Goal: Information Seeking & Learning: Learn about a topic

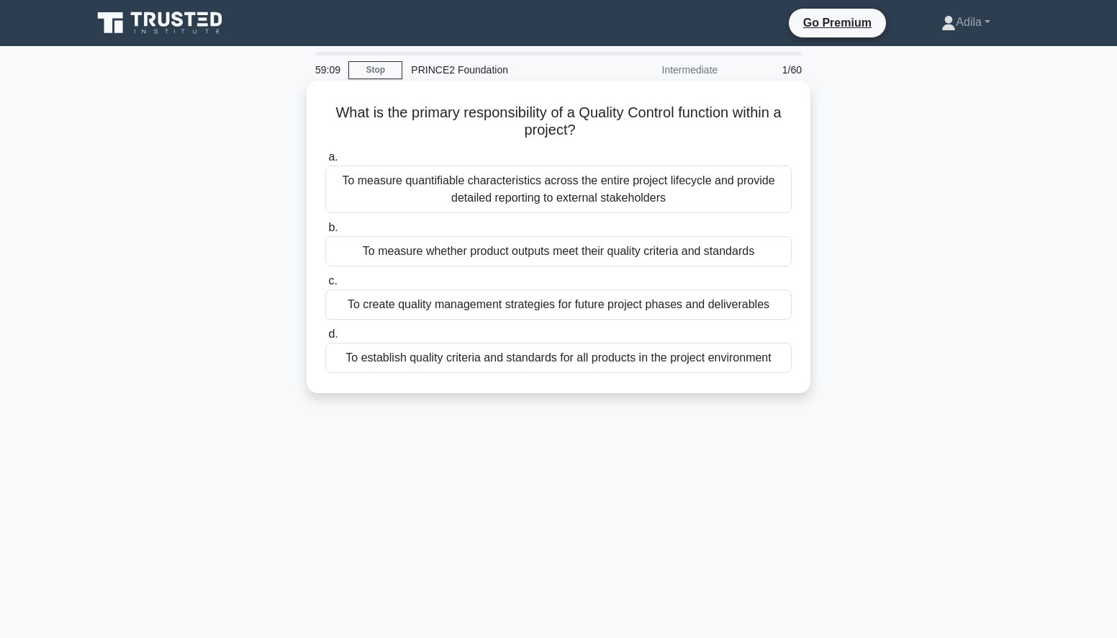
click at [447, 361] on div "To establish quality criteria and standards for all products in the project env…" at bounding box center [558, 358] width 467 height 30
click at [325, 339] on input "d. To establish quality criteria and standards for all products in the project …" at bounding box center [325, 334] width 0 height 9
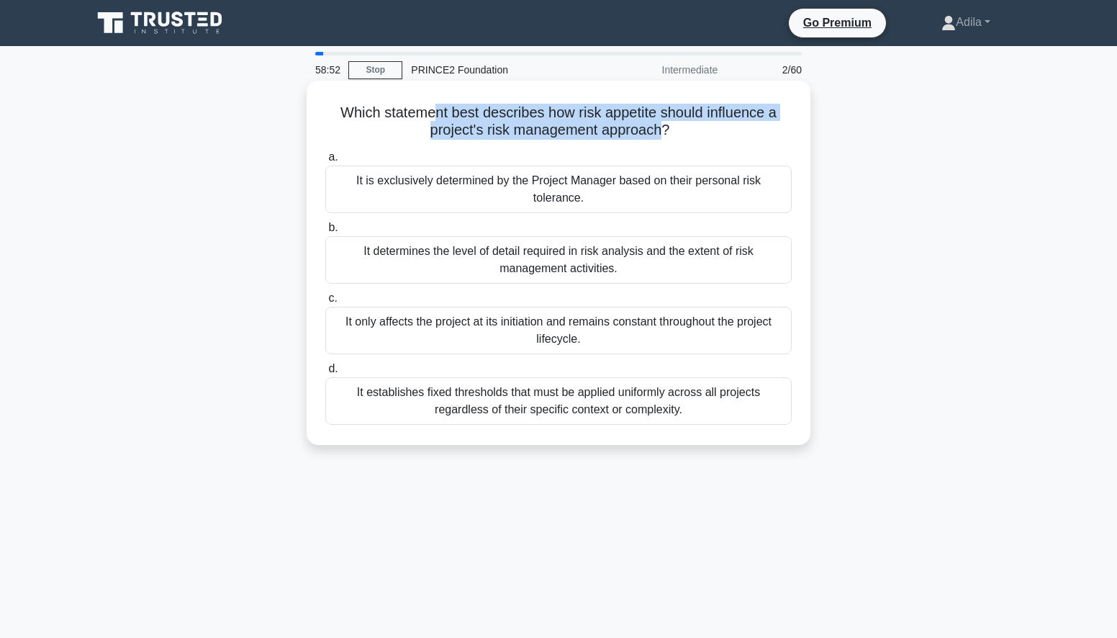
drag, startPoint x: 436, startPoint y: 117, endPoint x: 662, endPoint y: 131, distance: 226.5
click at [662, 131] on h5 "Which statement best describes how risk appetite should influence a project's r…" at bounding box center [558, 122] width 469 height 36
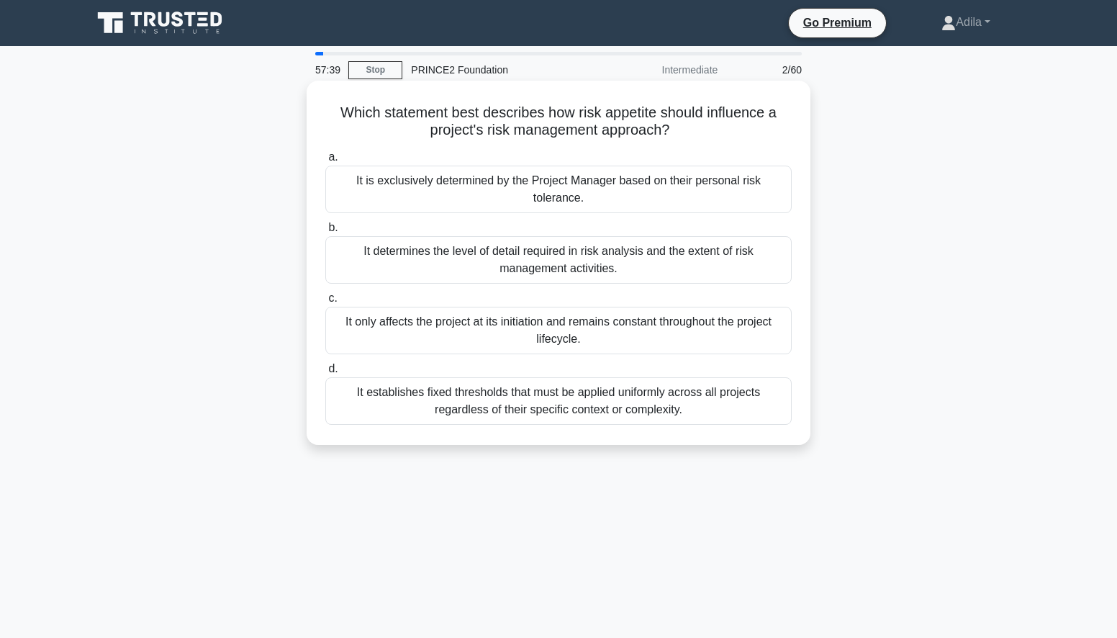
click at [577, 271] on div "It determines the level of detail required in risk analysis and the extent of r…" at bounding box center [558, 260] width 467 height 48
click at [325, 233] on input "b. It determines the level of detail required in risk analysis and the extent o…" at bounding box center [325, 227] width 0 height 9
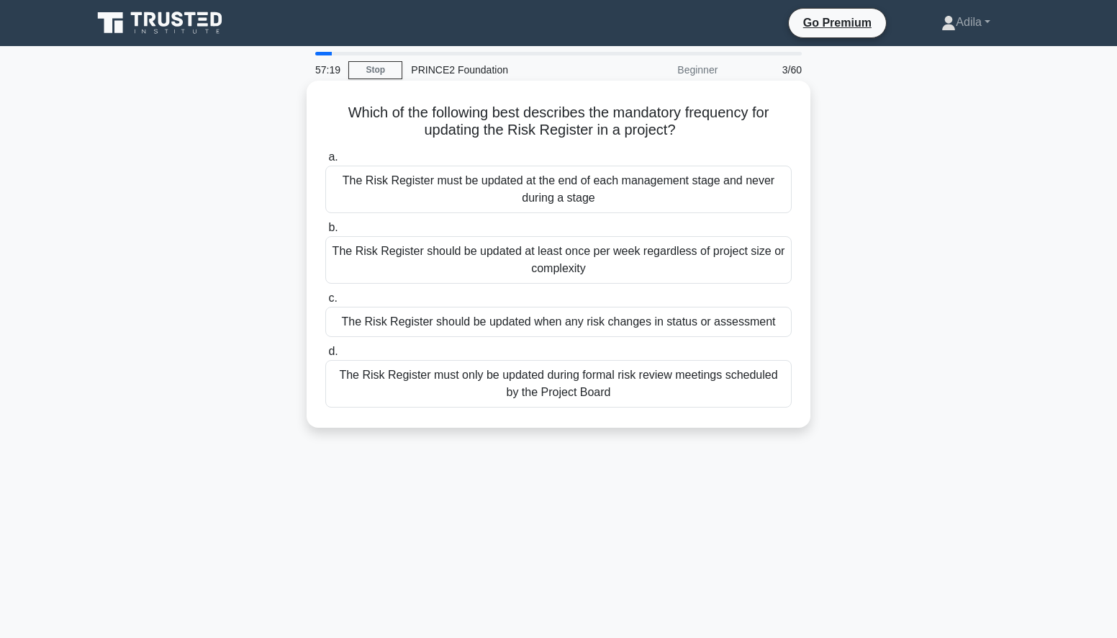
click at [665, 326] on div "The Risk Register should be updated when any risk changes in status or assessme…" at bounding box center [558, 322] width 467 height 30
click at [325, 303] on input "c. The Risk Register should be updated when any risk changes in status or asses…" at bounding box center [325, 298] width 0 height 9
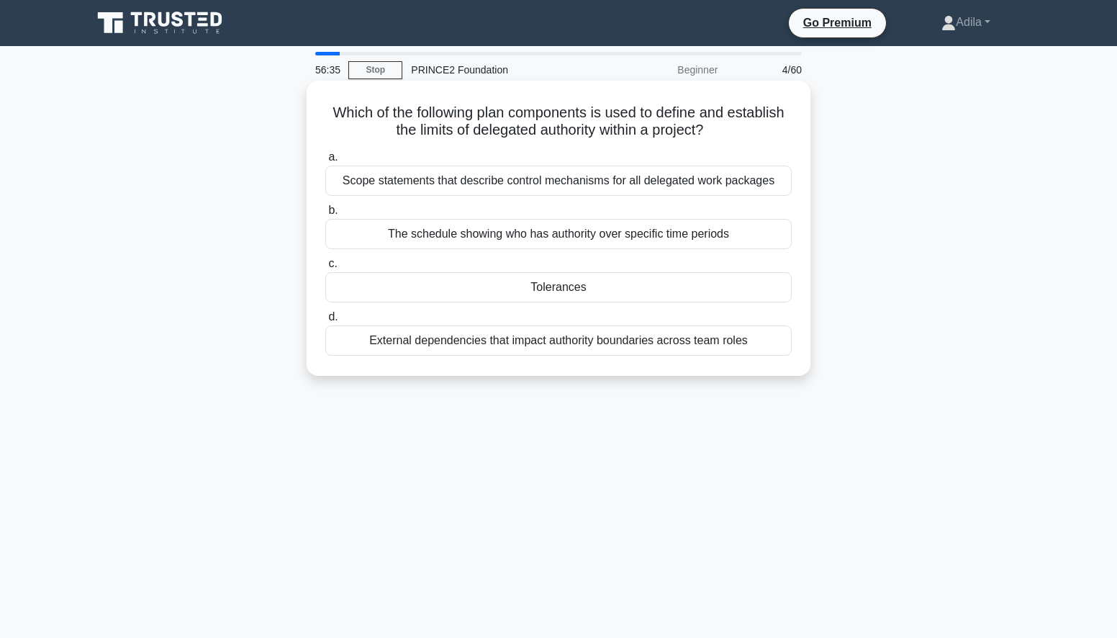
click at [540, 286] on div "Tolerances" at bounding box center [558, 287] width 467 height 30
click at [325, 269] on input "c. Tolerances" at bounding box center [325, 263] width 0 height 9
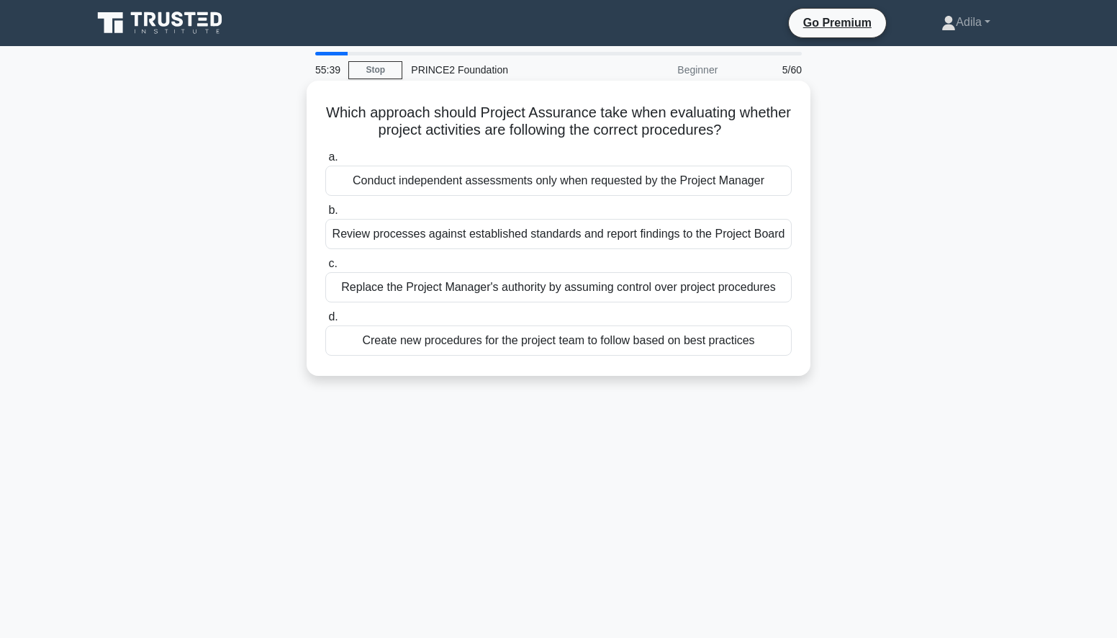
click at [422, 240] on div "Review processes against established standards and report findings to the Proje…" at bounding box center [558, 234] width 467 height 30
click at [325, 215] on input "b. Review processes against established standards and report findings to the Pr…" at bounding box center [325, 210] width 0 height 9
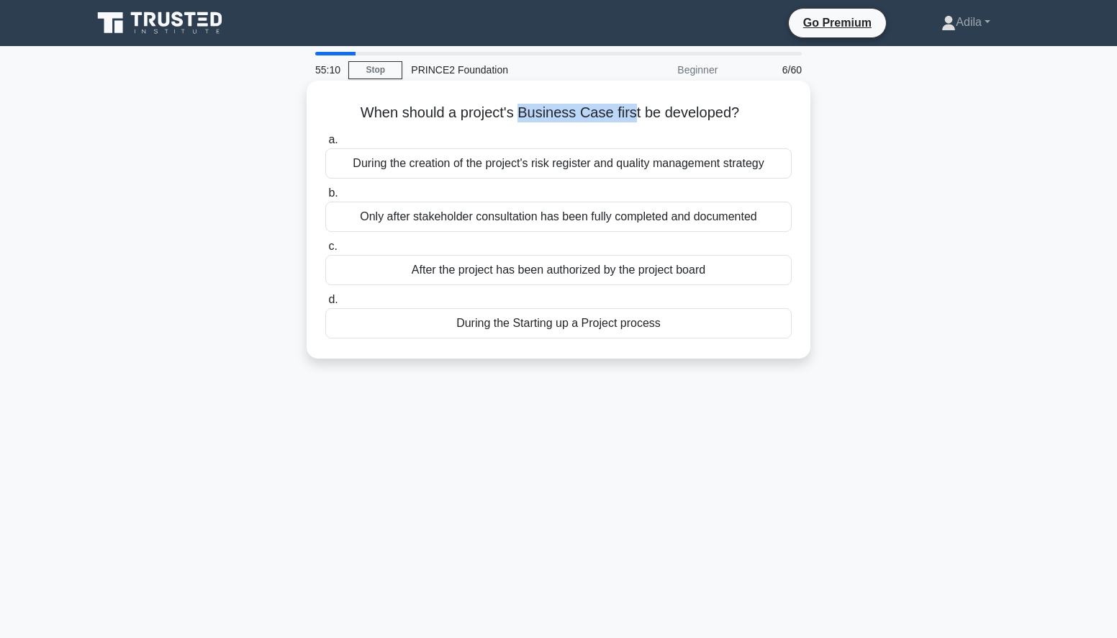
drag, startPoint x: 519, startPoint y: 110, endPoint x: 631, endPoint y: 107, distance: 112.4
click at [631, 107] on h5 "When should a project's Business Case first be developed? .spinner_0XTQ{transfo…" at bounding box center [558, 113] width 469 height 19
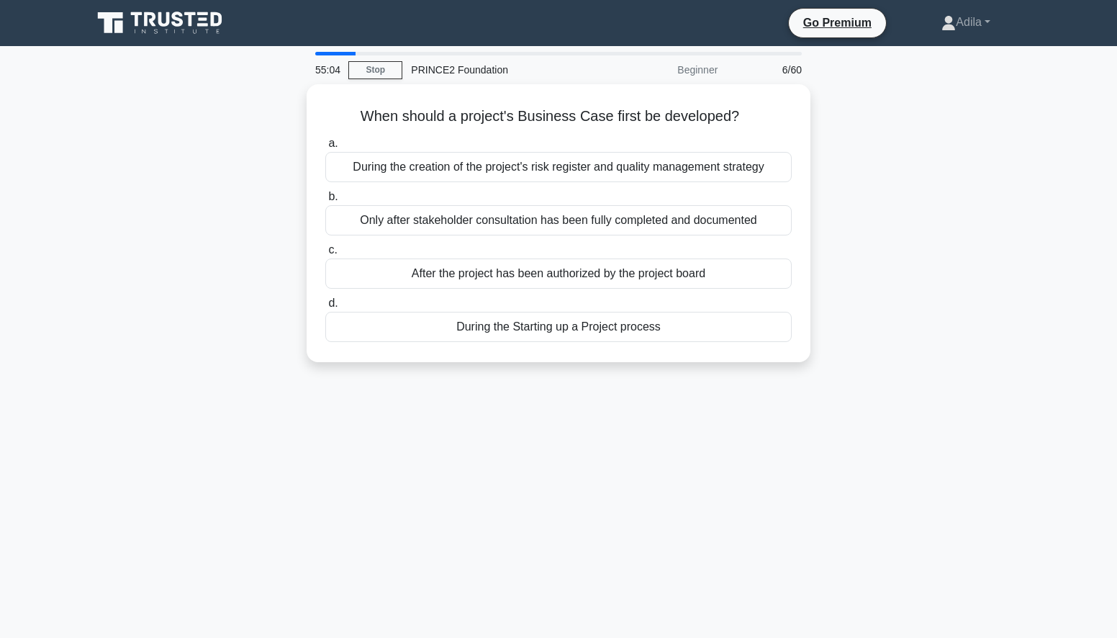
click at [541, 443] on div "55:04 Stop PRINCE2 Foundation Beginner 6/60 When should a project's Business Ca…" at bounding box center [559, 412] width 950 height 720
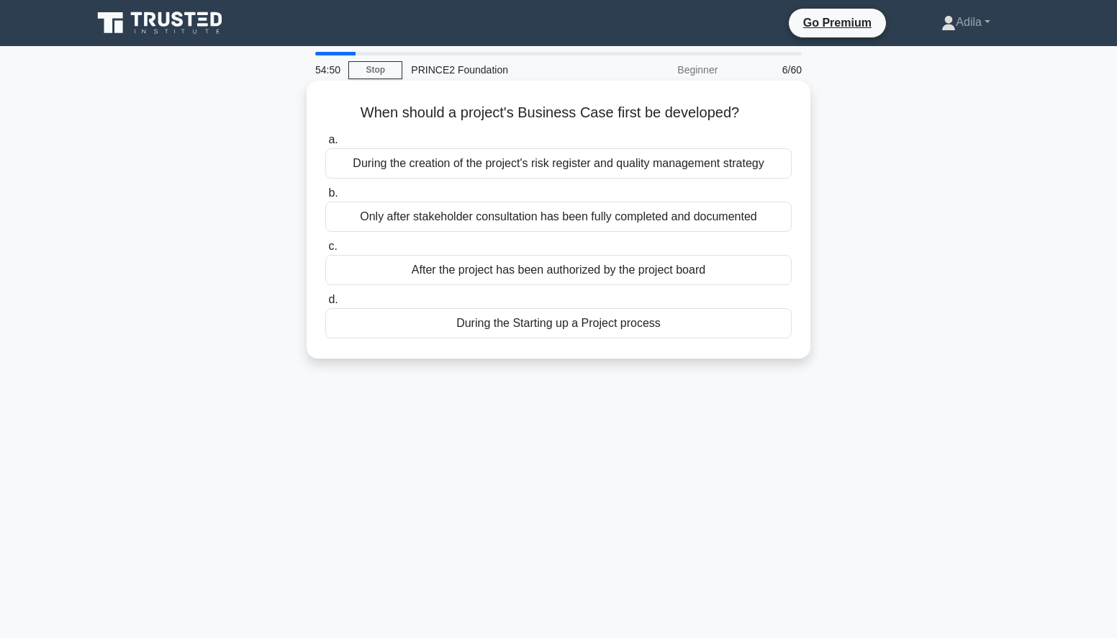
click at [572, 326] on div "During the Starting up a Project process" at bounding box center [558, 323] width 467 height 30
click at [325, 305] on input "d. During the Starting up a Project process" at bounding box center [325, 299] width 0 height 9
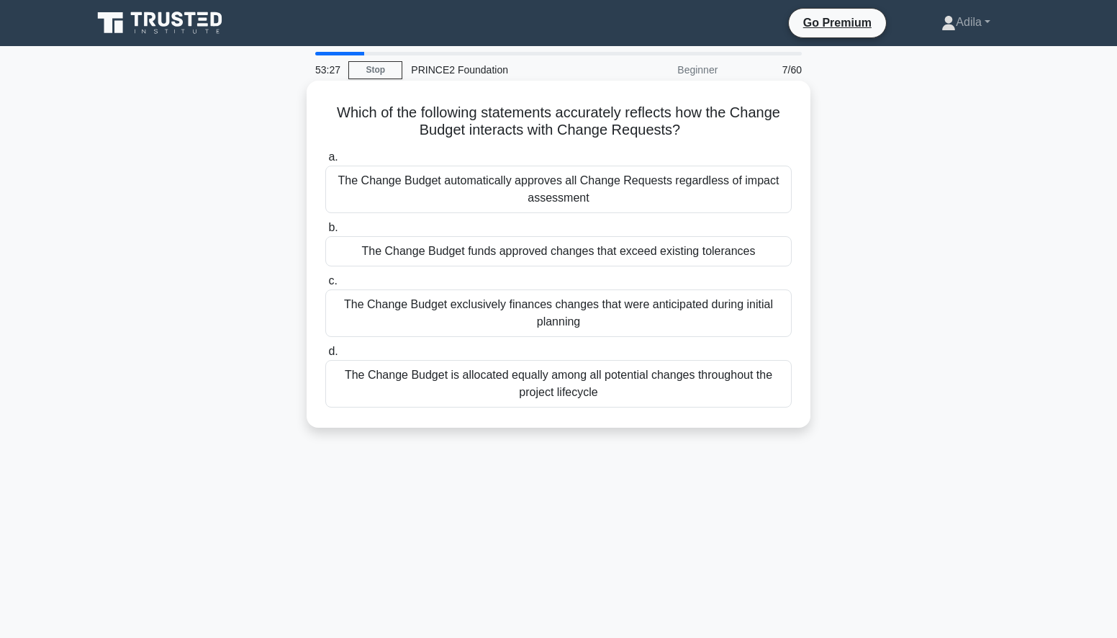
click at [690, 258] on div "The Change Budget funds approved changes that exceed existing tolerances" at bounding box center [558, 251] width 467 height 30
click at [325, 233] on input "b. The Change Budget funds approved changes that exceed existing tolerances" at bounding box center [325, 227] width 0 height 9
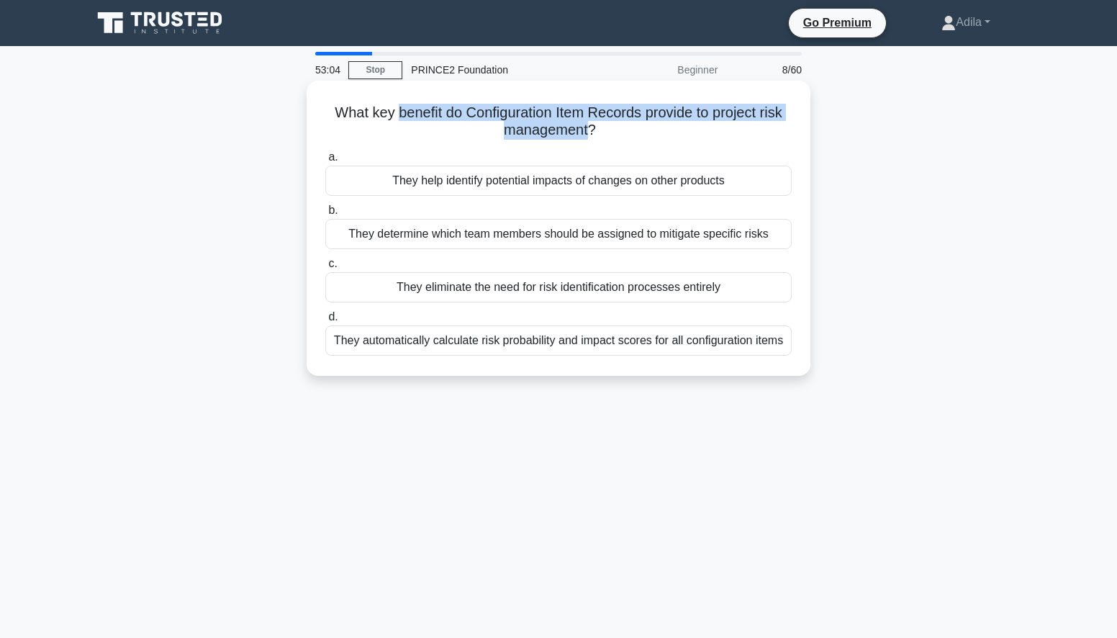
drag, startPoint x: 394, startPoint y: 108, endPoint x: 588, endPoint y: 129, distance: 195.5
click at [588, 129] on h5 "What key benefit do Configuration Item Records provide to project risk manageme…" at bounding box center [558, 122] width 469 height 36
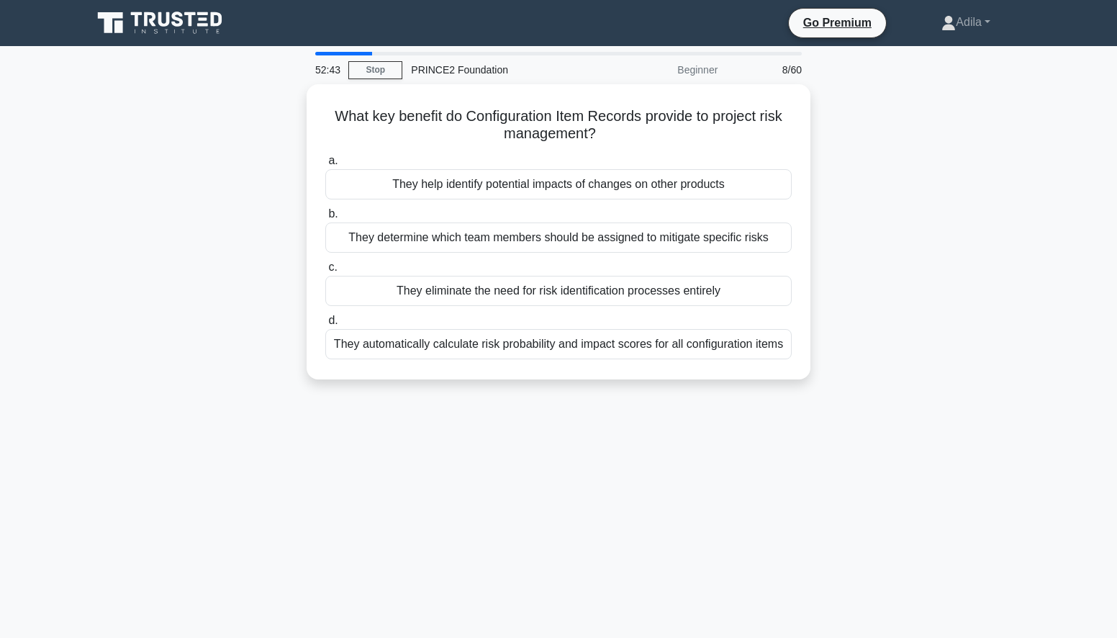
click at [975, 191] on div "What key benefit do Configuration Item Records provide to project risk manageme…" at bounding box center [559, 240] width 950 height 312
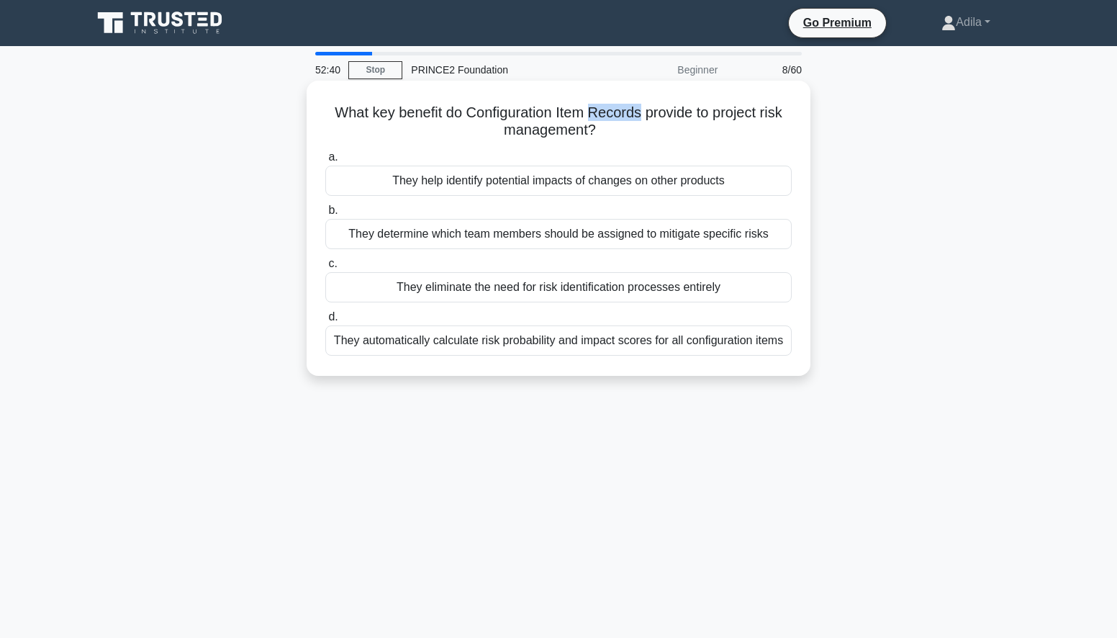
drag, startPoint x: 593, startPoint y: 113, endPoint x: 644, endPoint y: 114, distance: 51.1
click at [644, 114] on h5 "What key benefit do Configuration Item Records provide to project risk manageme…" at bounding box center [558, 122] width 469 height 36
click at [574, 238] on div "They determine which team members should be assigned to mitigate specific risks" at bounding box center [558, 234] width 467 height 30
click at [325, 215] on input "b. They determine which team members should be assigned to mitigate specific ri…" at bounding box center [325, 210] width 0 height 9
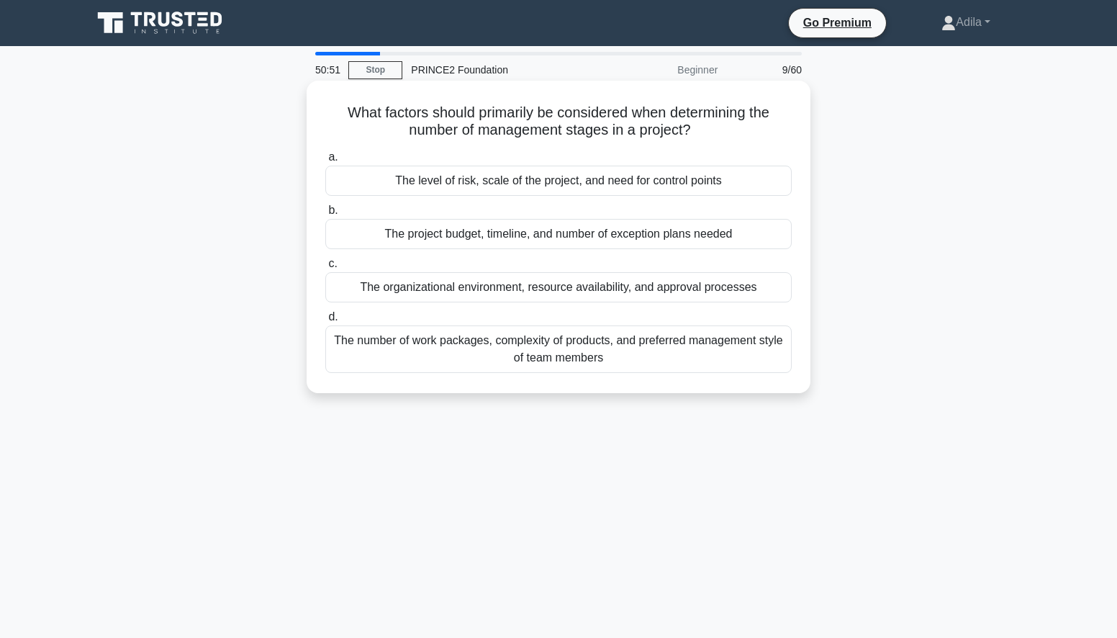
click at [453, 286] on div "The organizational environment, resource availability, and approval processes" at bounding box center [558, 287] width 467 height 30
click at [325, 269] on input "c. The organizational environment, resource availability, and approval processes" at bounding box center [325, 263] width 0 height 9
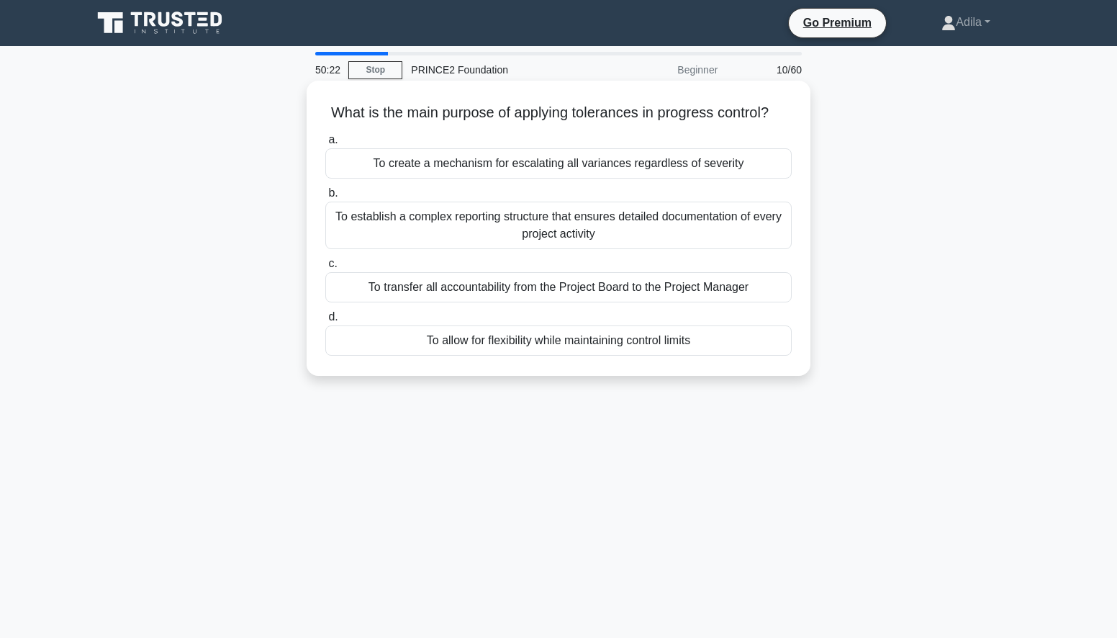
click at [519, 356] on div "To allow for flexibility while maintaining control limits" at bounding box center [558, 340] width 467 height 30
click at [325, 322] on input "d. To allow for flexibility while maintaining control limits" at bounding box center [325, 316] width 0 height 9
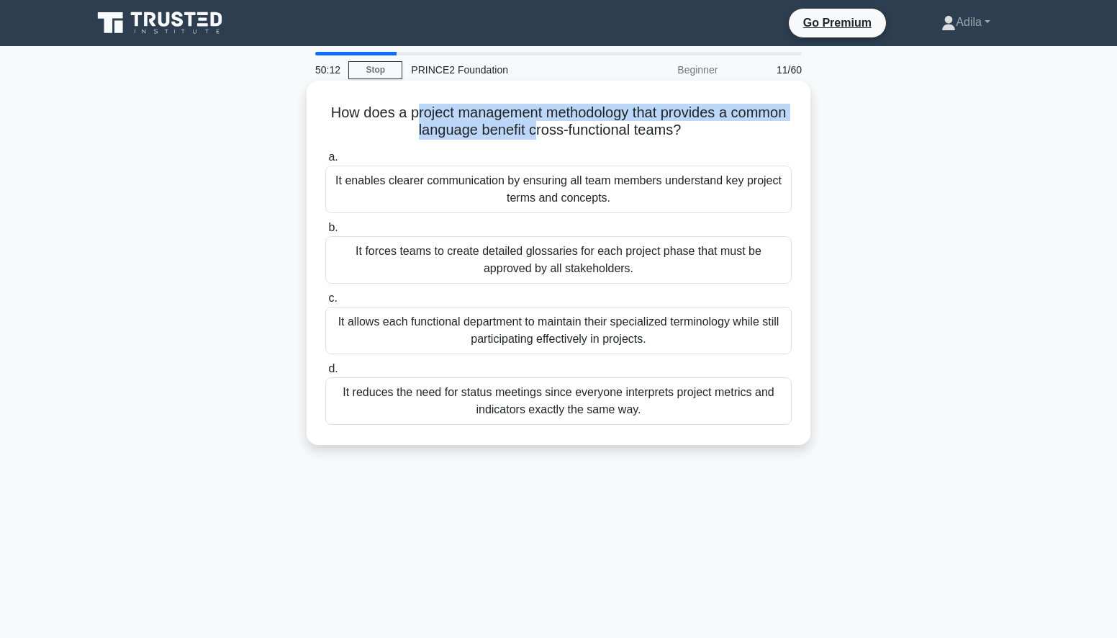
drag, startPoint x: 442, startPoint y: 112, endPoint x: 565, endPoint y: 131, distance: 124.5
click at [565, 131] on h5 "How does a project management methodology that provides a common language benef…" at bounding box center [558, 122] width 469 height 36
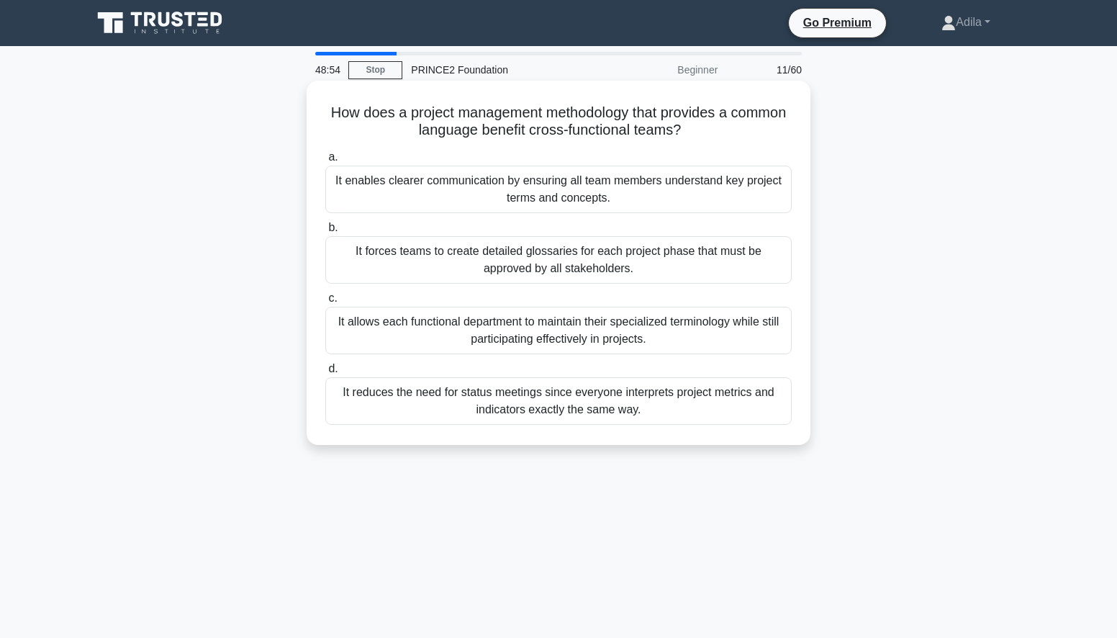
click at [719, 188] on div "It enables clearer communication by ensuring all team members understand key pr…" at bounding box center [558, 190] width 467 height 48
click at [325, 162] on input "a. It enables clearer communication by ensuring all team members understand key…" at bounding box center [325, 157] width 0 height 9
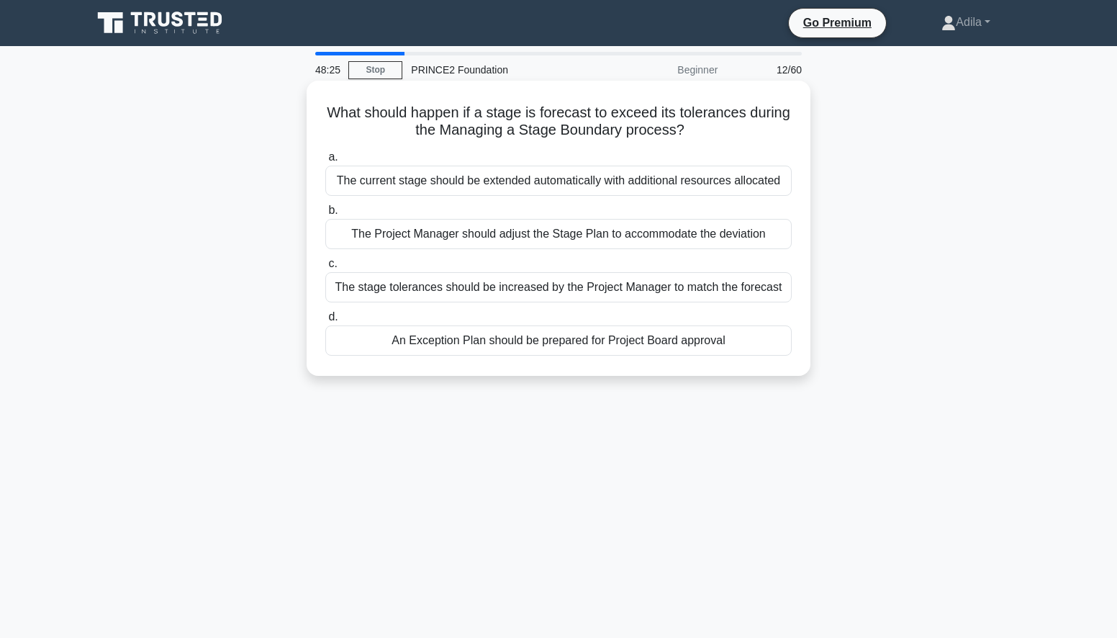
click at [680, 347] on div "An Exception Plan should be prepared for Project Board approval" at bounding box center [558, 340] width 467 height 30
click at [325, 322] on input "d. An Exception Plan should be prepared for Project Board approval" at bounding box center [325, 316] width 0 height 9
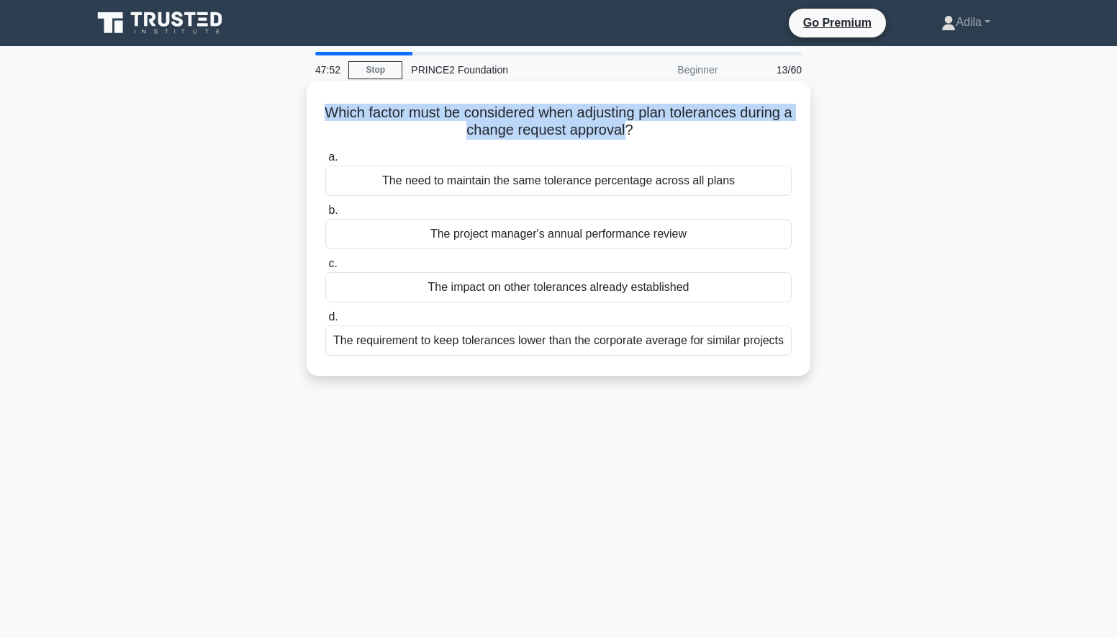
drag, startPoint x: 352, startPoint y: 111, endPoint x: 655, endPoint y: 130, distance: 303.7
click at [655, 130] on h5 "Which factor must be considered when adjusting plan tolerances during a change …" at bounding box center [558, 122] width 469 height 36
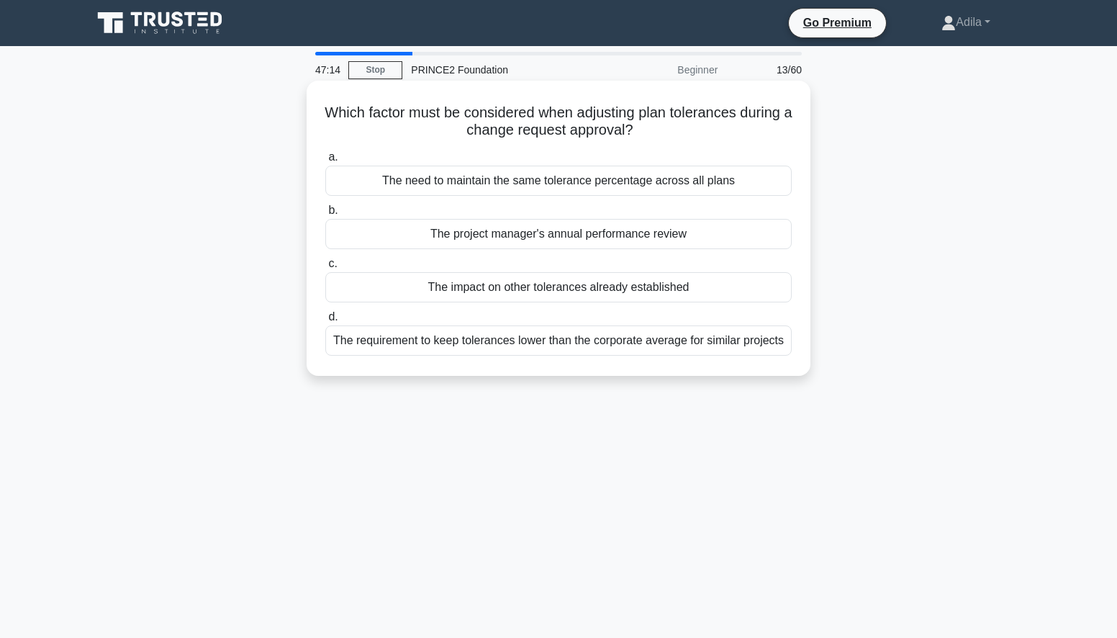
click at [570, 292] on div "The impact on other tolerances already established" at bounding box center [558, 287] width 467 height 30
click at [325, 269] on input "c. The impact on other tolerances already established" at bounding box center [325, 263] width 0 height 9
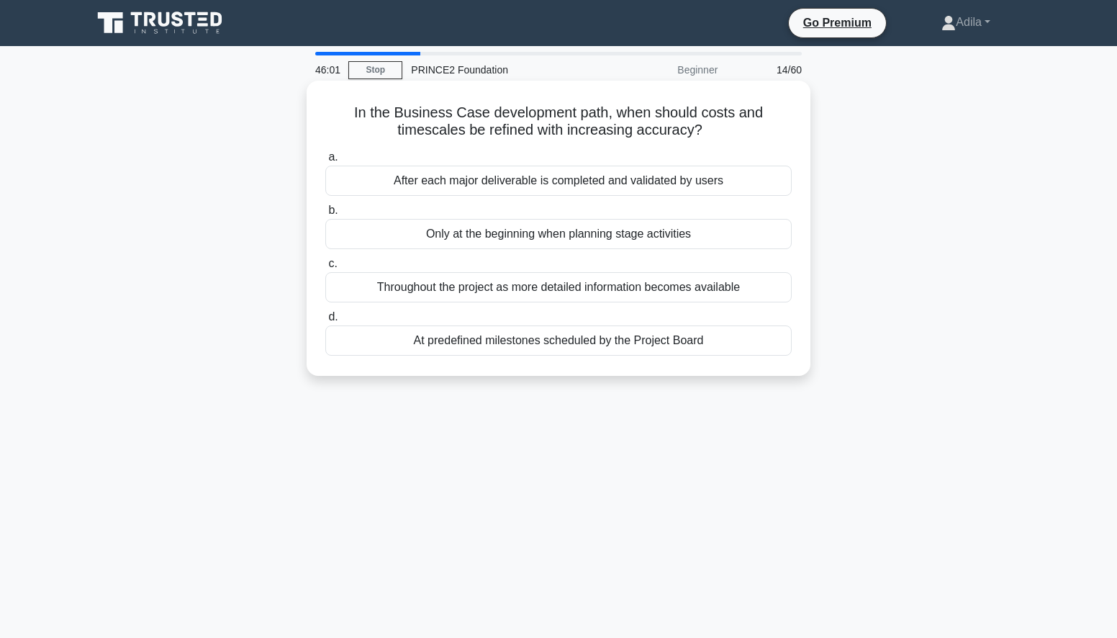
click at [623, 287] on div "Throughout the project as more detailed information becomes available" at bounding box center [558, 287] width 467 height 30
click at [325, 269] on input "c. Throughout the project as more detailed information becomes available" at bounding box center [325, 263] width 0 height 9
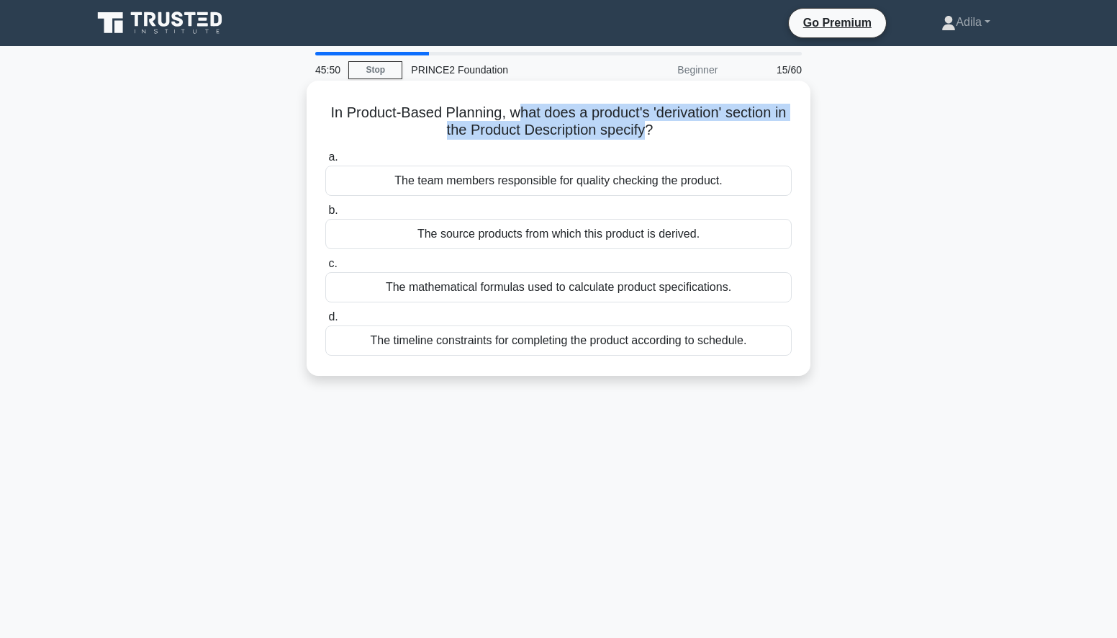
drag, startPoint x: 520, startPoint y: 111, endPoint x: 646, endPoint y: 134, distance: 128.1
click at [646, 134] on h5 "In Product-Based Planning, what does a product's 'derivation' section in the Pr…" at bounding box center [558, 122] width 469 height 36
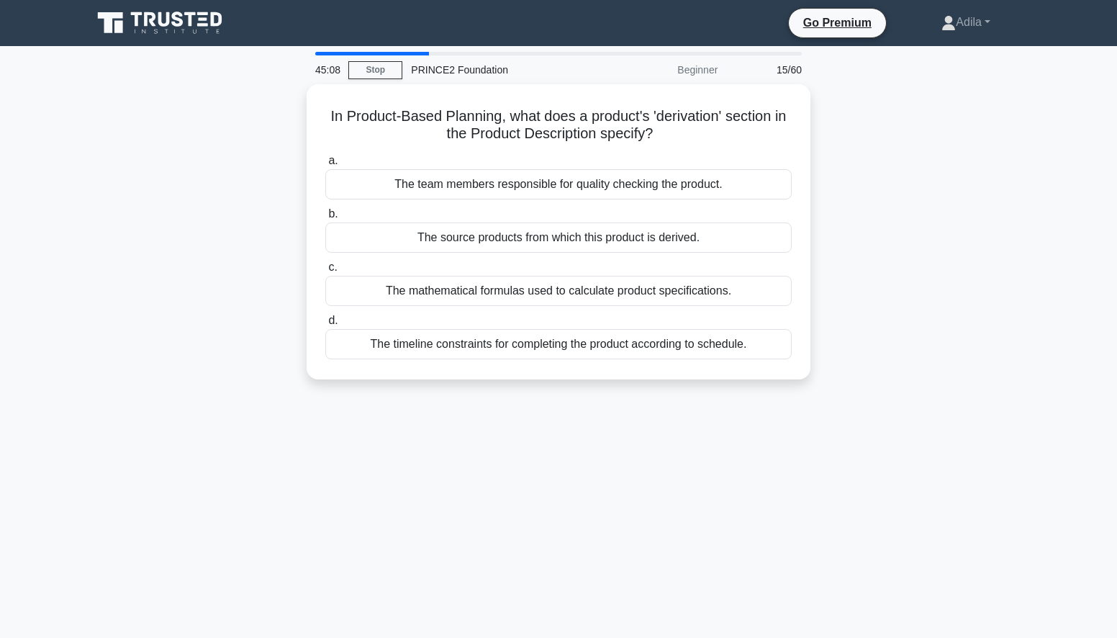
click at [418, 431] on div "45:08 Stop PRINCE2 Foundation Beginner 15/60 In Product-Based Planning, what do…" at bounding box center [559, 412] width 950 height 720
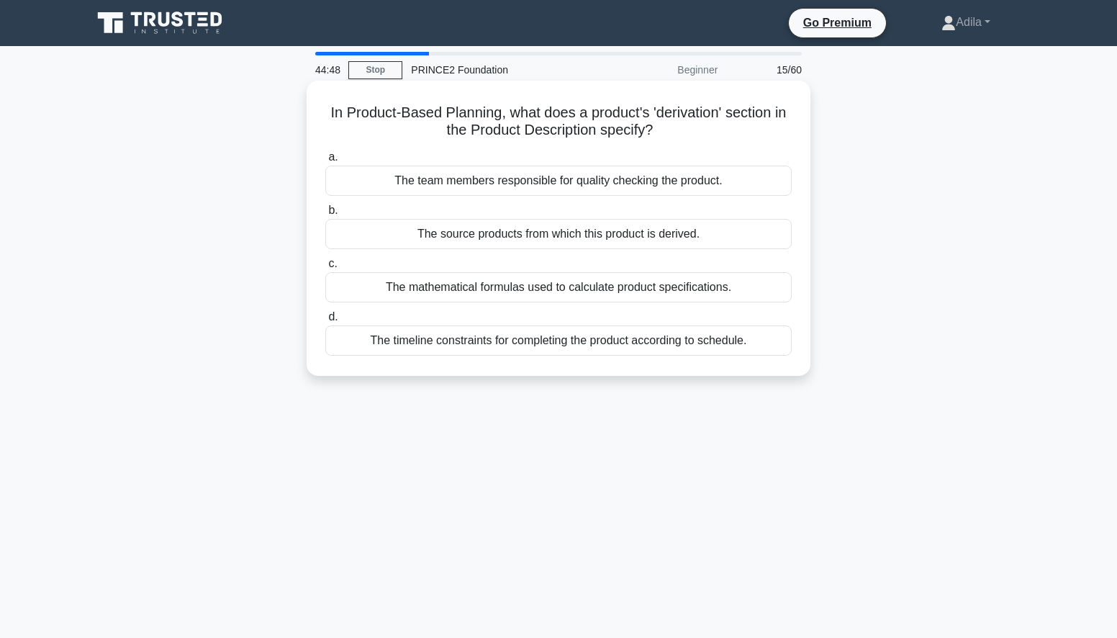
click at [378, 346] on div "The timeline constraints for completing the product according to schedule." at bounding box center [558, 340] width 467 height 30
click at [325, 322] on input "d. The timeline constraints for completing the product according to schedule." at bounding box center [325, 316] width 0 height 9
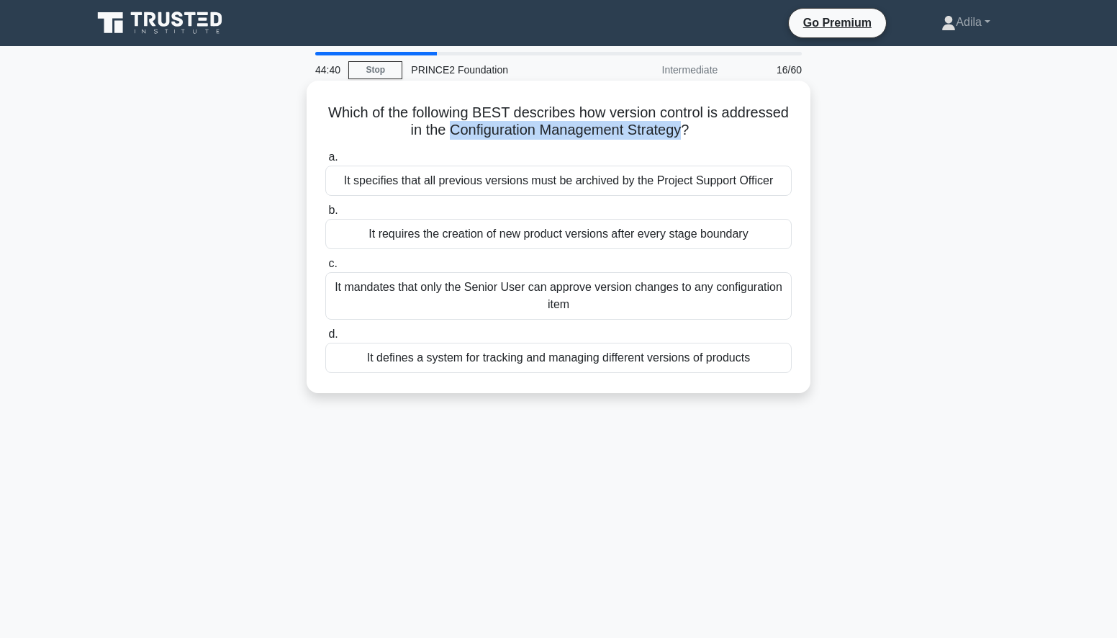
drag, startPoint x: 449, startPoint y: 130, endPoint x: 687, endPoint y: 128, distance: 237.6
click at [687, 128] on h5 "Which of the following BEST describes how version control is addressed in the C…" at bounding box center [558, 122] width 469 height 36
click at [694, 186] on div "It specifies that all previous versions must be archived by the Project Support…" at bounding box center [558, 181] width 467 height 30
click at [325, 162] on input "a. It specifies that all previous versions must be archived by the Project Supp…" at bounding box center [325, 157] width 0 height 9
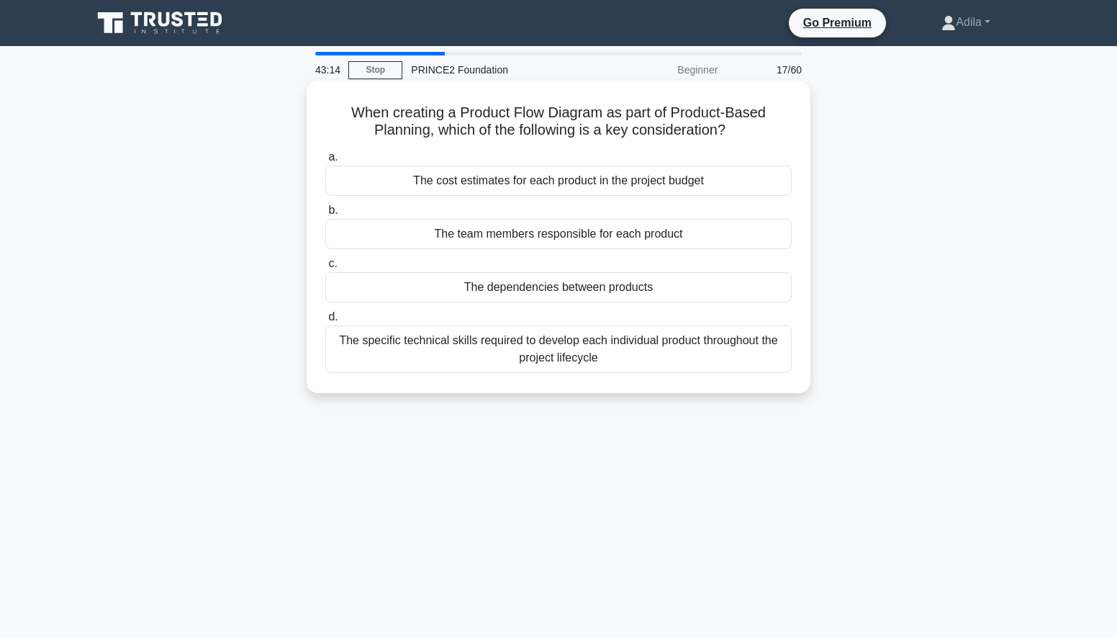
click at [614, 290] on div "The dependencies between products" at bounding box center [558, 287] width 467 height 30
click at [325, 269] on input "c. The dependencies between products" at bounding box center [325, 263] width 0 height 9
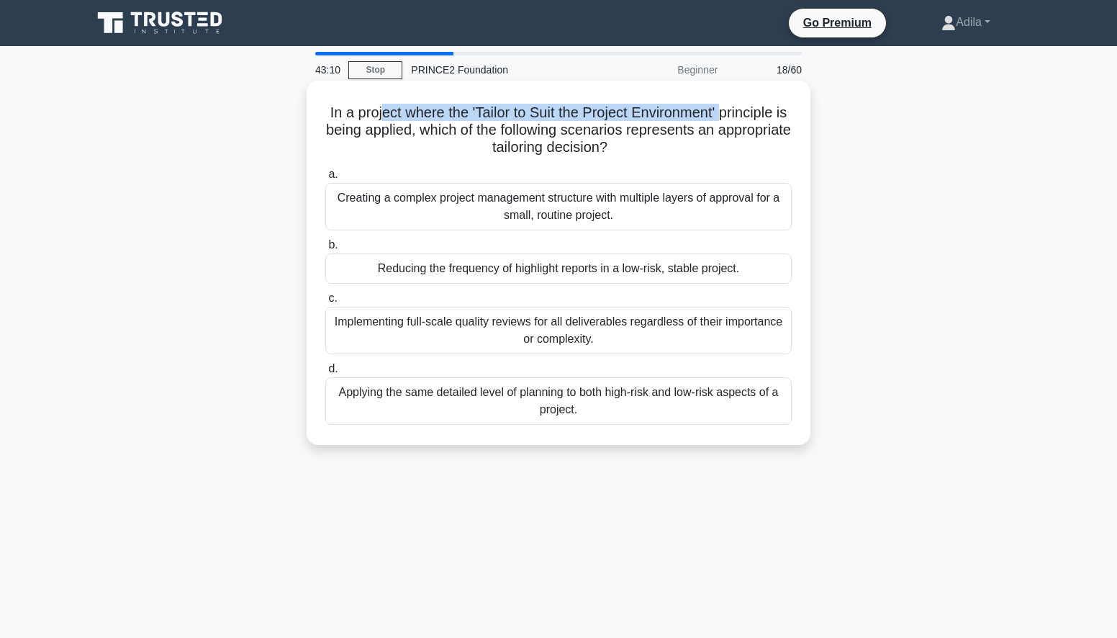
drag, startPoint x: 386, startPoint y: 112, endPoint x: 736, endPoint y: 119, distance: 350.0
click at [736, 119] on h5 "In a project where the 'Tailor to Suit the Project Environment' principle is be…" at bounding box center [558, 130] width 469 height 53
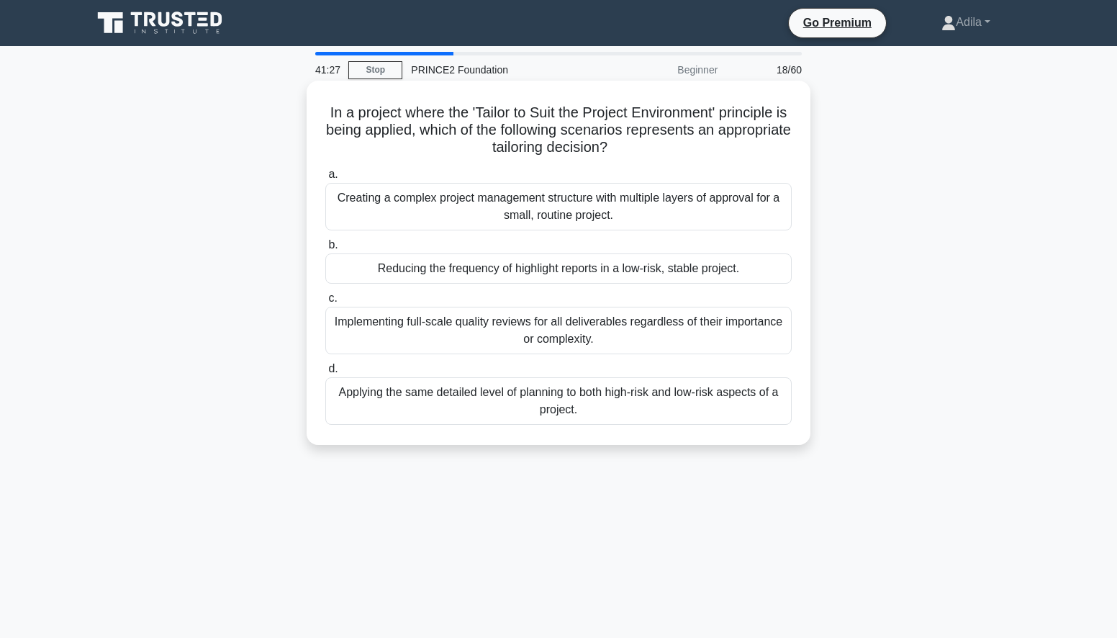
click at [513, 329] on div "Implementing full-scale quality reviews for all deliverables regardless of thei…" at bounding box center [558, 331] width 467 height 48
click at [325, 303] on input "c. Implementing full-scale quality reviews for all deliverables regardless of t…" at bounding box center [325, 298] width 0 height 9
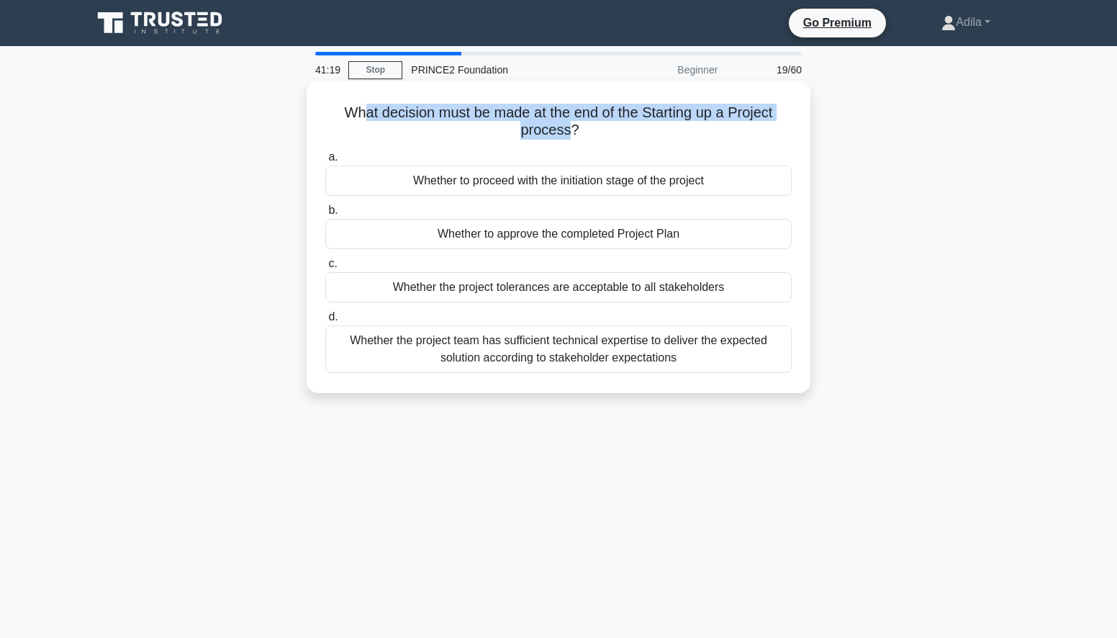
drag, startPoint x: 359, startPoint y: 112, endPoint x: 568, endPoint y: 137, distance: 210.9
click at [568, 137] on h5 "What decision must be made at the end of the Starting up a Project process? .sp…" at bounding box center [558, 122] width 469 height 36
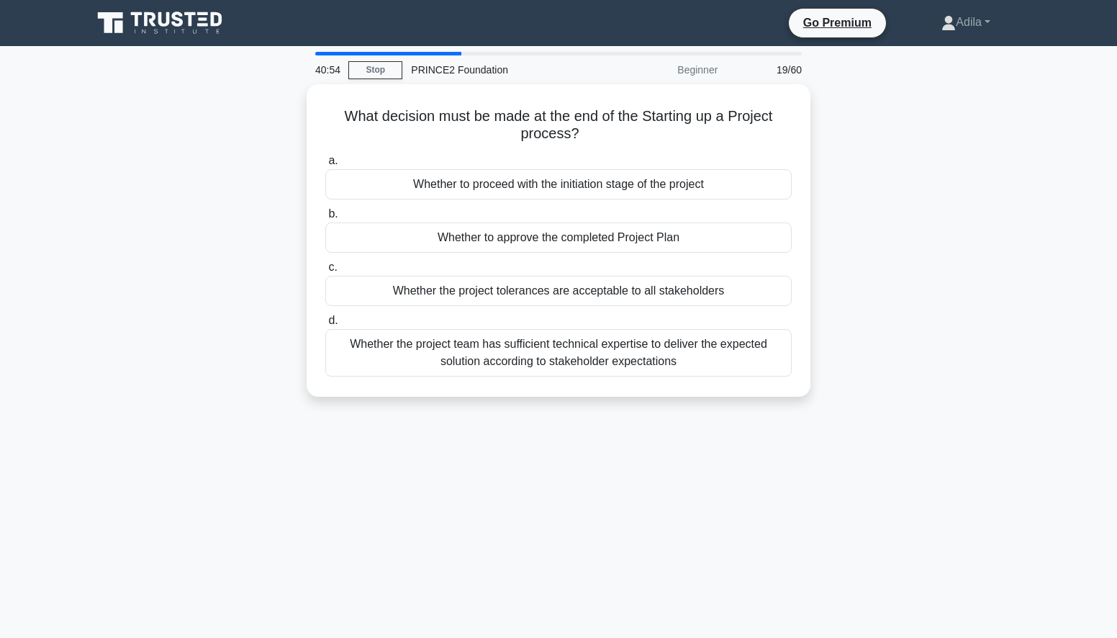
click at [420, 487] on div "40:54 Stop PRINCE2 Foundation Beginner 19/60 What decision must be made at the …" at bounding box center [559, 412] width 950 height 720
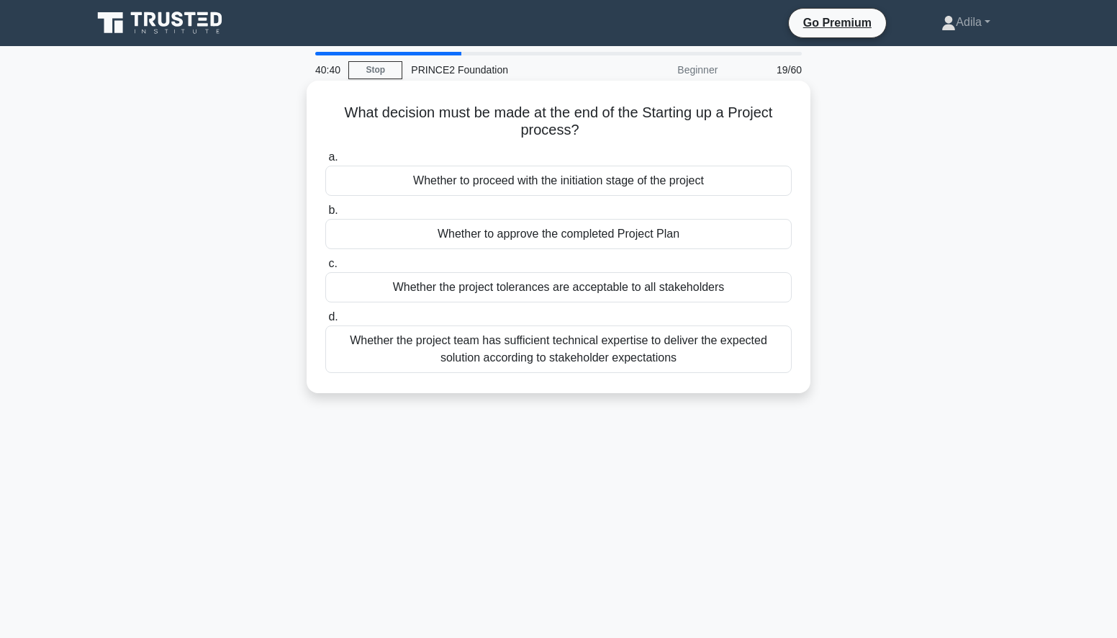
click at [456, 356] on div "Whether the project team has sufficient technical expertise to deliver the expe…" at bounding box center [558, 349] width 467 height 48
click at [325, 322] on input "d. Whether the project team has sufficient technical expertise to deliver the e…" at bounding box center [325, 316] width 0 height 9
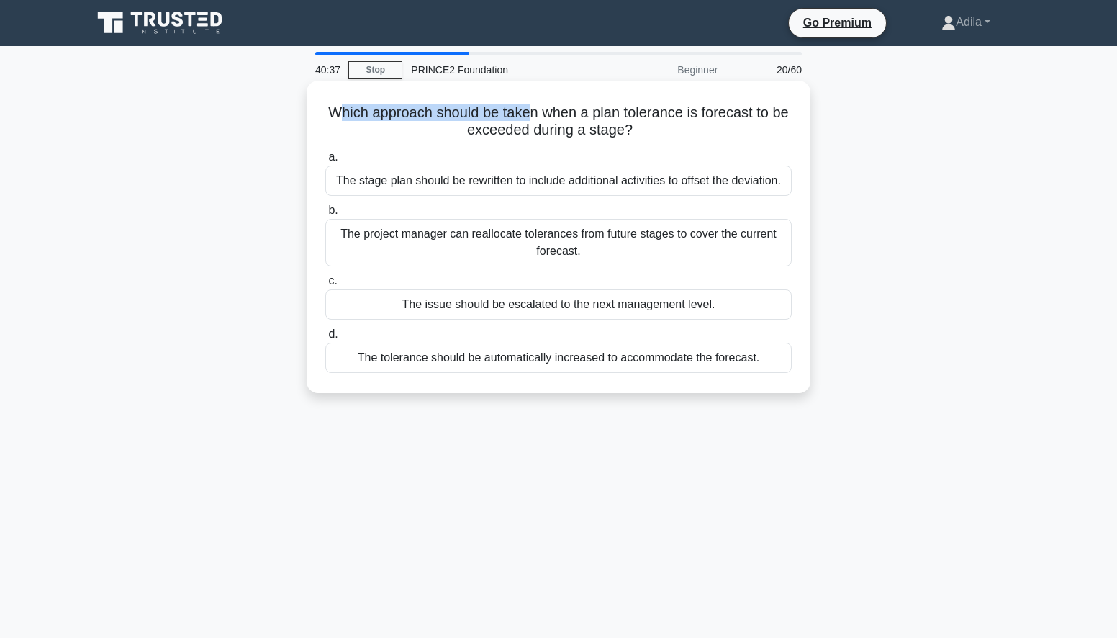
drag, startPoint x: 351, startPoint y: 114, endPoint x: 354, endPoint y: 139, distance: 24.7
click at [543, 120] on h5 "Which approach should be taken when a plan tolerance is forecast to be exceeded…" at bounding box center [558, 122] width 469 height 36
click at [634, 130] on h5 "Which approach should be taken when a plan tolerance is forecast to be exceeded…" at bounding box center [558, 122] width 469 height 36
click at [503, 181] on div "The stage plan should be rewritten to include additional activities to offset t…" at bounding box center [558, 181] width 467 height 30
click at [325, 162] on input "a. The stage plan should be rewritten to include additional activities to offse…" at bounding box center [325, 157] width 0 height 9
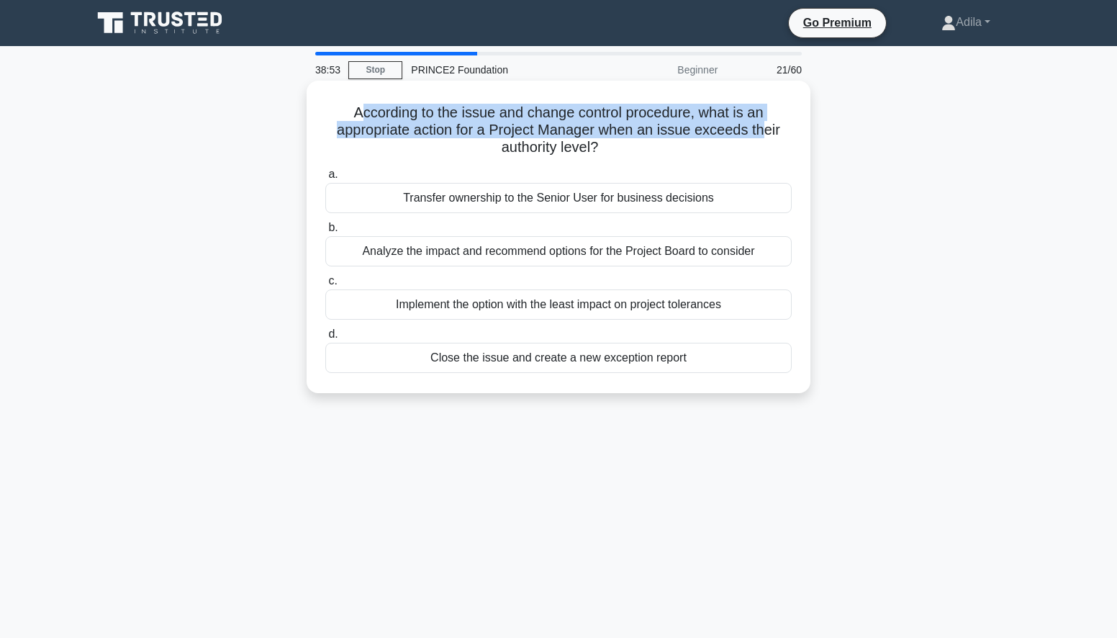
drag, startPoint x: 356, startPoint y: 109, endPoint x: 768, endPoint y: 123, distance: 412.1
click at [768, 123] on h5 "According to the issue and change control procedure, what is an appropriate act…" at bounding box center [558, 130] width 469 height 53
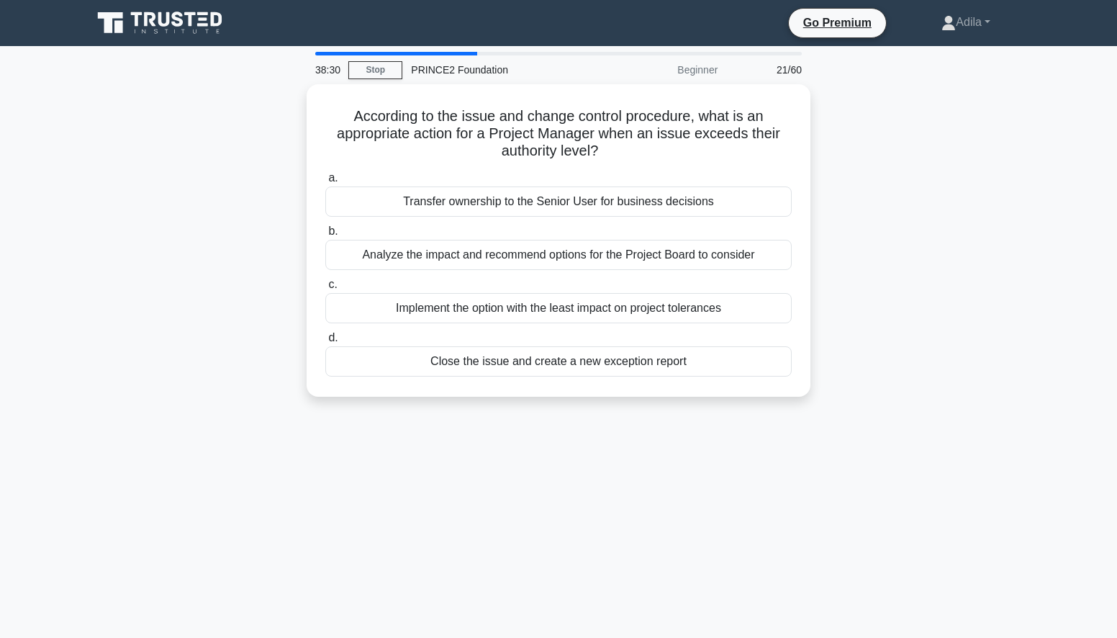
click at [914, 270] on div "According to the issue and change control procedure, what is an appropriate act…" at bounding box center [559, 249] width 950 height 330
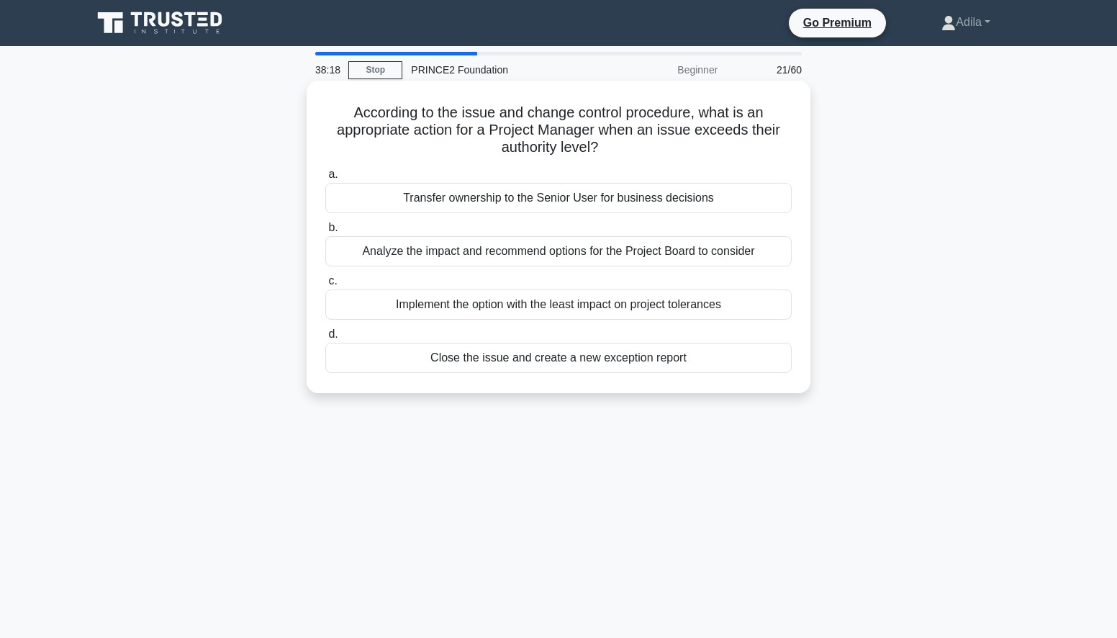
click at [616, 258] on div "Analyze the impact and recommend options for the Project Board to consider" at bounding box center [558, 251] width 467 height 30
click at [325, 233] on input "b. Analyze the impact and recommend options for the Project Board to consider" at bounding box center [325, 227] width 0 height 9
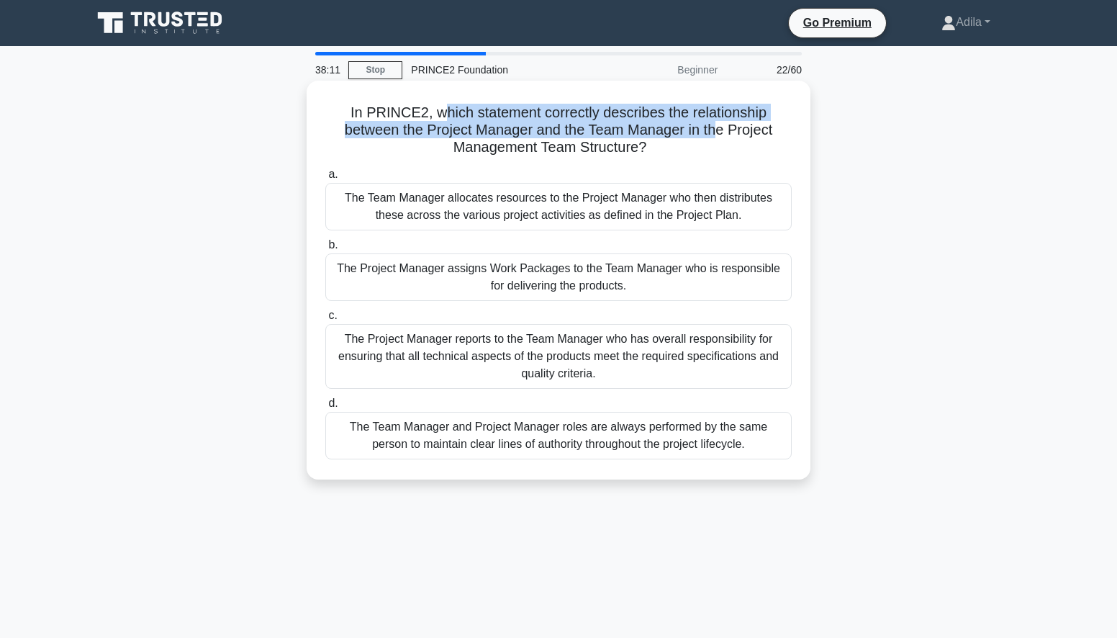
drag, startPoint x: 443, startPoint y: 115, endPoint x: 721, endPoint y: 128, distance: 278.2
click at [721, 128] on h5 "In PRINCE2, which statement correctly describes the relationship between the Pr…" at bounding box center [558, 130] width 469 height 53
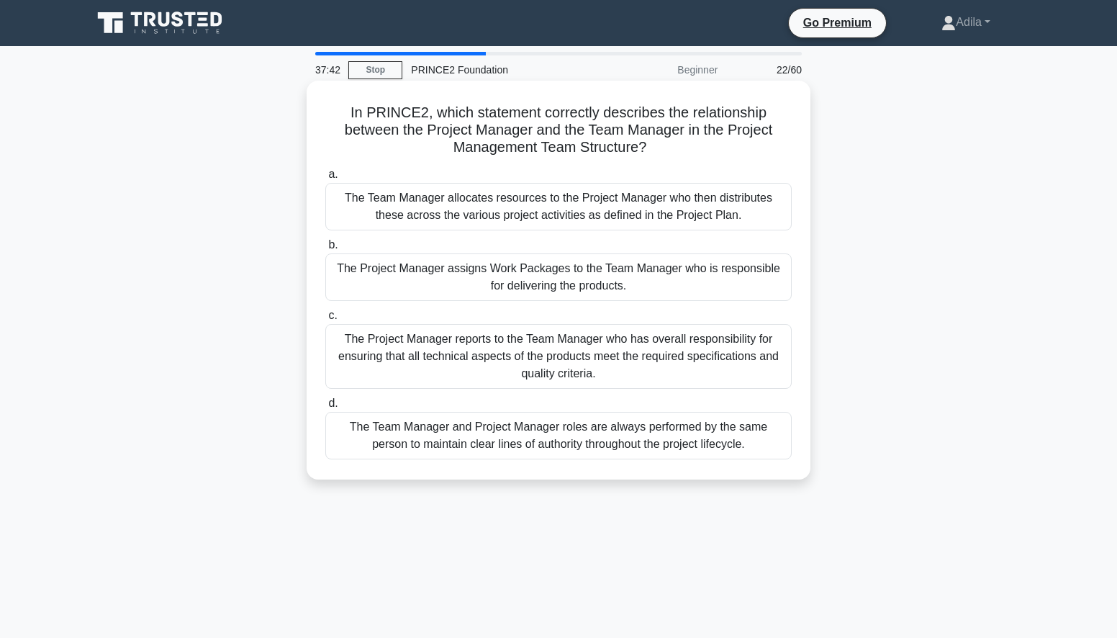
click at [418, 276] on div "The Project Manager assigns Work Packages to the Team Manager who is responsibl…" at bounding box center [558, 277] width 467 height 48
click at [325, 250] on input "b. The Project Manager assigns Work Packages to the Team Manager who is respons…" at bounding box center [325, 244] width 0 height 9
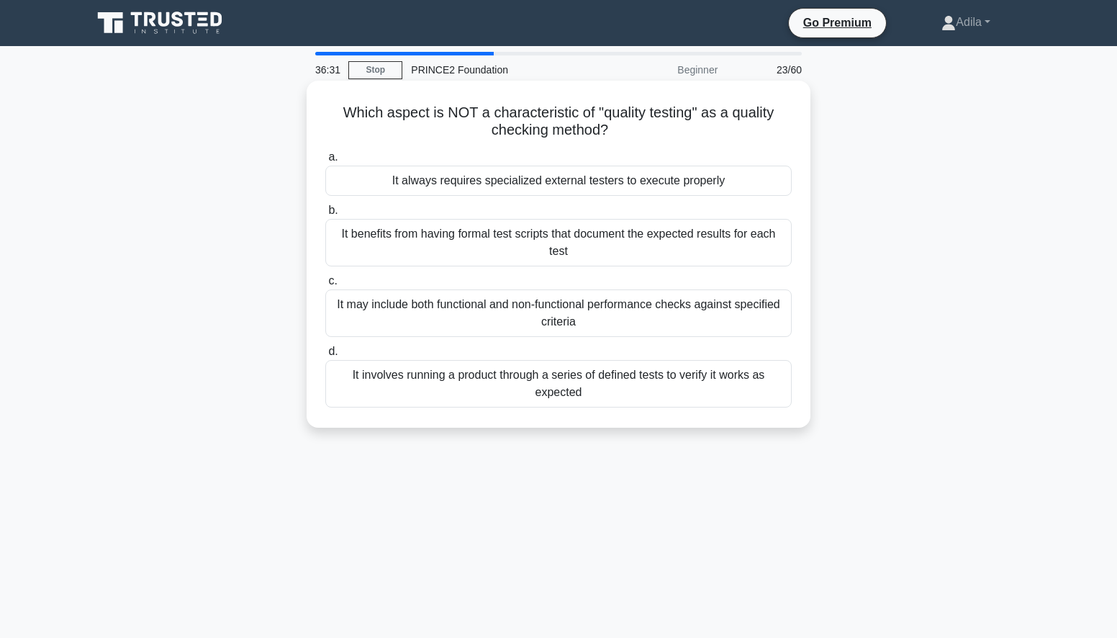
click at [514, 186] on div "It always requires specialized external testers to execute properly" at bounding box center [558, 181] width 467 height 30
click at [325, 162] on input "a. It always requires specialized external testers to execute properly" at bounding box center [325, 157] width 0 height 9
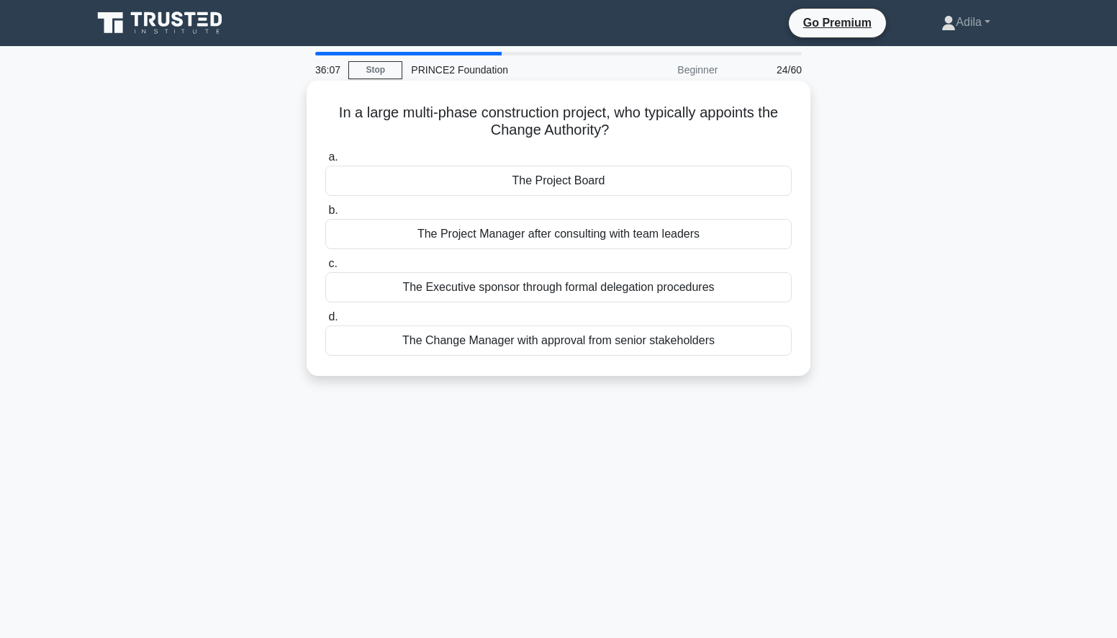
click at [613, 182] on div "The Project Board" at bounding box center [558, 181] width 467 height 30
click at [325, 162] on input "a. The Project Board" at bounding box center [325, 157] width 0 height 9
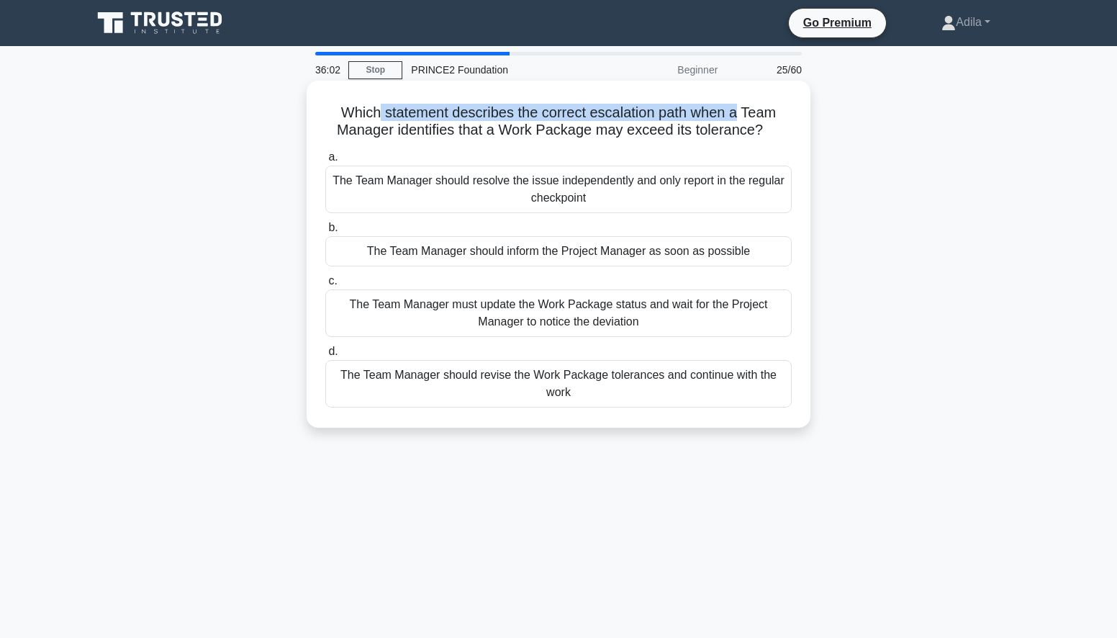
drag, startPoint x: 376, startPoint y: 119, endPoint x: 742, endPoint y: 115, distance: 365.8
click at [742, 115] on h5 "Which statement describes the correct escalation path when a Team Manager ident…" at bounding box center [558, 122] width 469 height 36
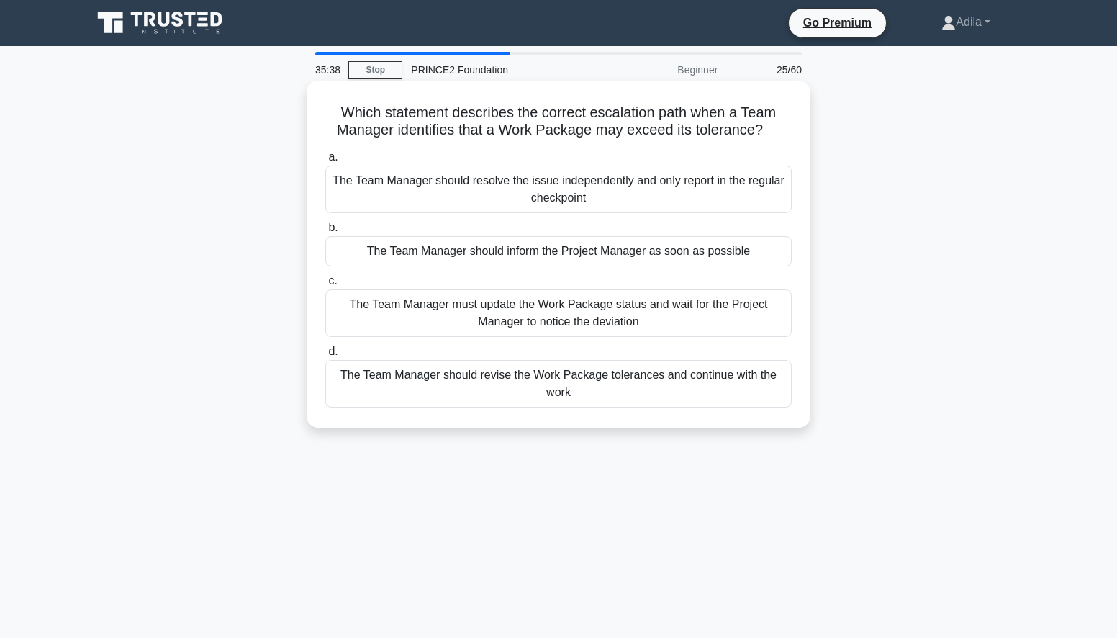
click at [769, 253] on div "The Team Manager should inform the Project Manager as soon as possible" at bounding box center [558, 251] width 467 height 30
click at [325, 233] on input "b. The Team Manager should inform the Project Manager as soon as possible" at bounding box center [325, 227] width 0 height 9
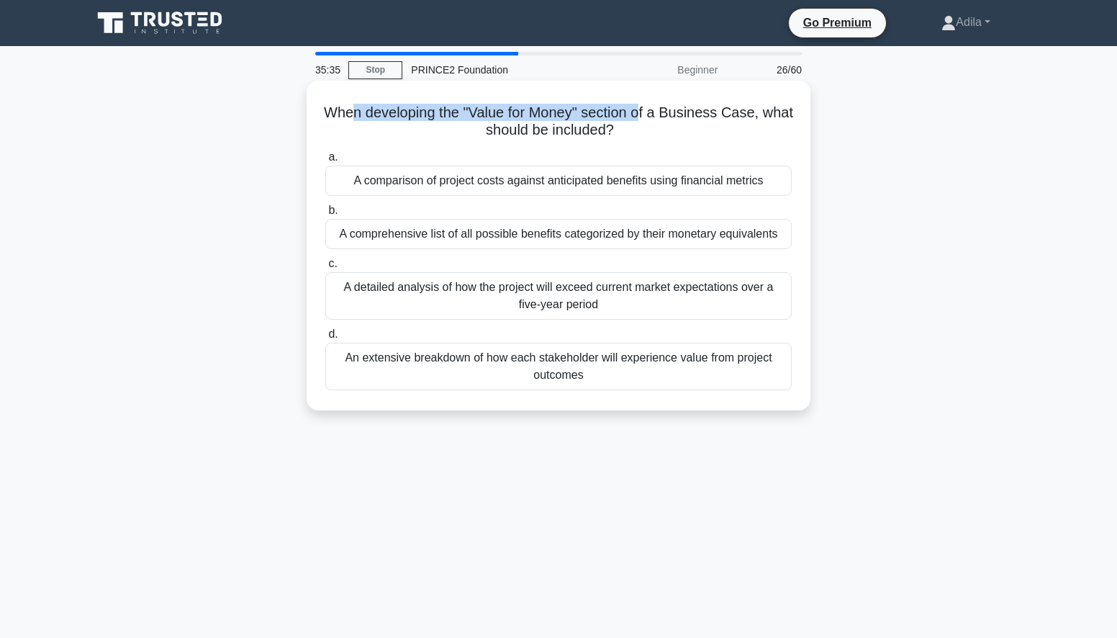
drag, startPoint x: 400, startPoint y: 117, endPoint x: 665, endPoint y: 117, distance: 265.7
click at [665, 117] on h5 "When developing the "Value for Money" section of a Business Case, what should b…" at bounding box center [558, 122] width 469 height 36
click at [614, 182] on div "A comparison of project costs against anticipated benefits using financial metr…" at bounding box center [558, 181] width 467 height 30
click at [325, 162] on input "a. A comparison of project costs against anticipated benefits using financial m…" at bounding box center [325, 157] width 0 height 9
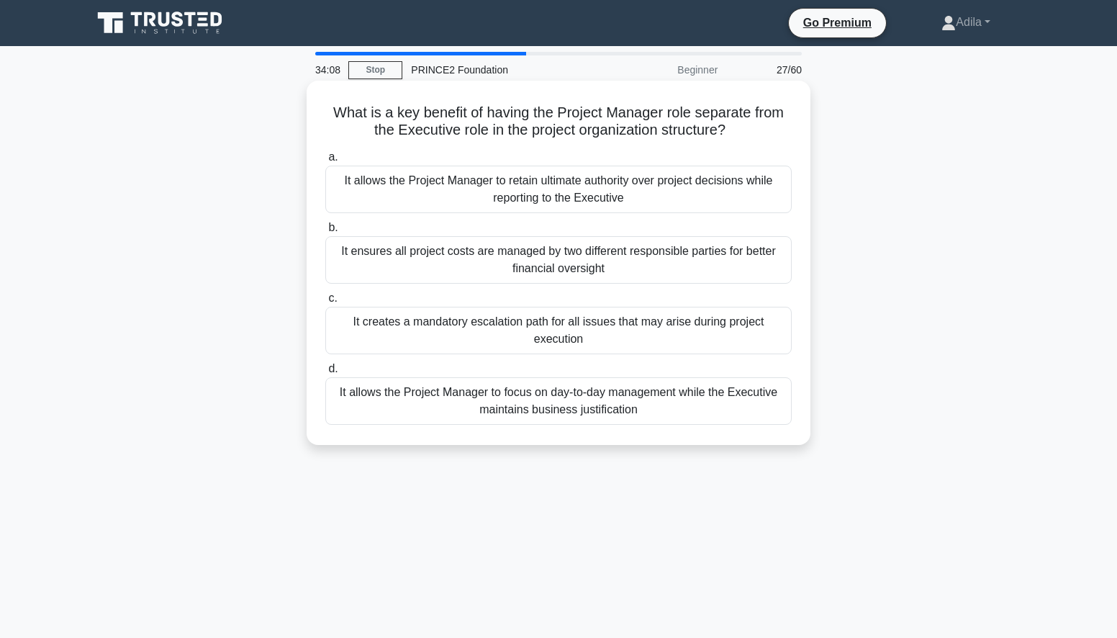
click at [608, 402] on div "It allows the Project Manager to focus on day-to-day management while the Execu…" at bounding box center [558, 401] width 467 height 48
click at [325, 374] on input "d. It allows the Project Manager to focus on day-to-day management while the Ex…" at bounding box center [325, 368] width 0 height 9
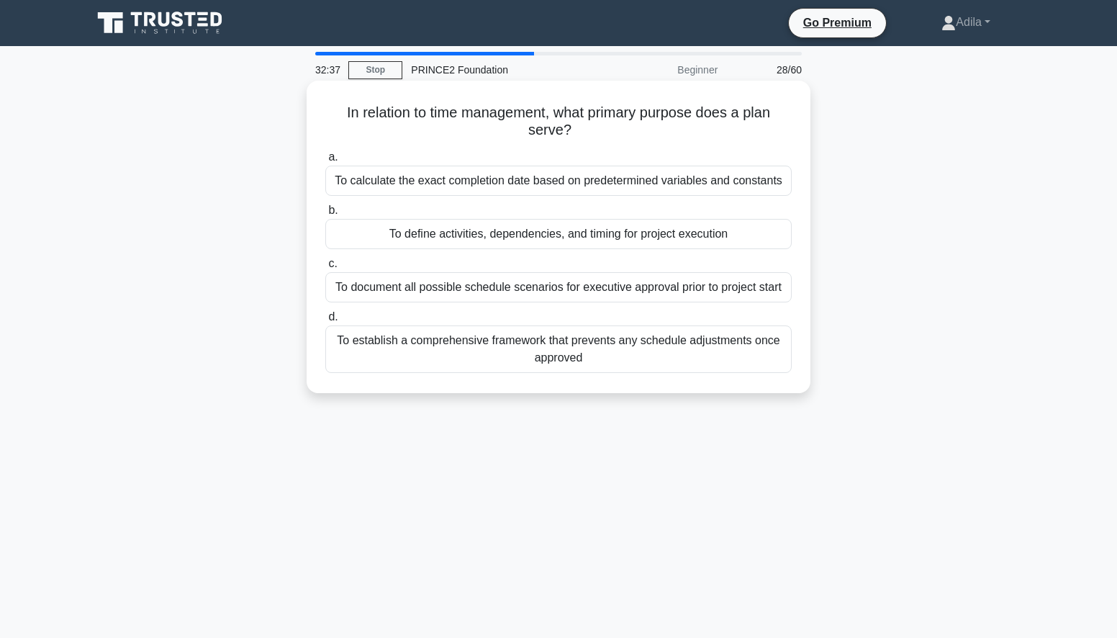
click at [521, 236] on div "To define activities, dependencies, and timing for project execution" at bounding box center [558, 234] width 467 height 30
click at [325, 215] on input "b. To define activities, dependencies, and timing for project execution" at bounding box center [325, 210] width 0 height 9
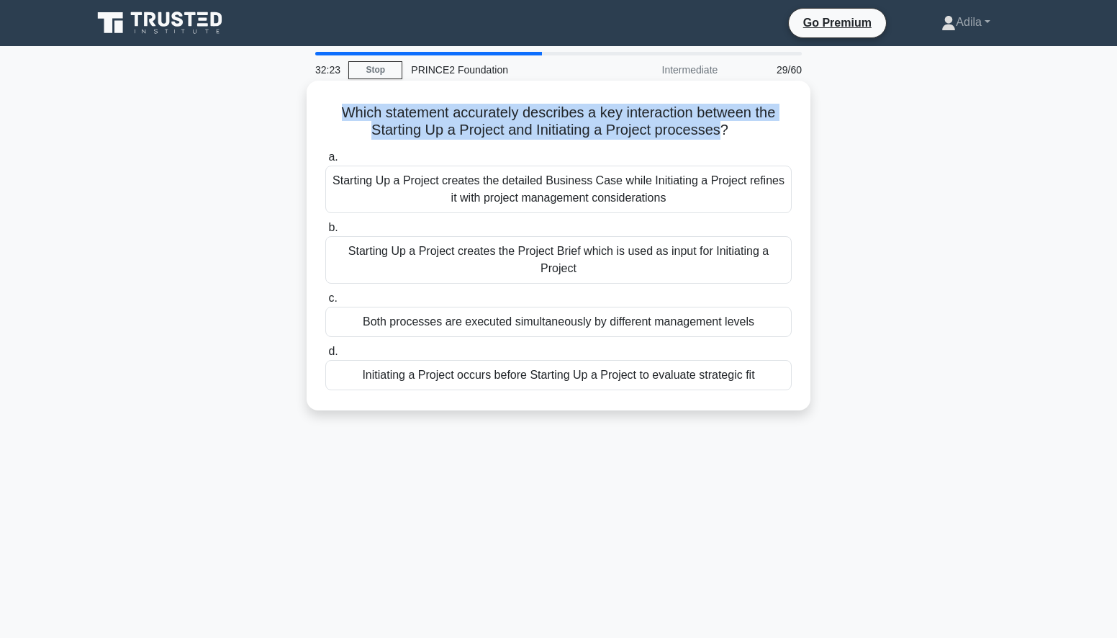
drag, startPoint x: 343, startPoint y: 112, endPoint x: 721, endPoint y: 135, distance: 379.4
click at [721, 135] on h5 "Which statement accurately describes a key interaction between the Starting Up …" at bounding box center [558, 122] width 469 height 36
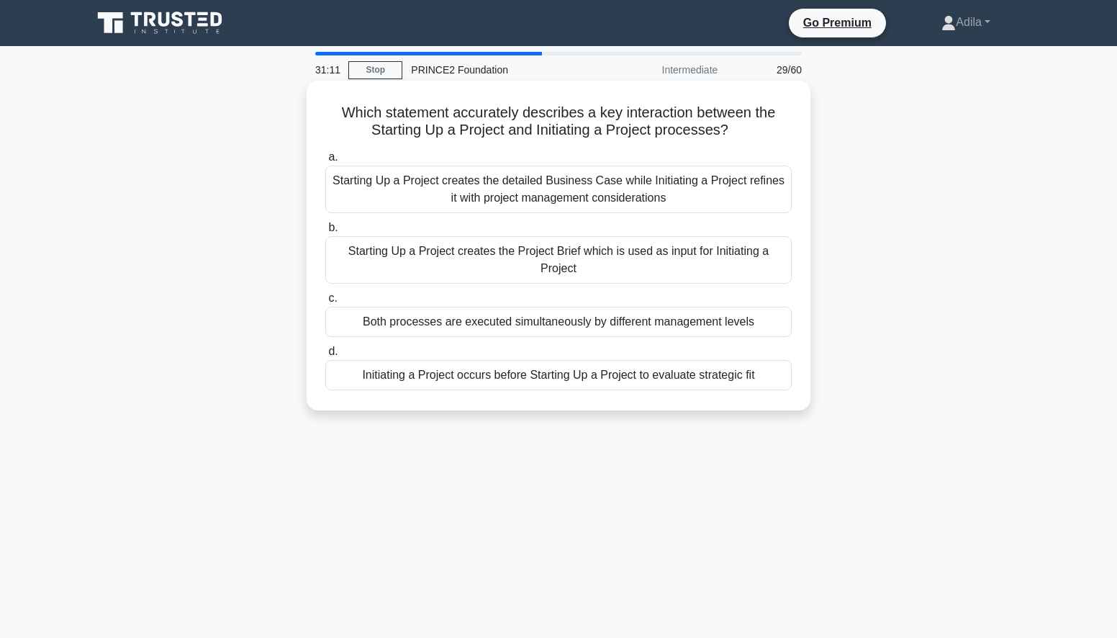
click at [592, 265] on div "Starting Up a Project creates the Project Brief which is used as input for Init…" at bounding box center [558, 260] width 467 height 48
click at [325, 233] on input "b. Starting Up a Project creates the Project Brief which is used as input for I…" at bounding box center [325, 227] width 0 height 9
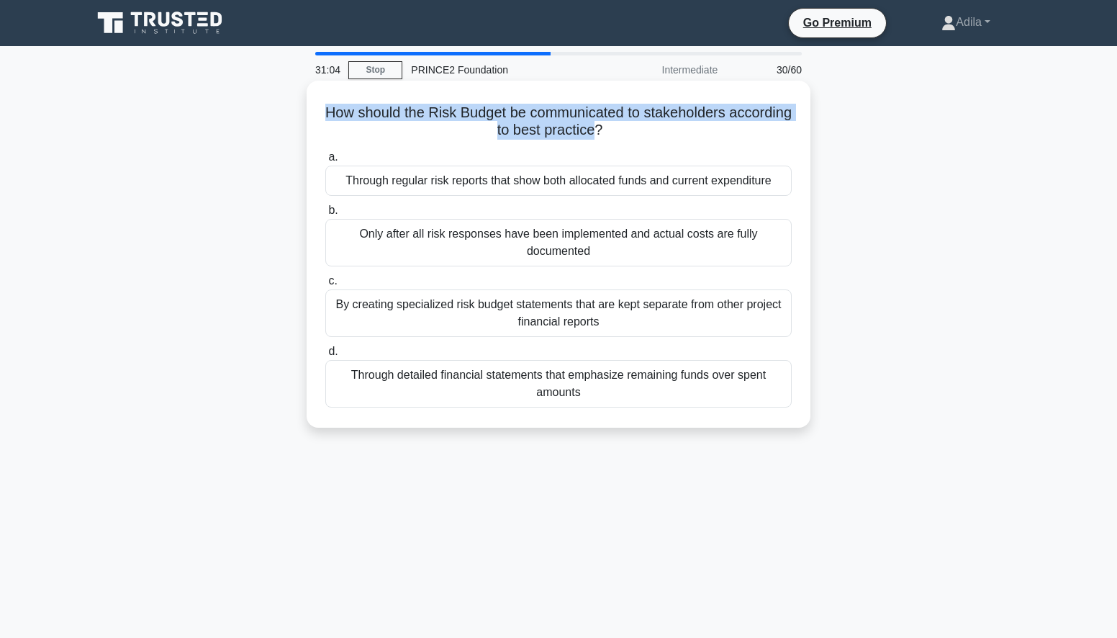
drag, startPoint x: 630, startPoint y: 130, endPoint x: 352, endPoint y: 115, distance: 278.3
click at [352, 115] on h5 "How should the Risk Budget be communicated to stakeholders according to best pr…" at bounding box center [558, 122] width 469 height 36
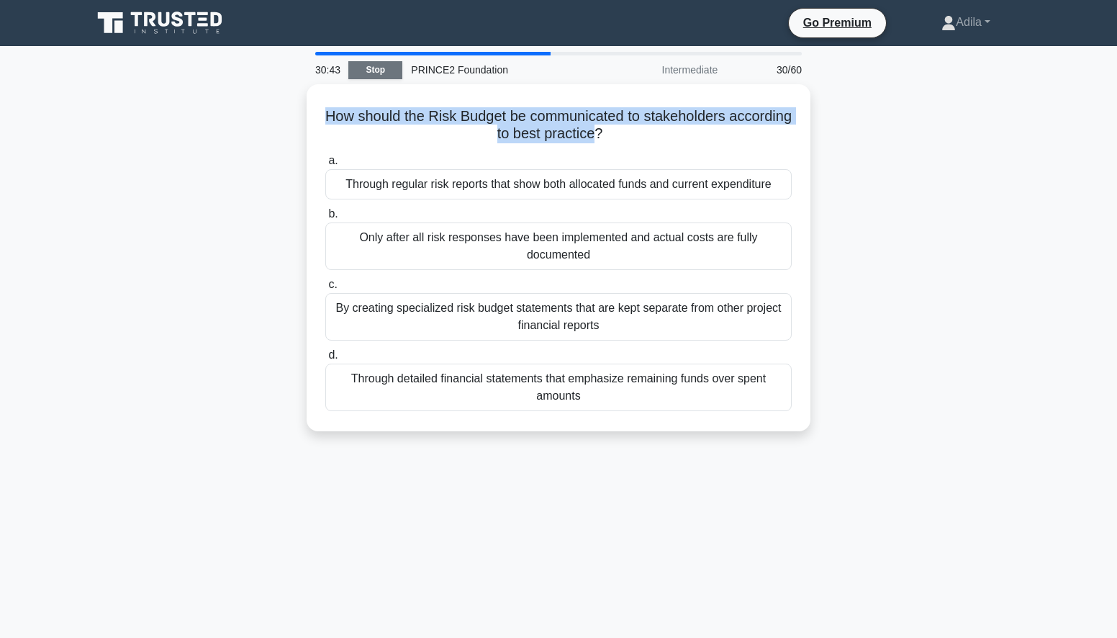
click at [372, 70] on link "Stop" at bounding box center [375, 70] width 54 height 18
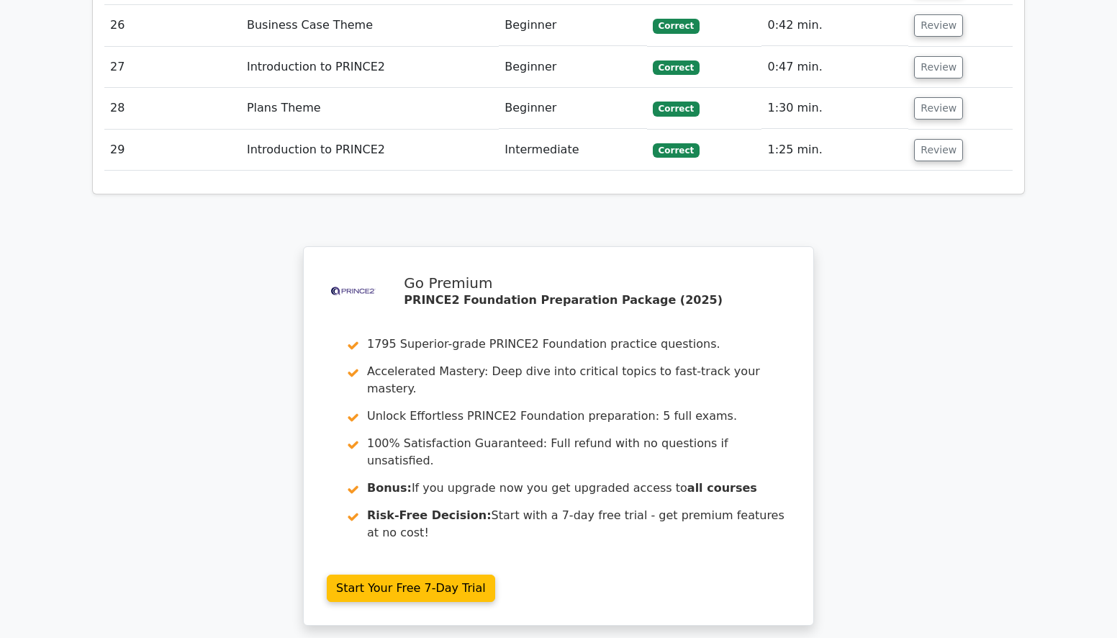
scroll to position [3182, 0]
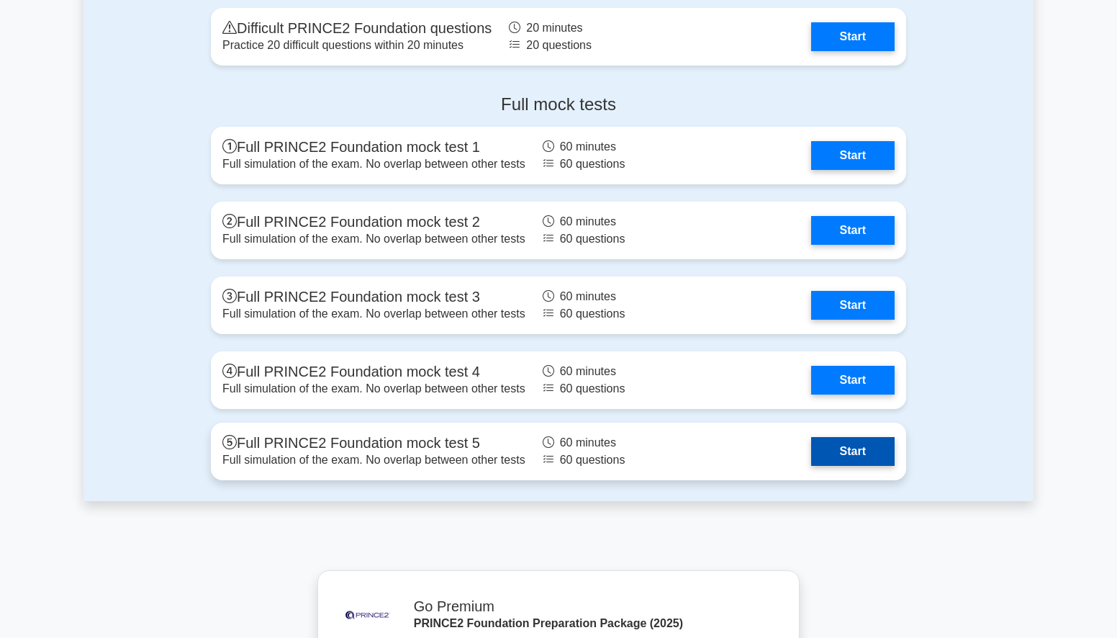
scroll to position [2522, 0]
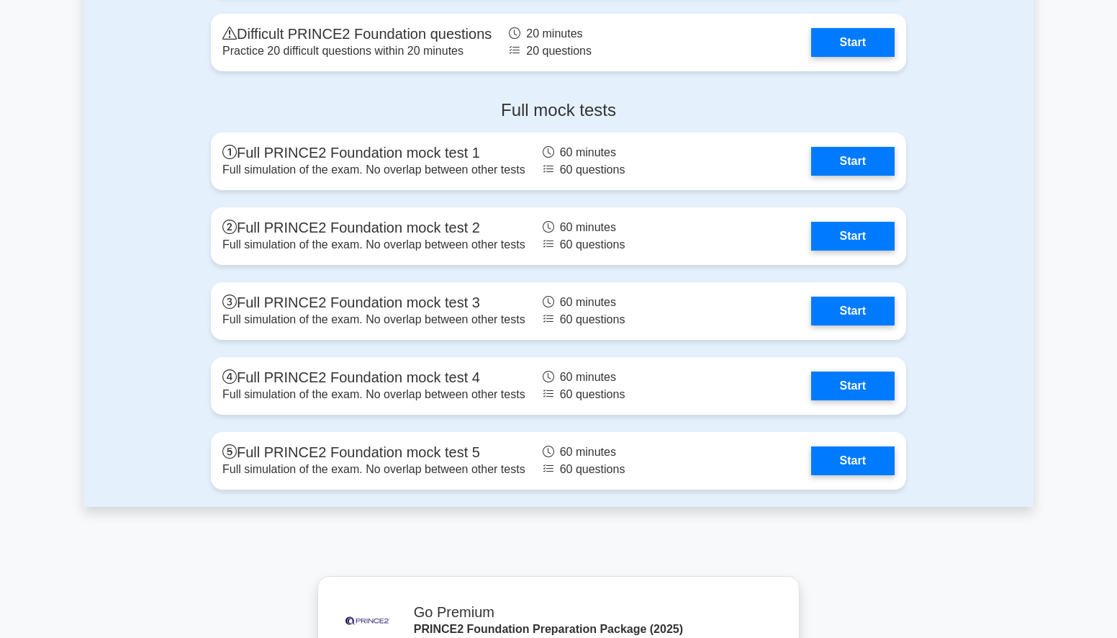
click at [865, 314] on link "Start" at bounding box center [853, 307] width 84 height 29
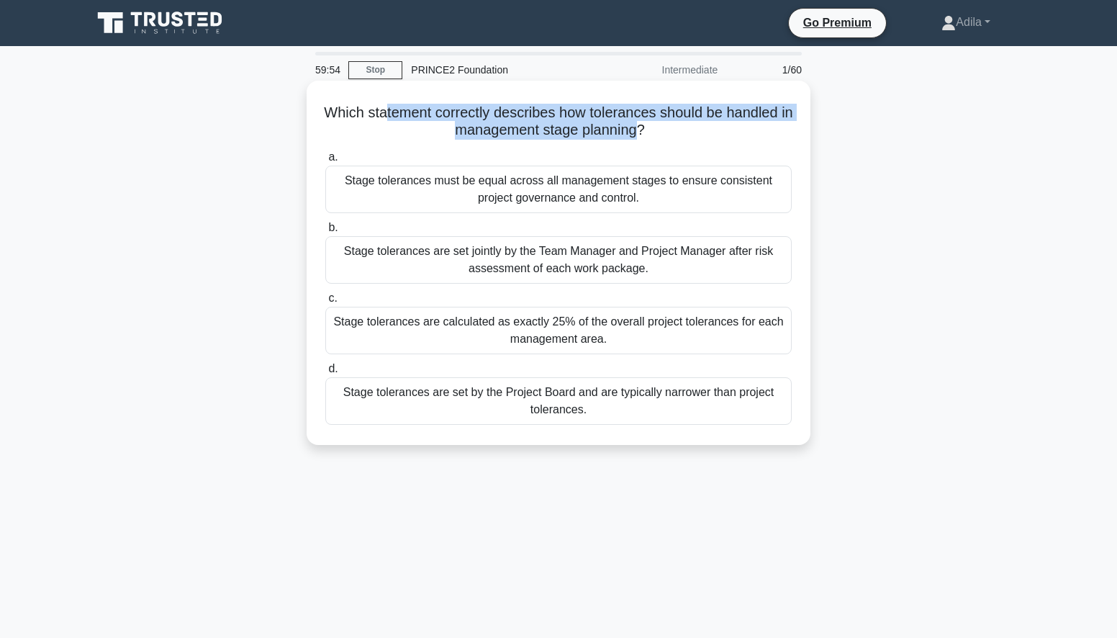
drag, startPoint x: 392, startPoint y: 112, endPoint x: 645, endPoint y: 129, distance: 253.3
click at [645, 129] on h5 "Which statement correctly describes how tolerances should be handled in managem…" at bounding box center [558, 122] width 469 height 36
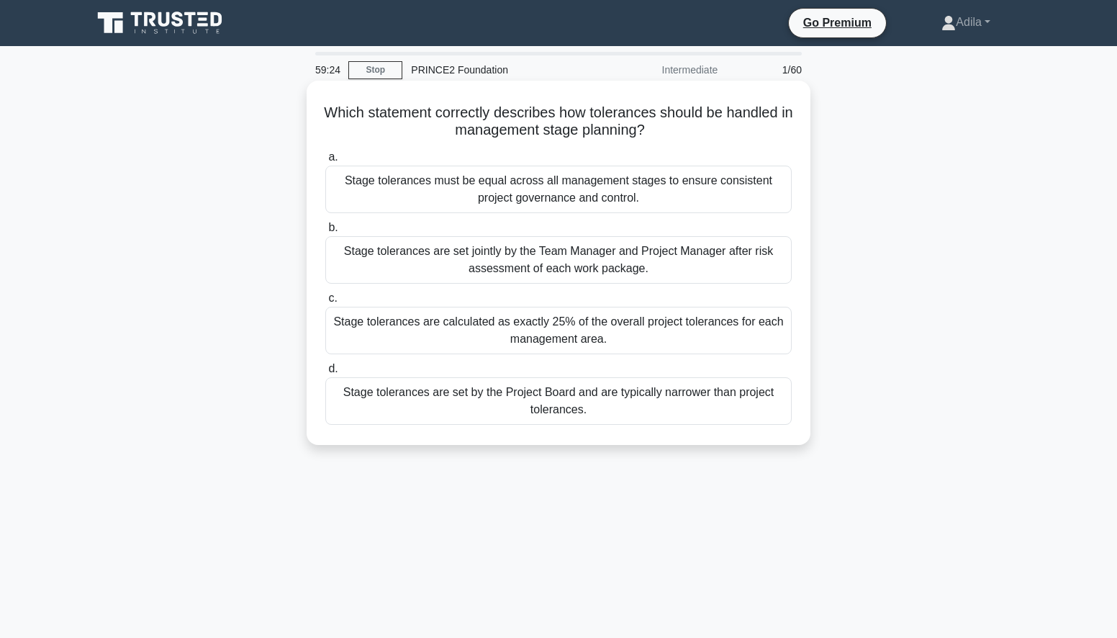
click at [441, 405] on div "Stage tolerances are set by the Project Board and are typically narrower than p…" at bounding box center [558, 401] width 467 height 48
click at [325, 374] on input "d. Stage tolerances are set by the Project Board and are typically narrower tha…" at bounding box center [325, 368] width 0 height 9
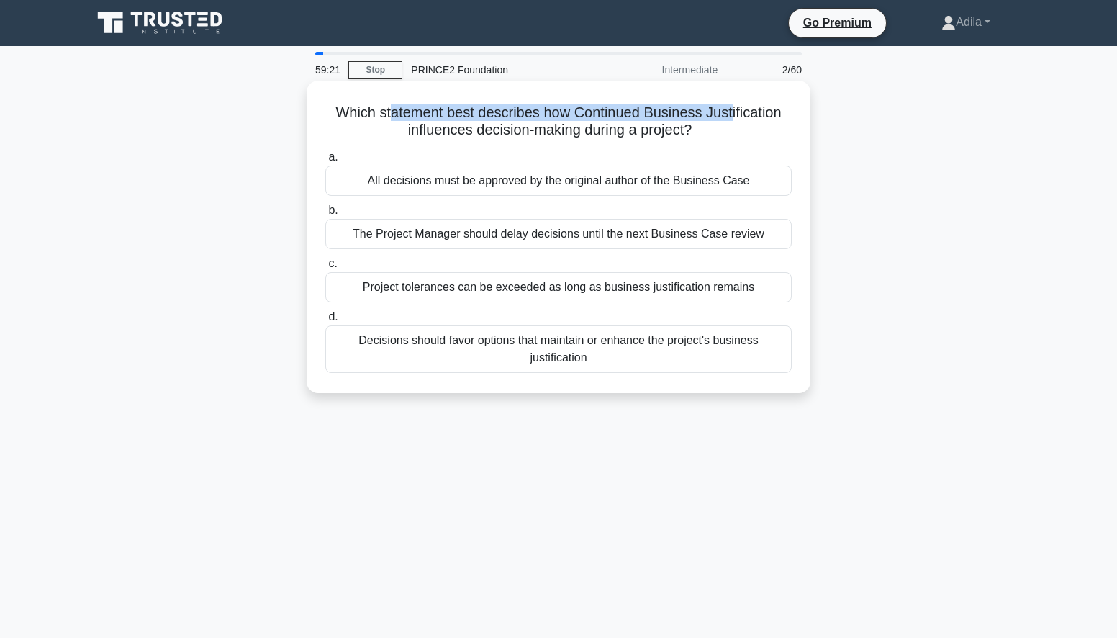
drag, startPoint x: 390, startPoint y: 120, endPoint x: 732, endPoint y: 116, distance: 342.0
click at [732, 116] on h5 "Which statement best describes how Continued Business Justification influences …" at bounding box center [558, 122] width 469 height 36
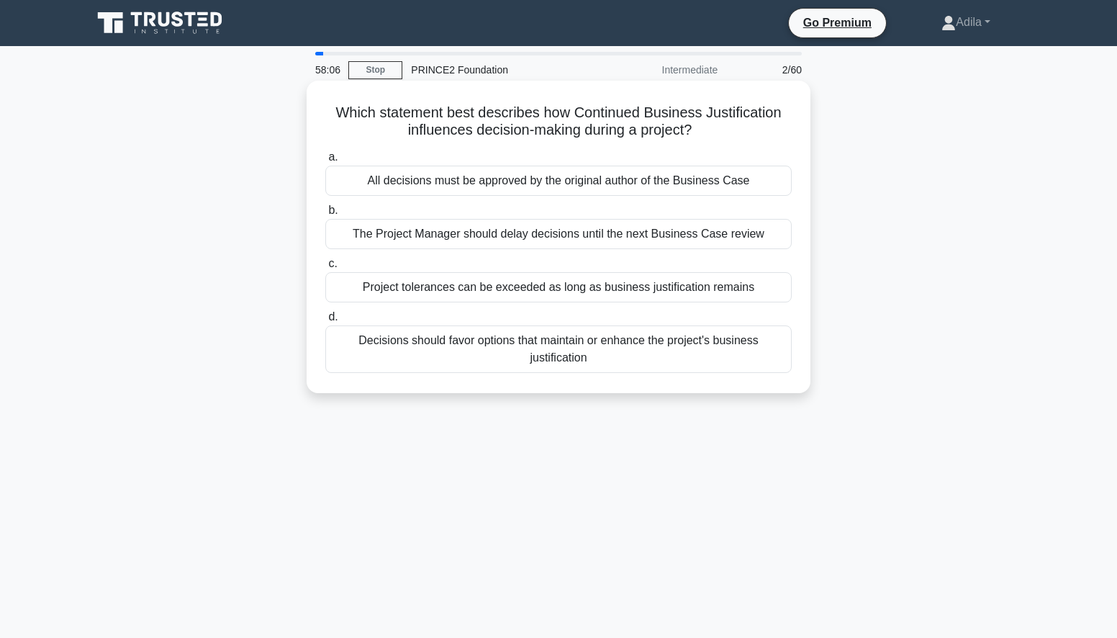
click at [610, 351] on div "Decisions should favor options that maintain or enhance the project's business …" at bounding box center [558, 349] width 467 height 48
click at [325, 322] on input "d. Decisions should favor options that maintain or enhance the project's busine…" at bounding box center [325, 316] width 0 height 9
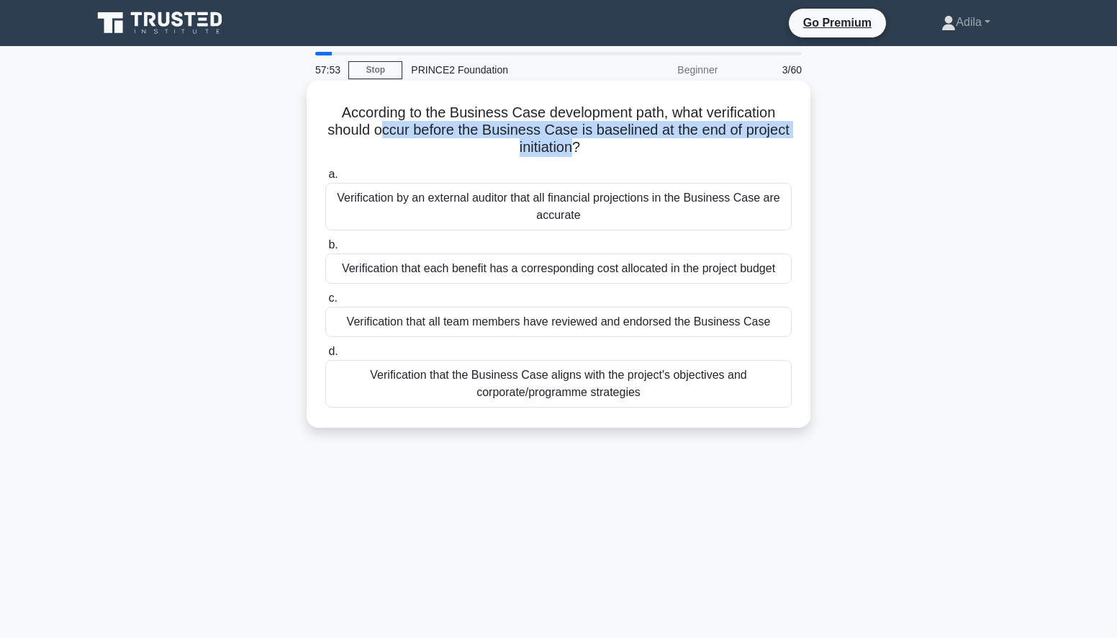
drag, startPoint x: 382, startPoint y: 133, endPoint x: 577, endPoint y: 148, distance: 195.7
click at [577, 148] on h5 "According to the Business Case development path, what verification should occur…" at bounding box center [558, 130] width 469 height 53
click at [400, 142] on h5 "According to the Business Case development path, what verification should occur…" at bounding box center [558, 130] width 469 height 53
drag, startPoint x: 346, startPoint y: 133, endPoint x: 661, endPoint y: 135, distance: 314.6
click at [661, 135] on h5 "According to the Business Case development path, what verification should occur…" at bounding box center [558, 130] width 469 height 53
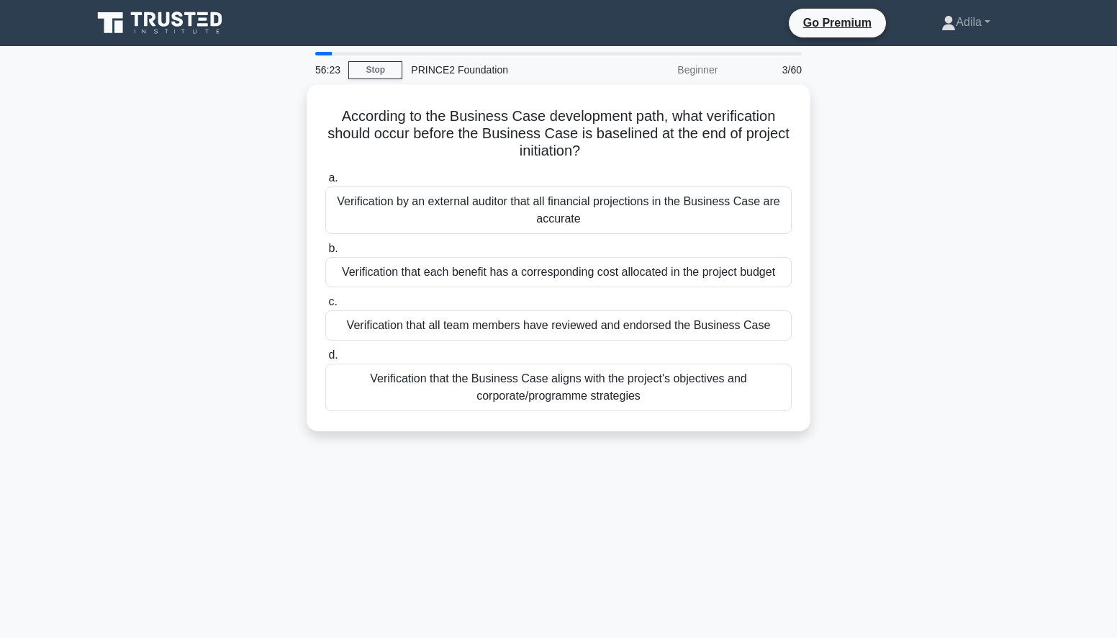
click at [526, 493] on div "56:23 Stop PRINCE2 Foundation Beginner 3/60 According to the Business Case deve…" at bounding box center [559, 412] width 950 height 720
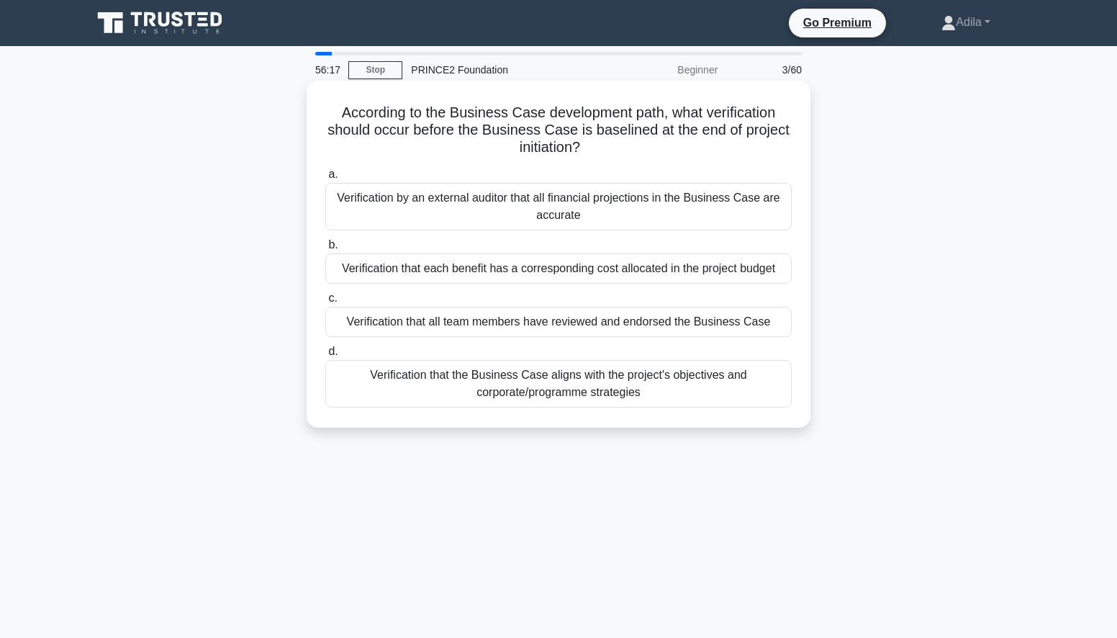
click at [537, 390] on div "Verification that the Business Case aligns with the project's objectives and co…" at bounding box center [558, 384] width 467 height 48
click at [325, 356] on input "d. Verification that the Business Case aligns with the project's objectives and…" at bounding box center [325, 351] width 0 height 9
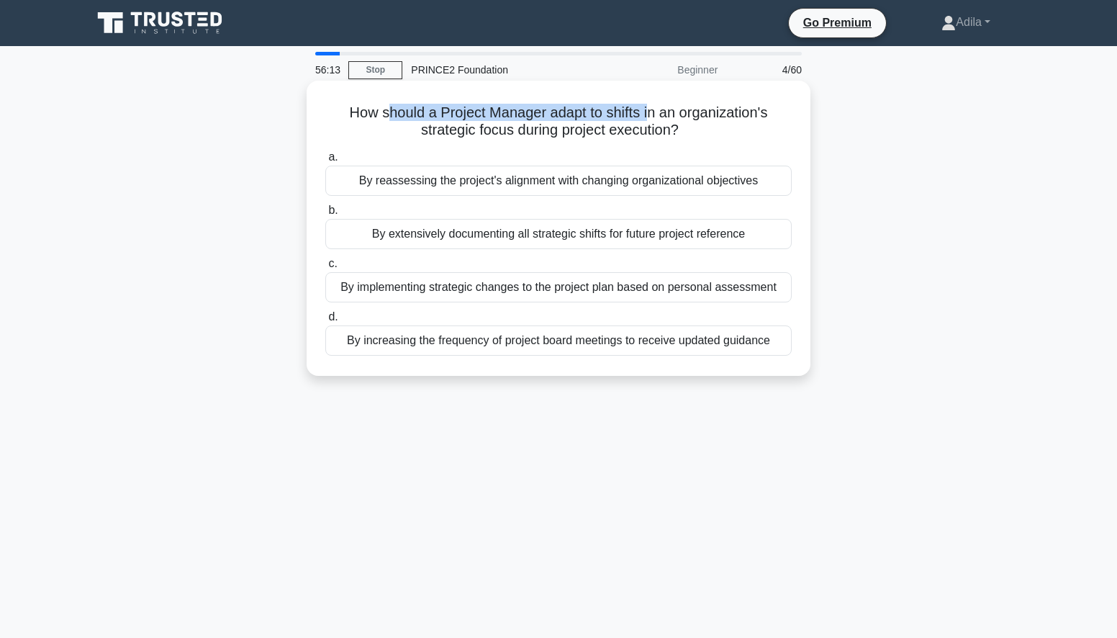
drag, startPoint x: 384, startPoint y: 112, endPoint x: 654, endPoint y: 111, distance: 270.7
click at [654, 111] on h5 "How should a Project Manager adapt to shifts in an organization's strategic foc…" at bounding box center [558, 122] width 469 height 36
click at [468, 238] on div "By extensively documenting all strategic shifts for future project reference" at bounding box center [558, 234] width 467 height 30
click at [325, 215] on input "b. By extensively documenting all strategic shifts for future project reference" at bounding box center [325, 210] width 0 height 9
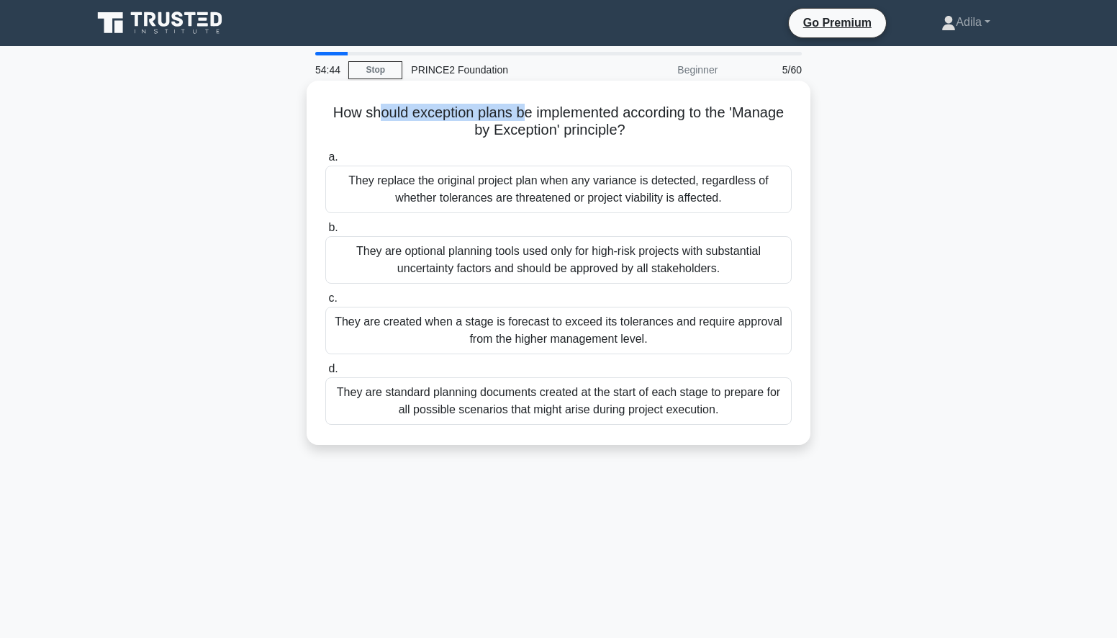
drag, startPoint x: 375, startPoint y: 114, endPoint x: 520, endPoint y: 120, distance: 144.8
click at [520, 120] on h5 "How should exception plans be implemented according to the 'Manage by Exception…" at bounding box center [558, 122] width 469 height 36
click at [614, 333] on div "They are created when a stage is forecast to exceed its tolerances and require …" at bounding box center [558, 331] width 467 height 48
click at [325, 303] on input "c. They are created when a stage is forecast to exceed its tolerances and requi…" at bounding box center [325, 298] width 0 height 9
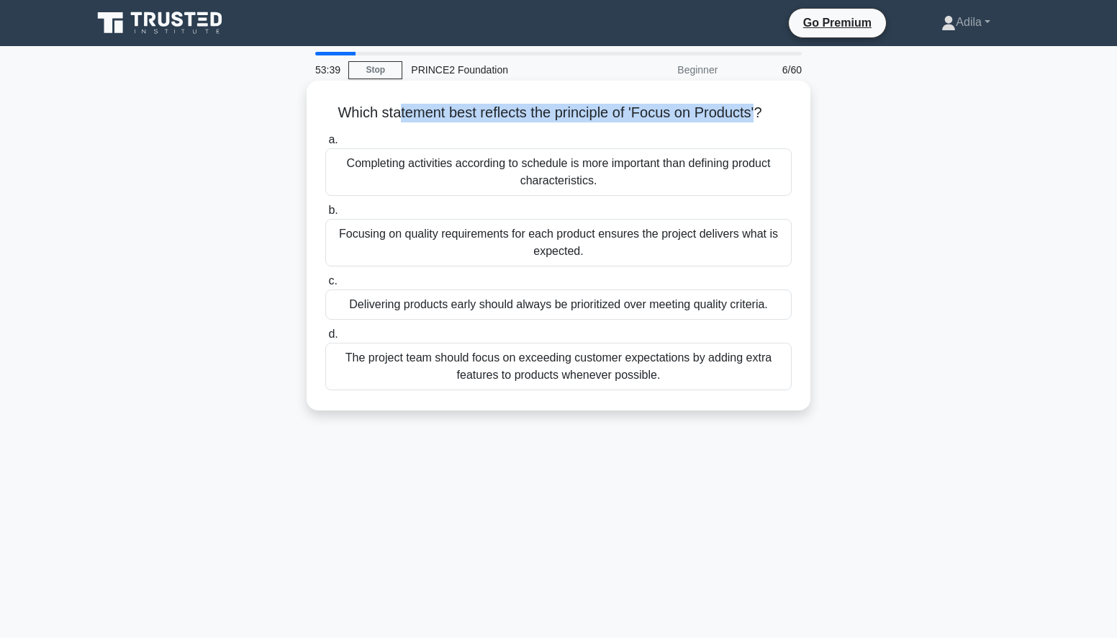
drag, startPoint x: 396, startPoint y: 118, endPoint x: 760, endPoint y: 117, distance: 363.6
click at [760, 117] on h5 "Which statement best reflects the principle of 'Focus on Products'? .spinner_0X…" at bounding box center [558, 113] width 469 height 19
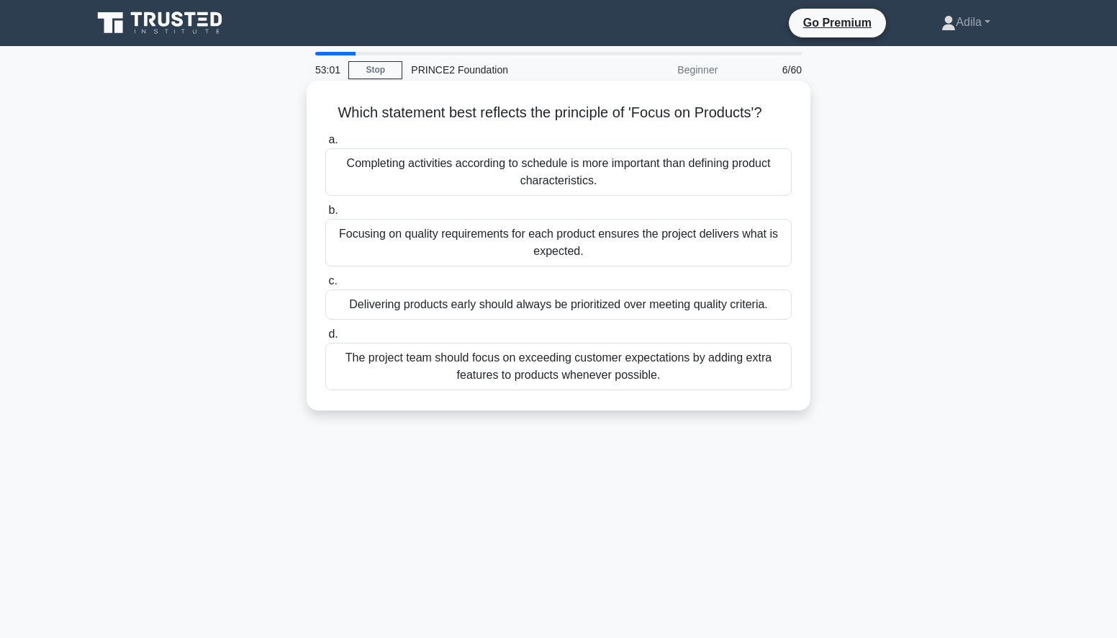
click at [458, 239] on div "Focusing on quality requirements for each product ensures the project delivers …" at bounding box center [558, 243] width 467 height 48
click at [325, 215] on input "b. Focusing on quality requirements for each product ensures the project delive…" at bounding box center [325, 210] width 0 height 9
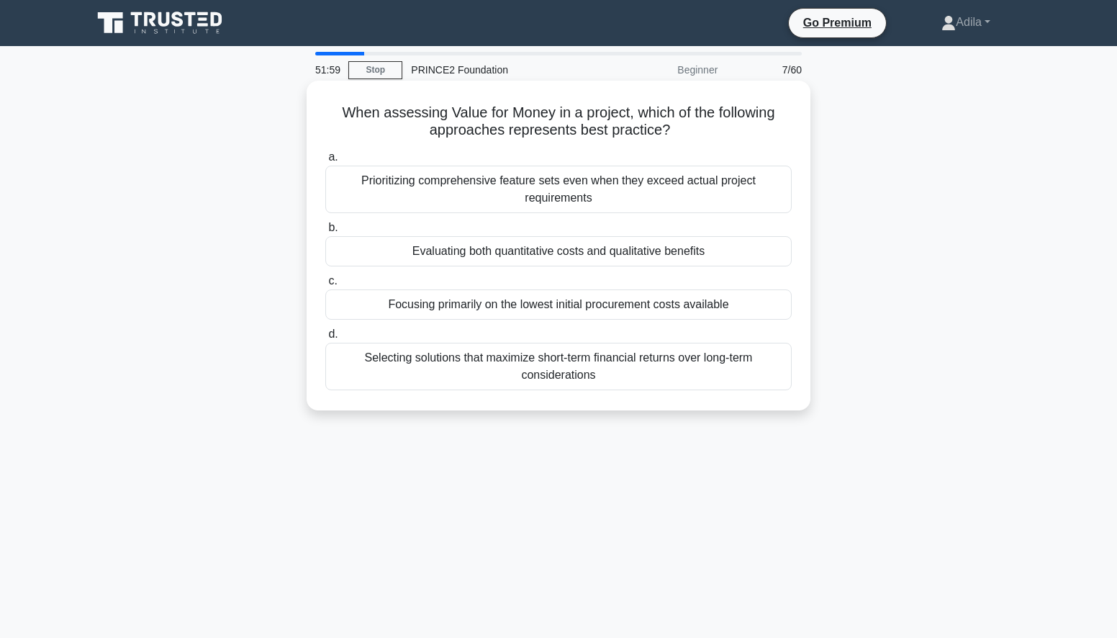
click at [575, 254] on div "Evaluating both quantitative costs and qualitative benefits" at bounding box center [558, 251] width 467 height 30
click at [325, 233] on input "b. Evaluating both quantitative costs and qualitative benefits" at bounding box center [325, 227] width 0 height 9
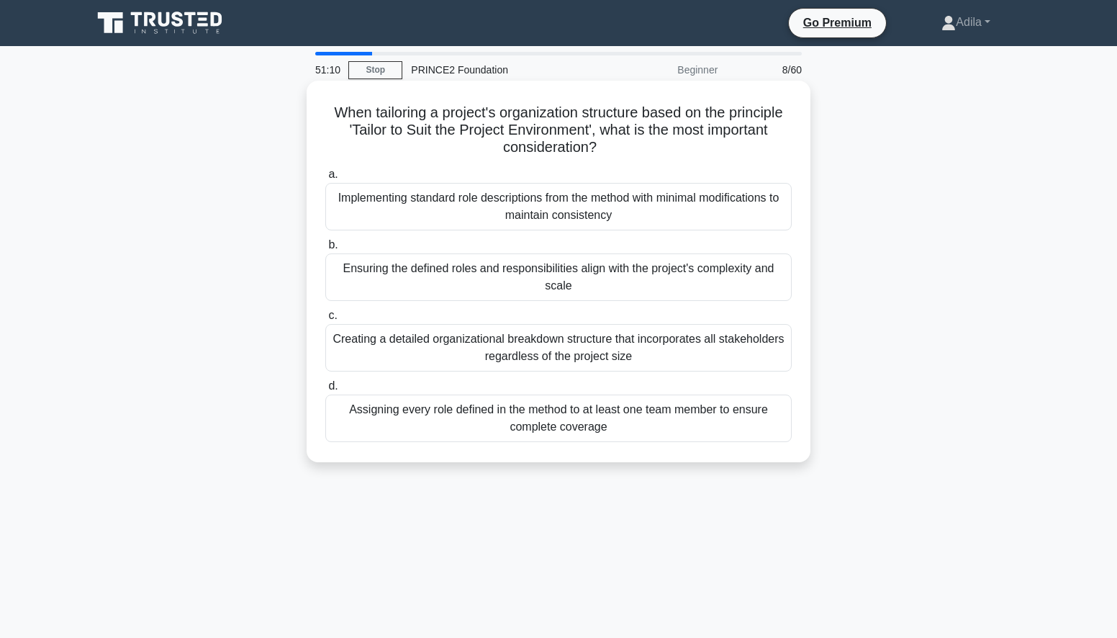
click at [469, 274] on div "Ensuring the defined roles and responsibilities align with the project's comple…" at bounding box center [558, 277] width 467 height 48
click at [325, 250] on input "b. Ensuring the defined roles and responsibilities align with the project's com…" at bounding box center [325, 244] width 0 height 9
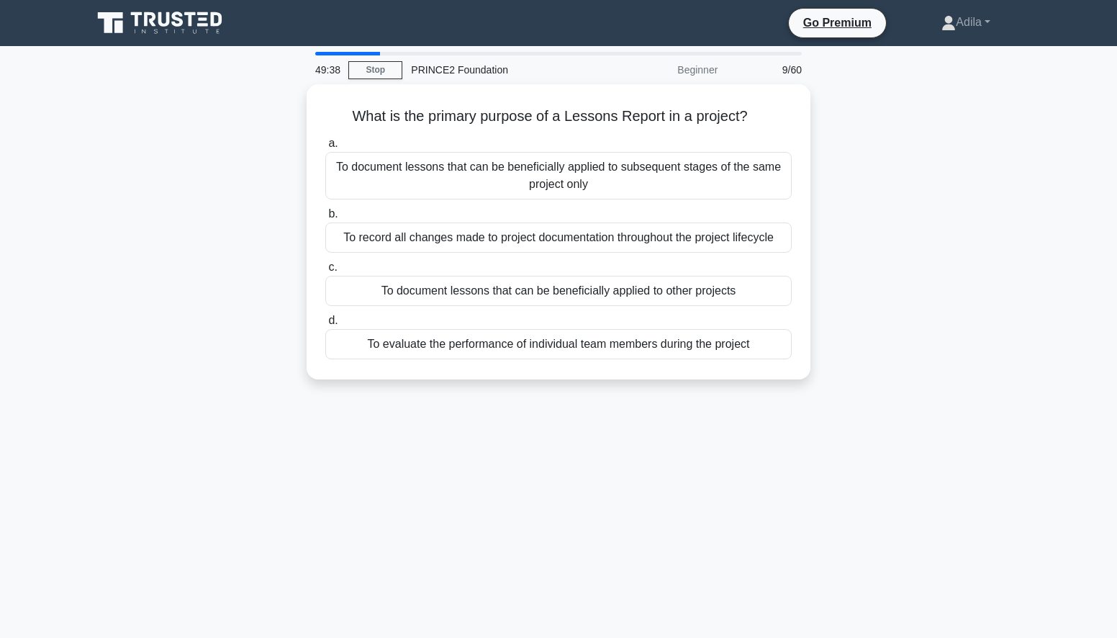
click at [206, 178] on div "What is the primary purpose of a Lessons Report in a project? .spinner_0XTQ{tra…" at bounding box center [559, 240] width 950 height 312
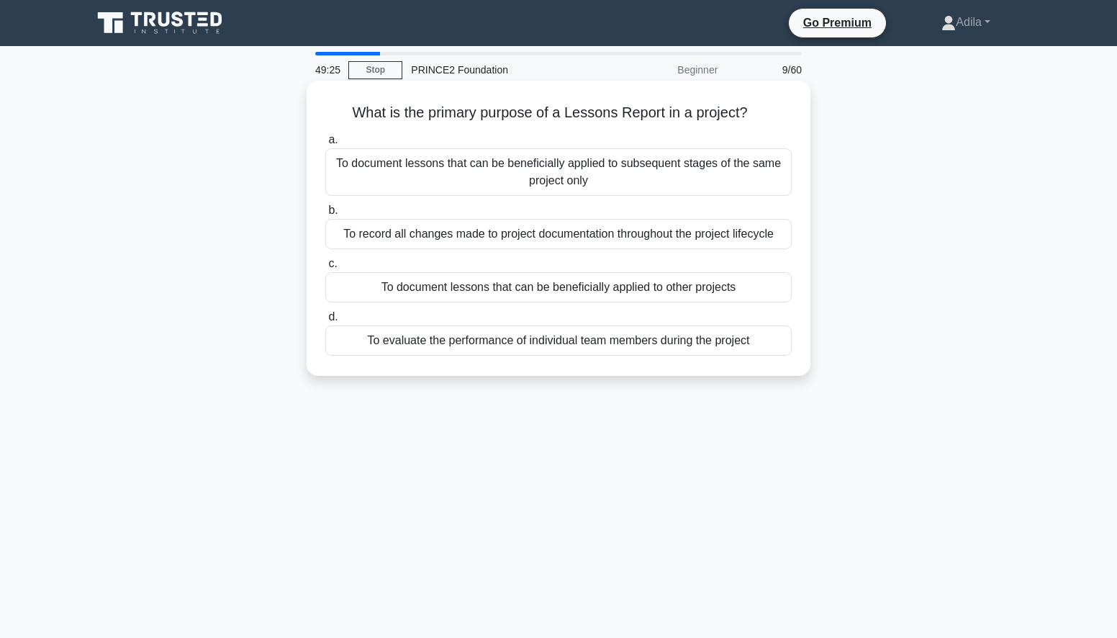
click at [464, 286] on div "To document lessons that can be beneficially applied to other projects" at bounding box center [558, 287] width 467 height 30
click at [325, 269] on input "c. To document lessons that can be beneficially applied to other projects" at bounding box center [325, 263] width 0 height 9
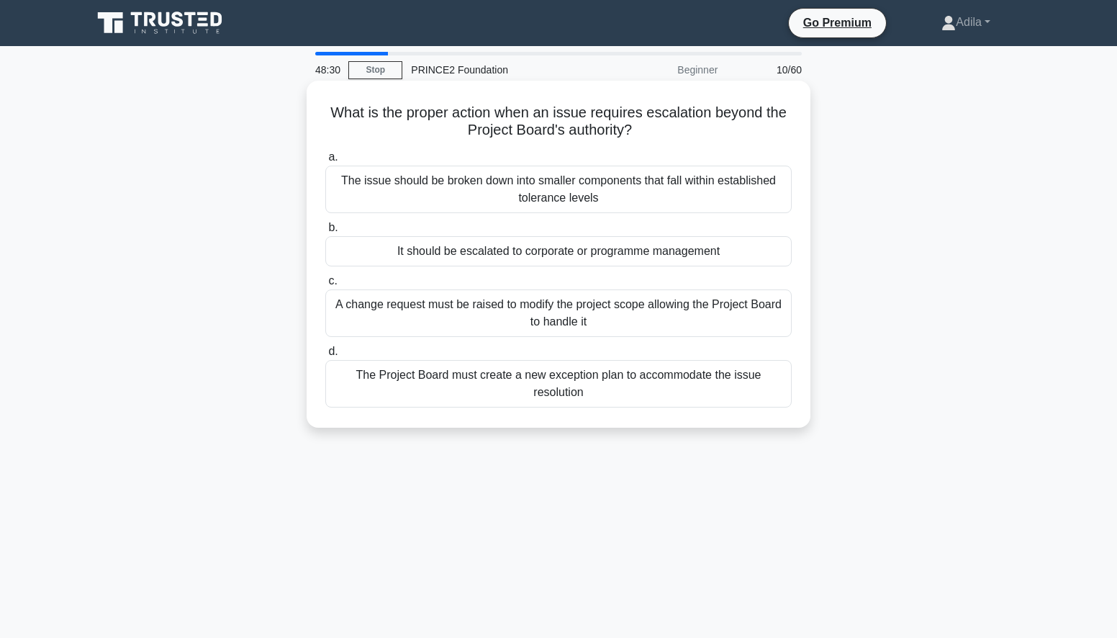
click at [548, 381] on div "The Project Board must create a new exception plan to accommodate the issue res…" at bounding box center [558, 384] width 467 height 48
click at [325, 356] on input "d. The Project Board must create a new exception plan to accommodate the issue …" at bounding box center [325, 351] width 0 height 9
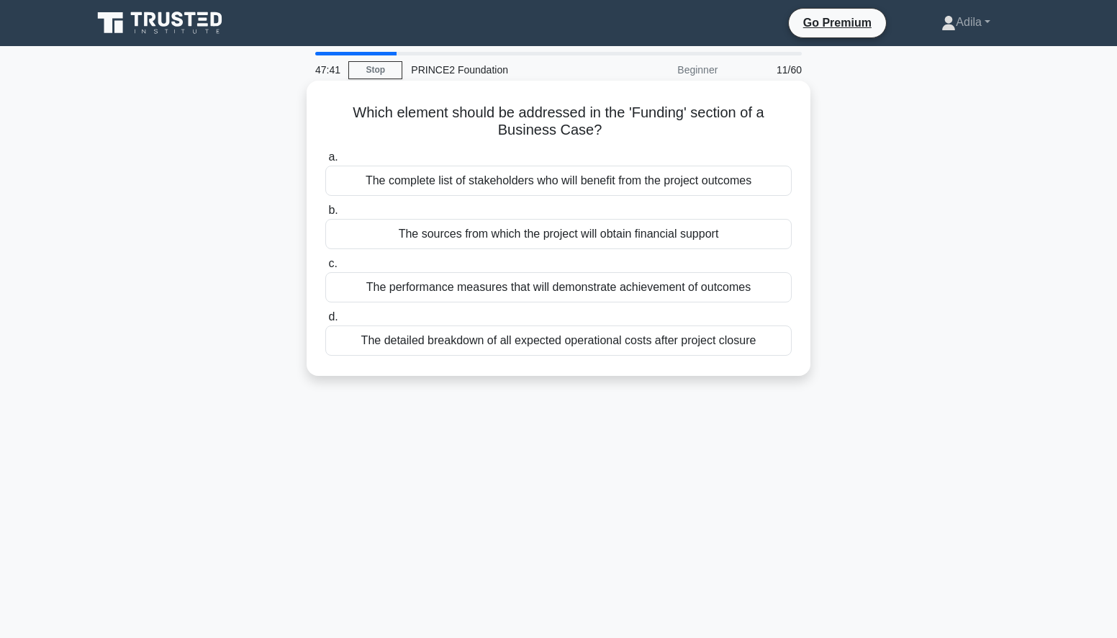
click at [680, 235] on div "The sources from which the project will obtain financial support" at bounding box center [558, 234] width 467 height 30
click at [325, 215] on input "b. The sources from which the project will obtain financial support" at bounding box center [325, 210] width 0 height 9
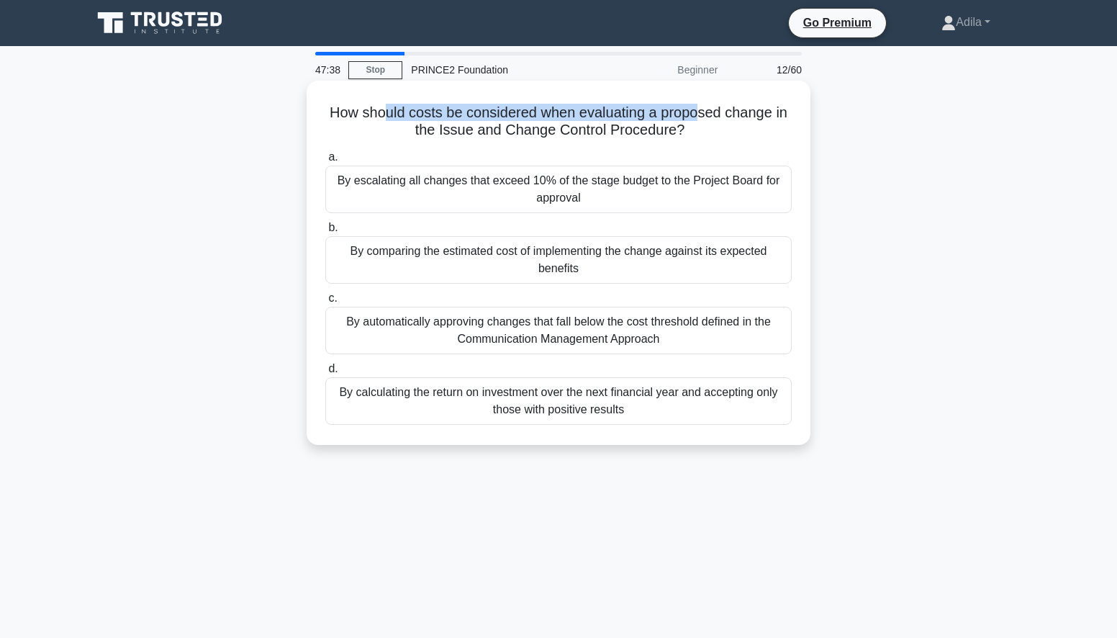
drag, startPoint x: 386, startPoint y: 112, endPoint x: 702, endPoint y: 117, distance: 316.1
click at [702, 117] on h5 "How should costs be considered when evaluating a proposed change in the Issue a…" at bounding box center [558, 122] width 469 height 36
click at [670, 256] on div "By comparing the estimated cost of implementing the change against its expected…" at bounding box center [558, 260] width 467 height 48
click at [325, 233] on input "b. By comparing the estimated cost of implementing the change against its expec…" at bounding box center [325, 227] width 0 height 9
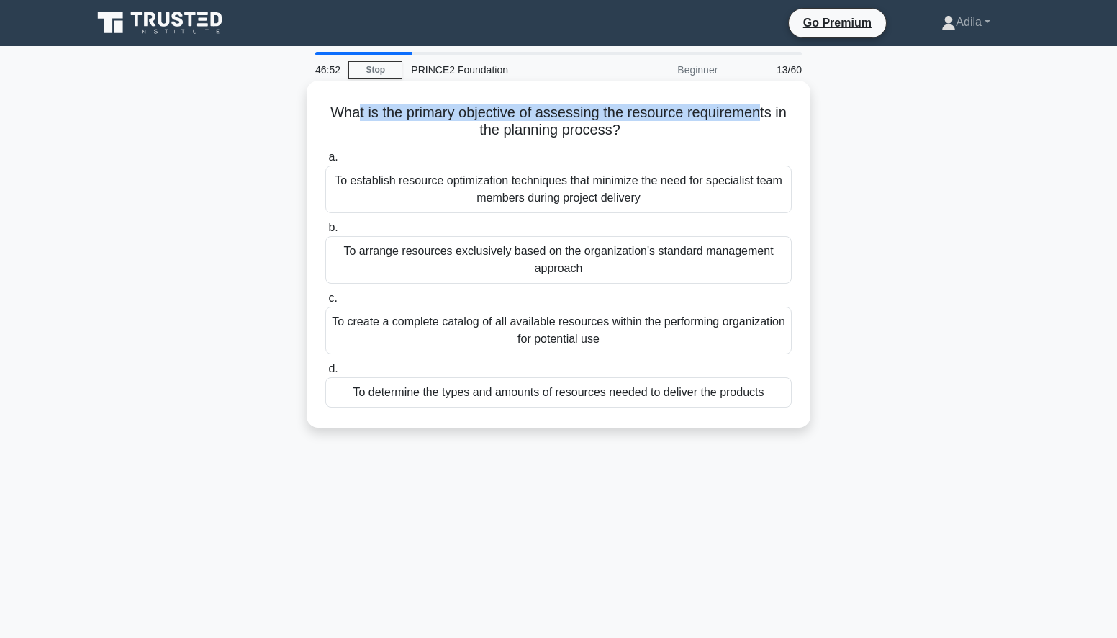
drag, startPoint x: 355, startPoint y: 114, endPoint x: 763, endPoint y: 117, distance: 408.2
click at [763, 117] on h5 "What is the primary objective of assessing the resource requirements in the pla…" at bounding box center [558, 122] width 469 height 36
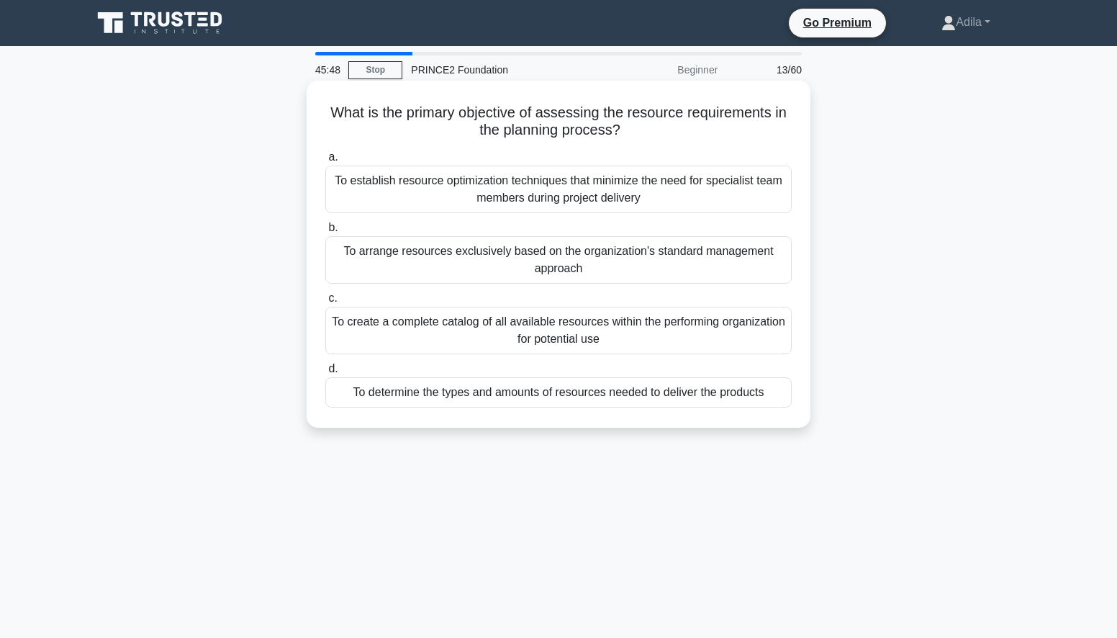
click at [660, 400] on div "To determine the types and amounts of resources needed to deliver the products" at bounding box center [558, 392] width 467 height 30
click at [325, 374] on input "d. To determine the types and amounts of resources needed to deliver the produc…" at bounding box center [325, 368] width 0 height 9
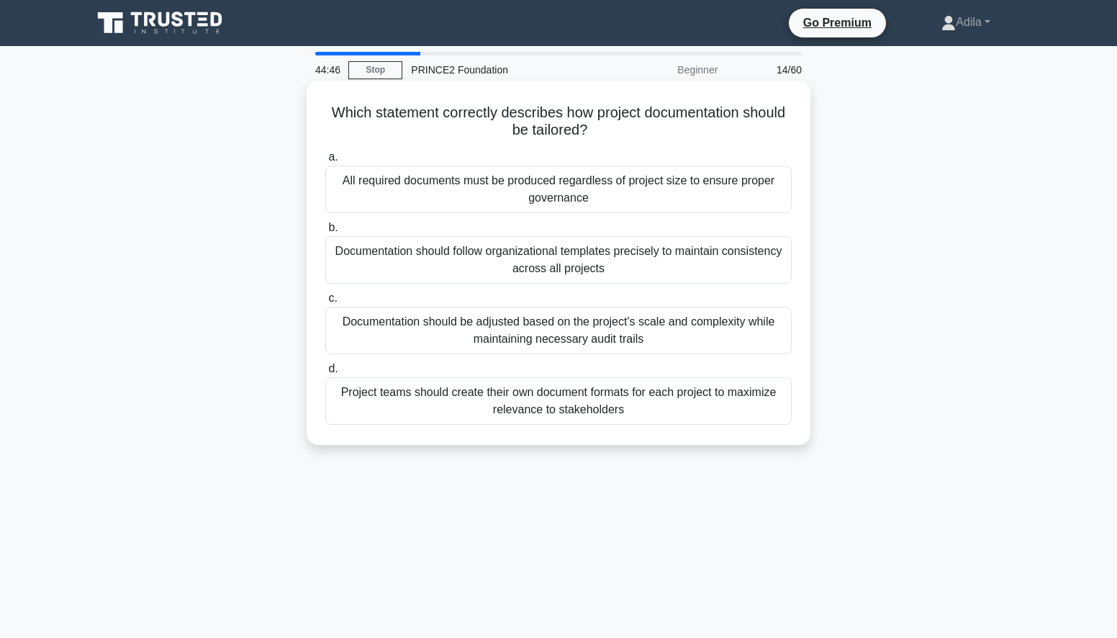
click at [598, 186] on div "All required documents must be produced regardless of project size to ensure pr…" at bounding box center [558, 190] width 467 height 48
click at [325, 162] on input "a. All required documents must be produced regardless of project size to ensure…" at bounding box center [325, 157] width 0 height 9
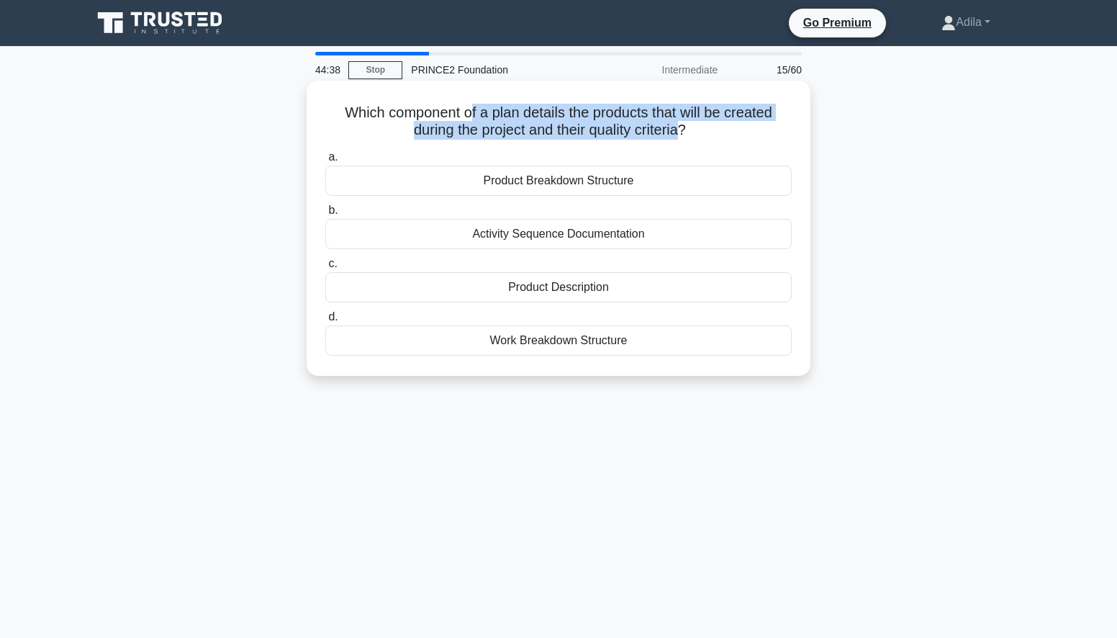
drag, startPoint x: 468, startPoint y: 117, endPoint x: 687, endPoint y: 129, distance: 219.2
click at [687, 129] on h5 "Which component of a plan details the products that will be created during the …" at bounding box center [558, 122] width 469 height 36
click at [544, 294] on div "Product Description" at bounding box center [558, 287] width 467 height 30
click at [325, 269] on input "c. Product Description" at bounding box center [325, 263] width 0 height 9
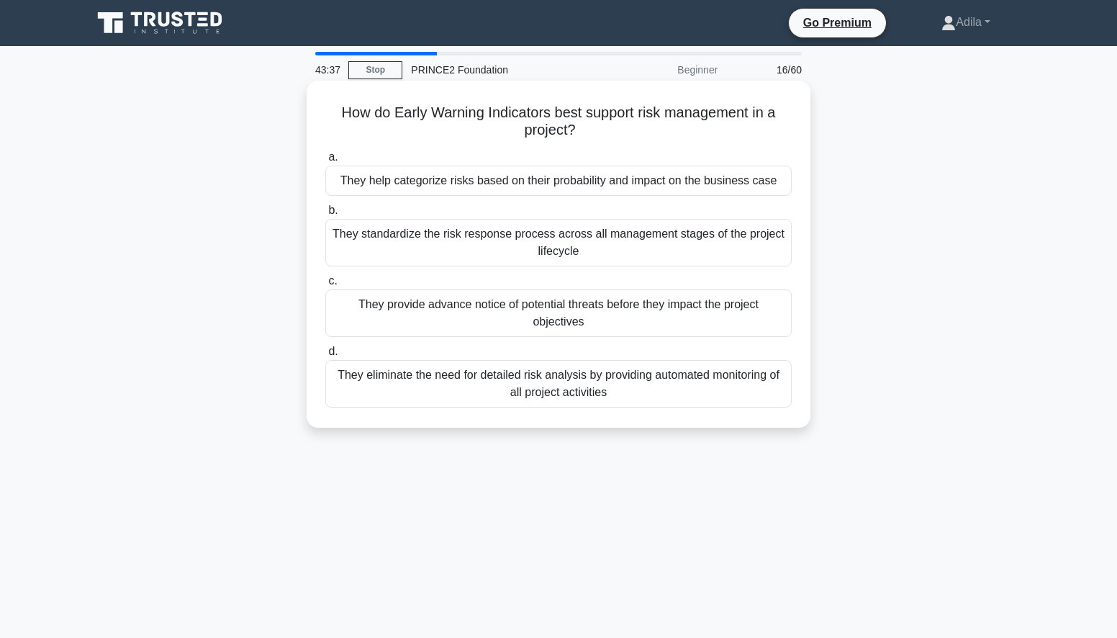
click at [629, 184] on div "They help categorize risks based on their probability and impact on the busines…" at bounding box center [558, 181] width 467 height 30
click at [325, 162] on input "a. They help categorize risks based on their probability and impact on the busi…" at bounding box center [325, 157] width 0 height 9
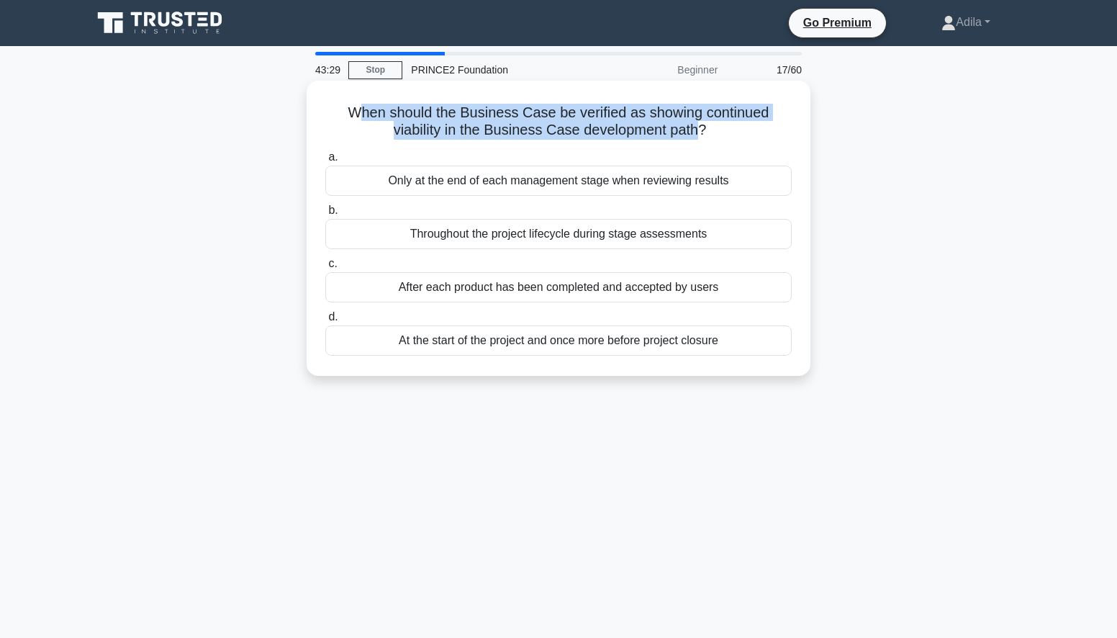
drag, startPoint x: 364, startPoint y: 110, endPoint x: 698, endPoint y: 130, distance: 334.6
click at [698, 130] on h5 "When should the Business Case be verified as showing continued viability in the…" at bounding box center [558, 122] width 469 height 36
click at [639, 238] on div "Throughout the project lifecycle during stage assessments" at bounding box center [558, 234] width 467 height 30
click at [325, 215] on input "b. Throughout the project lifecycle during stage assessments" at bounding box center [325, 210] width 0 height 9
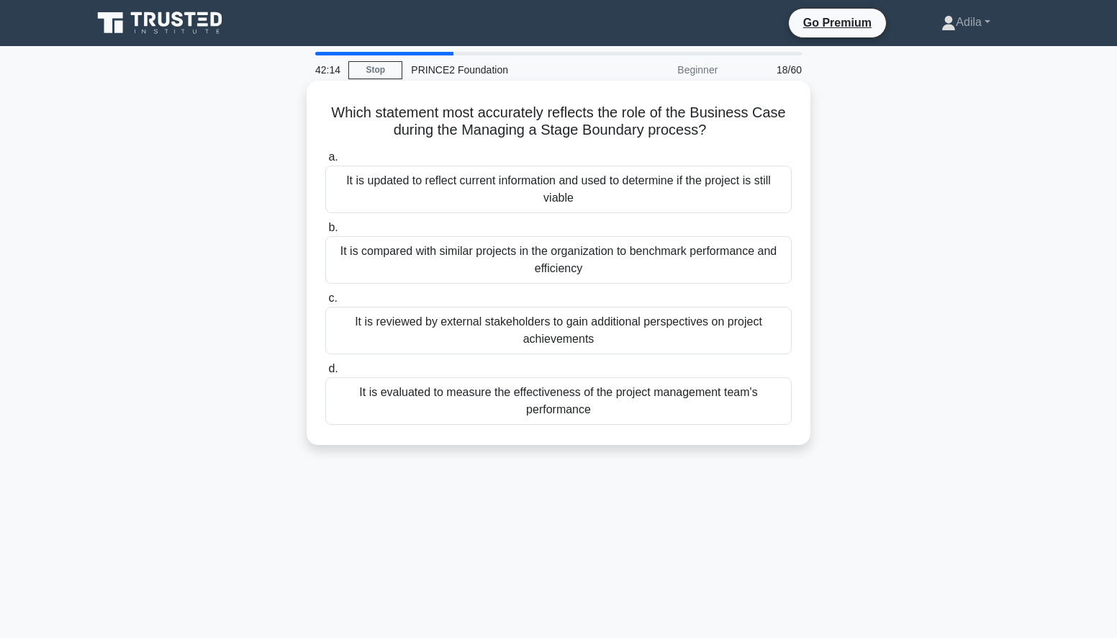
click at [531, 186] on div "It is updated to reflect current information and used to determine if the proje…" at bounding box center [558, 190] width 467 height 48
click at [325, 162] on input "a. It is updated to reflect current information and used to determine if the pr…" at bounding box center [325, 157] width 0 height 9
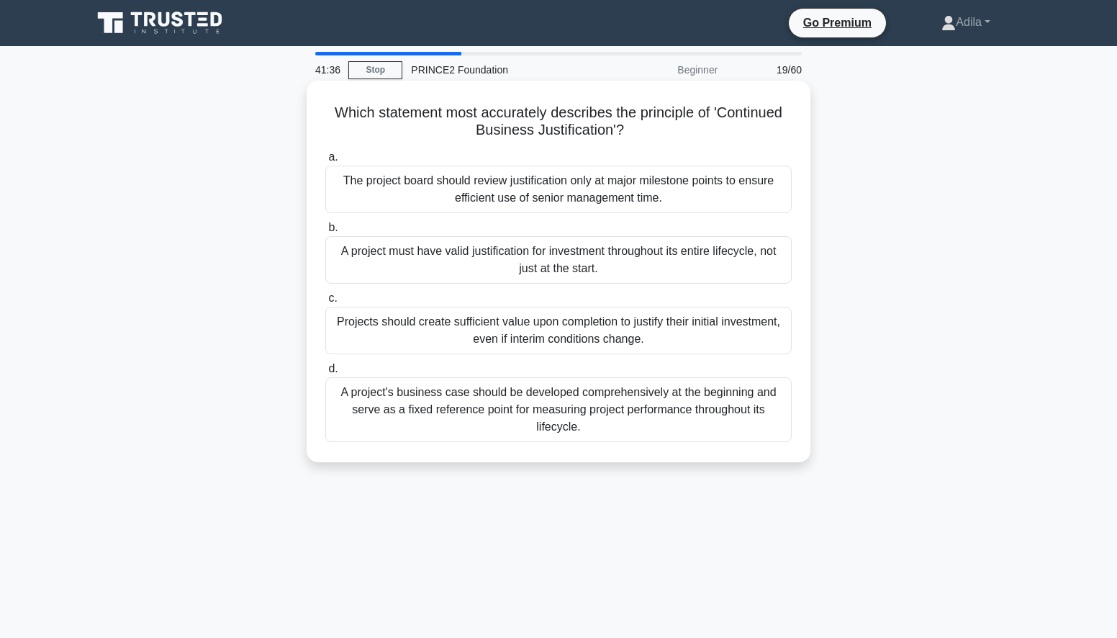
click at [620, 404] on div "A project's business case should be developed comprehensively at the beginning …" at bounding box center [558, 409] width 467 height 65
click at [660, 418] on div "A project's business case should be developed comprehensively at the beginning …" at bounding box center [558, 409] width 467 height 65
click at [325, 374] on input "d. A project's business case should be developed comprehensively at the beginni…" at bounding box center [325, 368] width 0 height 9
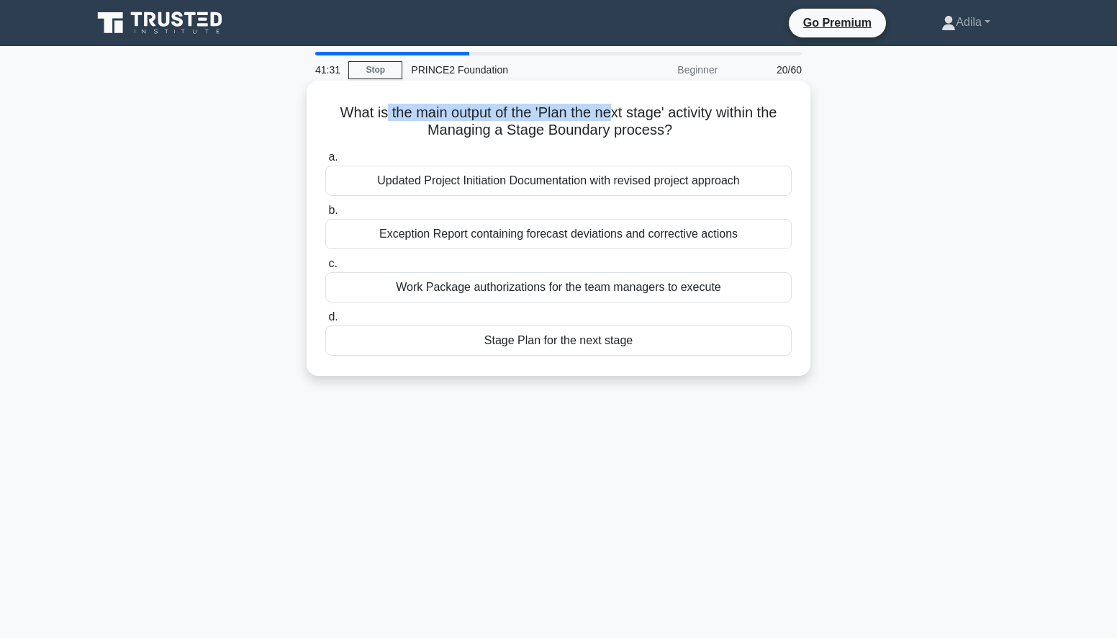
drag, startPoint x: 377, startPoint y: 117, endPoint x: 613, endPoint y: 120, distance: 236.2
click at [613, 120] on h5 "What is the main output of the 'Plan the next stage' activity within the Managi…" at bounding box center [558, 122] width 469 height 36
click at [706, 289] on div "Work Package authorizations for the team managers to execute" at bounding box center [558, 287] width 467 height 30
click at [325, 269] on input "c. Work Package authorizations for the team managers to execute" at bounding box center [325, 263] width 0 height 9
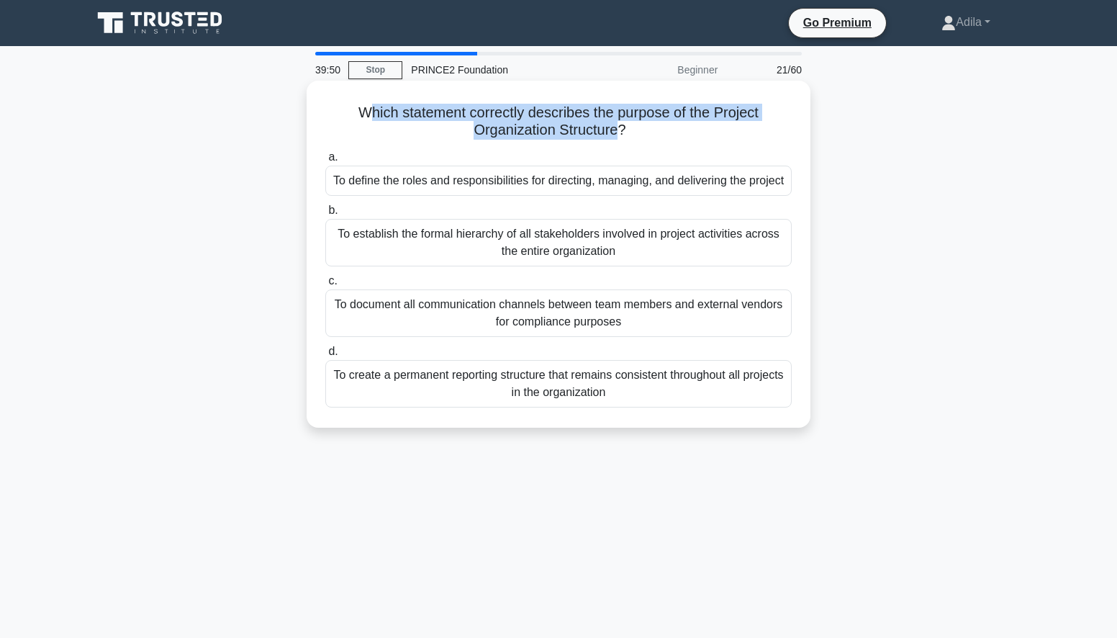
drag, startPoint x: 369, startPoint y: 114, endPoint x: 616, endPoint y: 132, distance: 247.7
click at [616, 132] on h5 "Which statement correctly describes the purpose of the Project Organization Str…" at bounding box center [558, 122] width 469 height 36
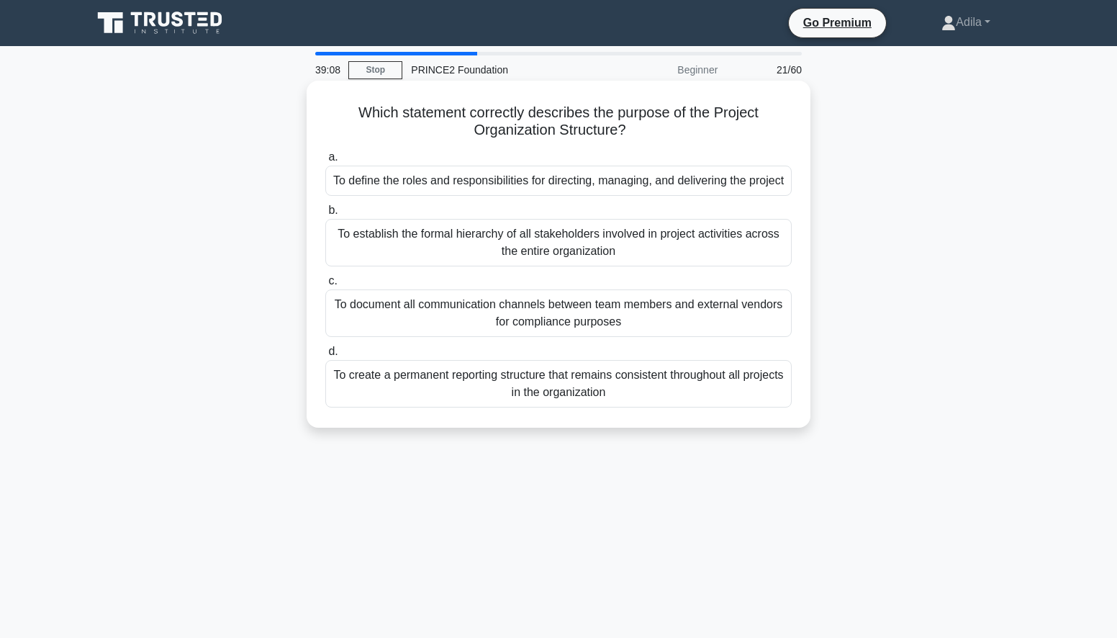
click at [549, 185] on div "To define the roles and responsibilities for directing, managing, and deliverin…" at bounding box center [558, 181] width 467 height 30
click at [325, 162] on input "a. To define the roles and responsibilities for directing, managing, and delive…" at bounding box center [325, 157] width 0 height 9
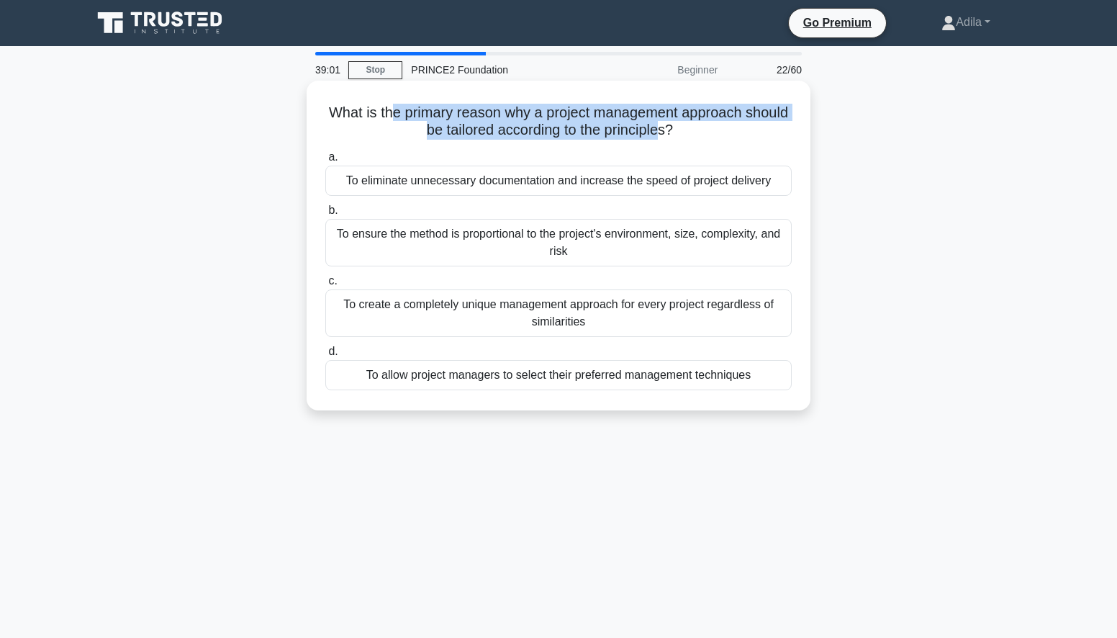
drag, startPoint x: 412, startPoint y: 112, endPoint x: 690, endPoint y: 130, distance: 278.5
click at [690, 130] on h5 "What is the primary reason why a project management approach should be tailored…" at bounding box center [558, 122] width 469 height 36
click at [477, 244] on div "To ensure the method is proportional to the project's environment, size, comple…" at bounding box center [558, 243] width 467 height 48
click at [325, 215] on input "b. To ensure the method is proportional to the project's environment, size, com…" at bounding box center [325, 210] width 0 height 9
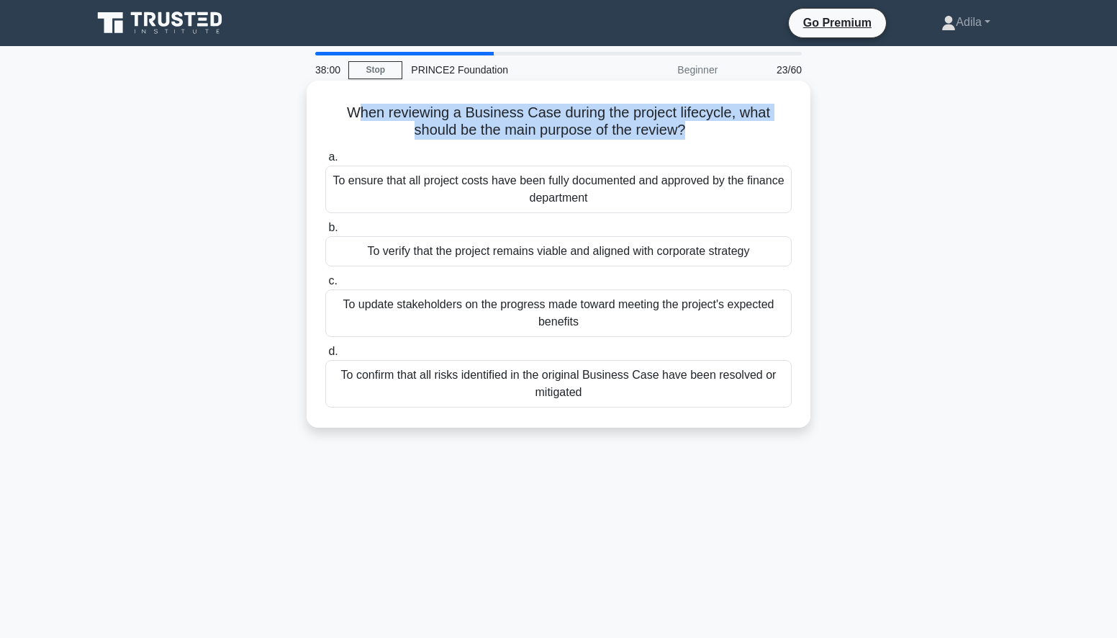
drag, startPoint x: 359, startPoint y: 112, endPoint x: 685, endPoint y: 138, distance: 326.5
click at [685, 138] on h5 "When reviewing a Business Case during the project lifecycle, what should be the…" at bounding box center [558, 122] width 469 height 36
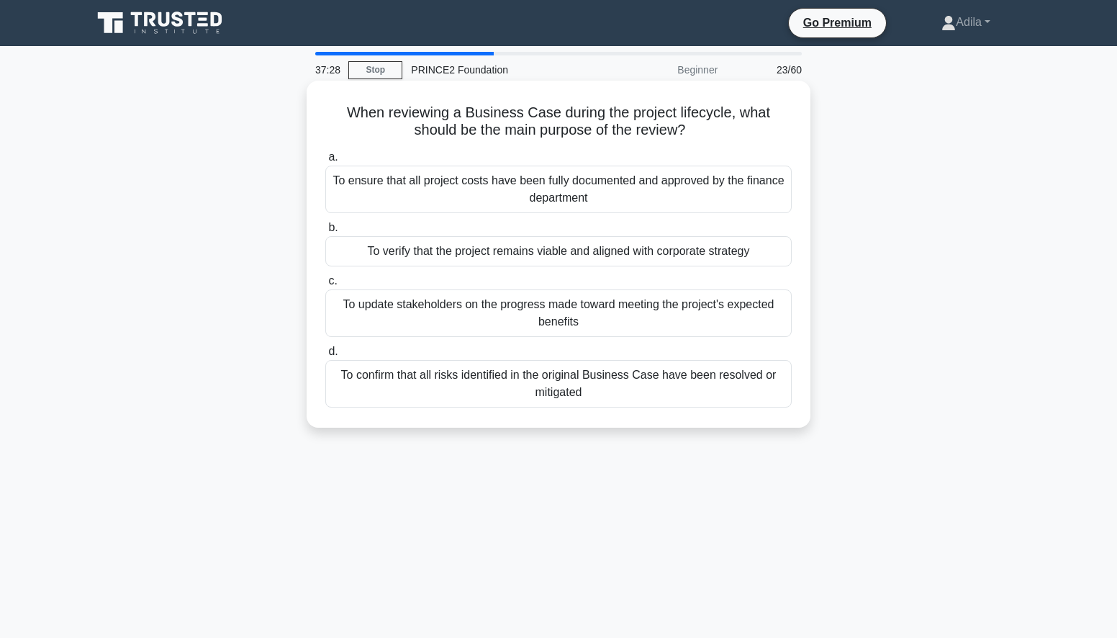
click at [485, 253] on div "To verify that the project remains viable and aligned with corporate strategy" at bounding box center [558, 251] width 467 height 30
click at [325, 233] on input "b. To verify that the project remains viable and aligned with corporate strategy" at bounding box center [325, 227] width 0 height 9
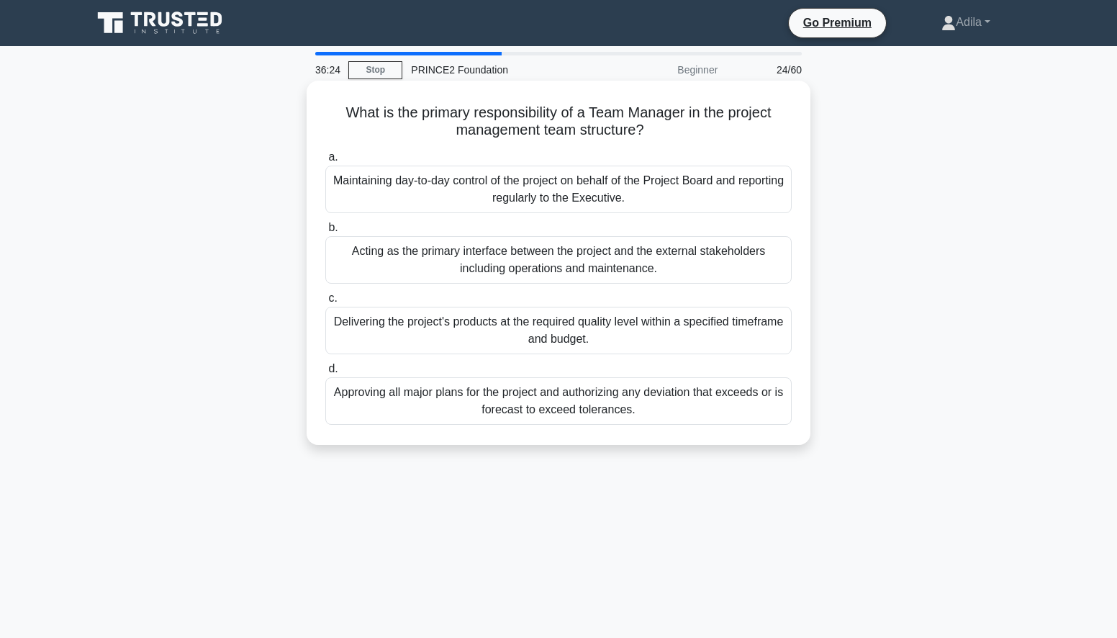
click at [538, 334] on div "Delivering the project's products at the required quality level within a specif…" at bounding box center [558, 331] width 467 height 48
click at [325, 303] on input "c. Delivering the project's products at the required quality level within a spe…" at bounding box center [325, 298] width 0 height 9
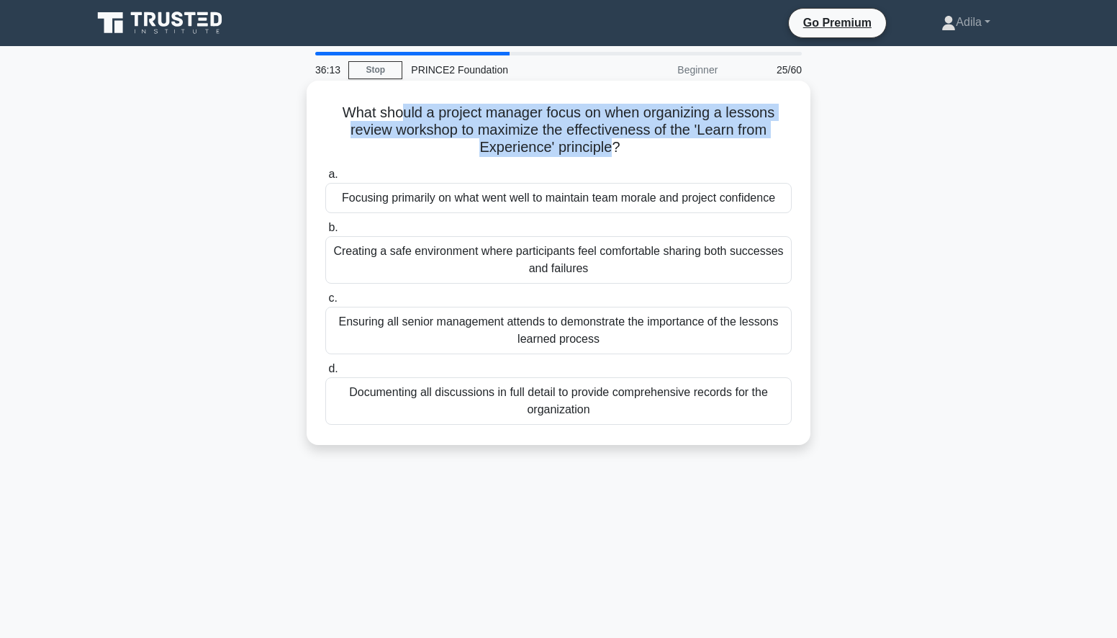
drag, startPoint x: 398, startPoint y: 116, endPoint x: 611, endPoint y: 143, distance: 214.8
click at [611, 143] on h5 "What should a project manager focus on when organizing a lessons review worksho…" at bounding box center [558, 130] width 469 height 53
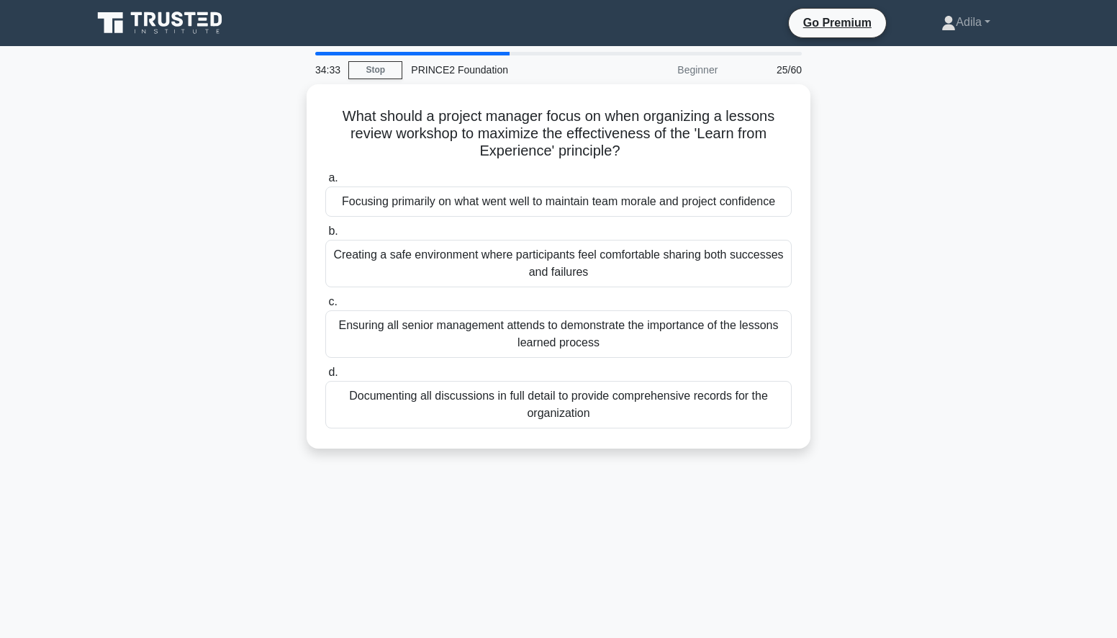
click at [891, 273] on div "What should a project manager focus on when organizing a lessons review worksho…" at bounding box center [559, 275] width 950 height 382
click at [935, 258] on div "What should a project manager focus on when organizing a lessons review worksho…" at bounding box center [559, 275] width 950 height 382
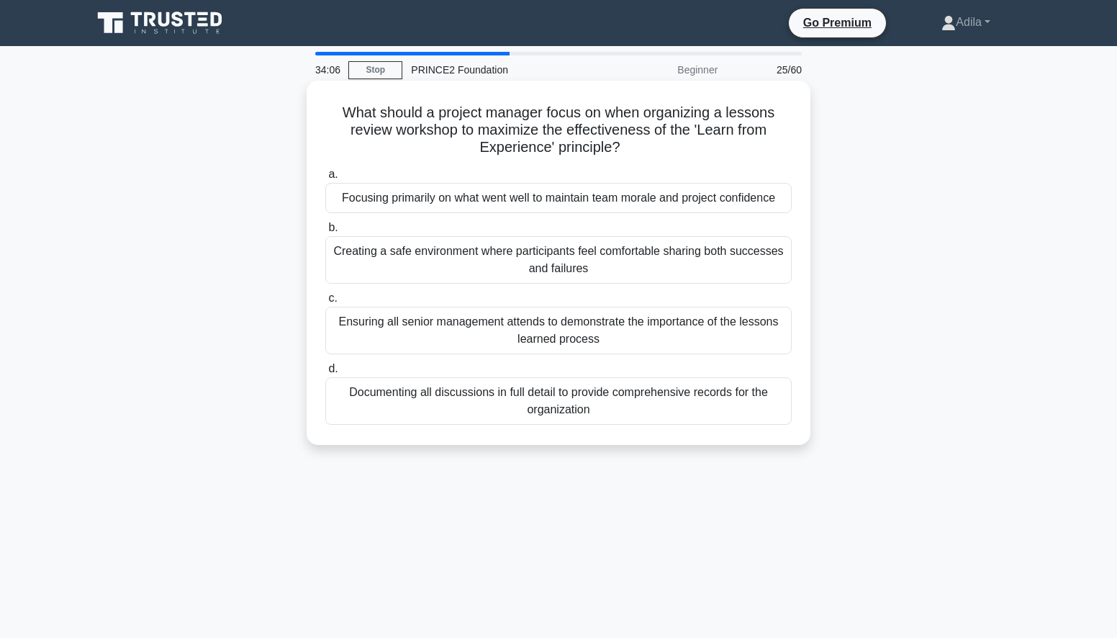
click at [652, 268] on div "Creating a safe environment where participants feel comfortable sharing both su…" at bounding box center [558, 260] width 467 height 48
click at [325, 233] on input "b. Creating a safe environment where participants feel comfortable sharing both…" at bounding box center [325, 227] width 0 height 9
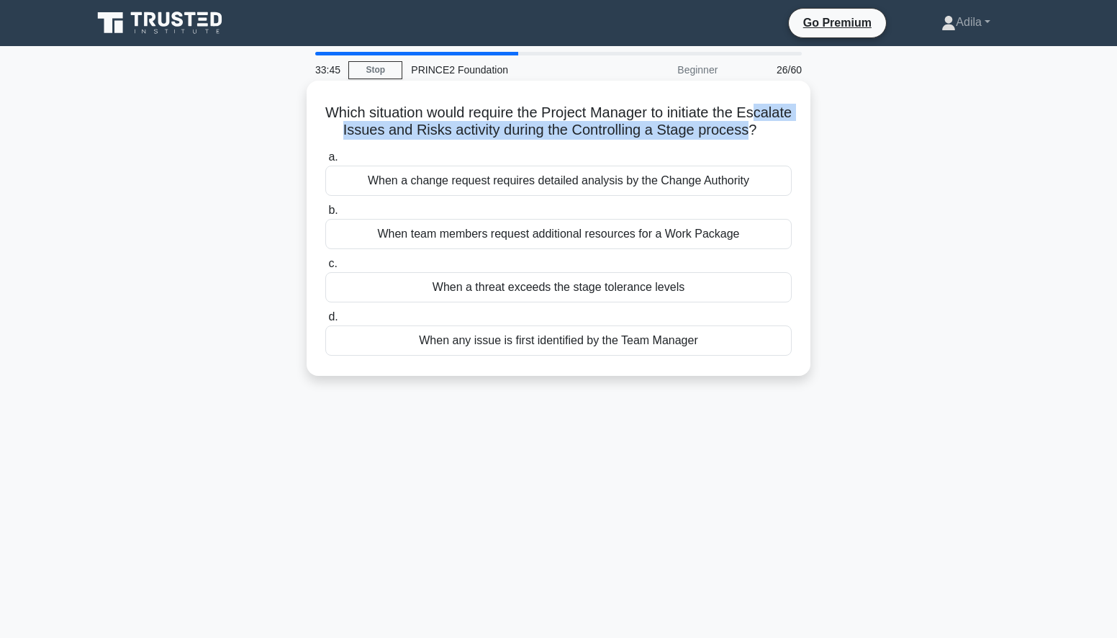
drag, startPoint x: 366, startPoint y: 131, endPoint x: 567, endPoint y: 155, distance: 202.3
click at [567, 140] on h5 "Which situation would require the Project Manager to initiate the Escalate Issu…" at bounding box center [558, 122] width 469 height 36
click at [551, 302] on div "When a threat exceeds the stage tolerance levels" at bounding box center [558, 287] width 467 height 30
click at [325, 269] on input "c. When a threat exceeds the stage tolerance levels" at bounding box center [325, 263] width 0 height 9
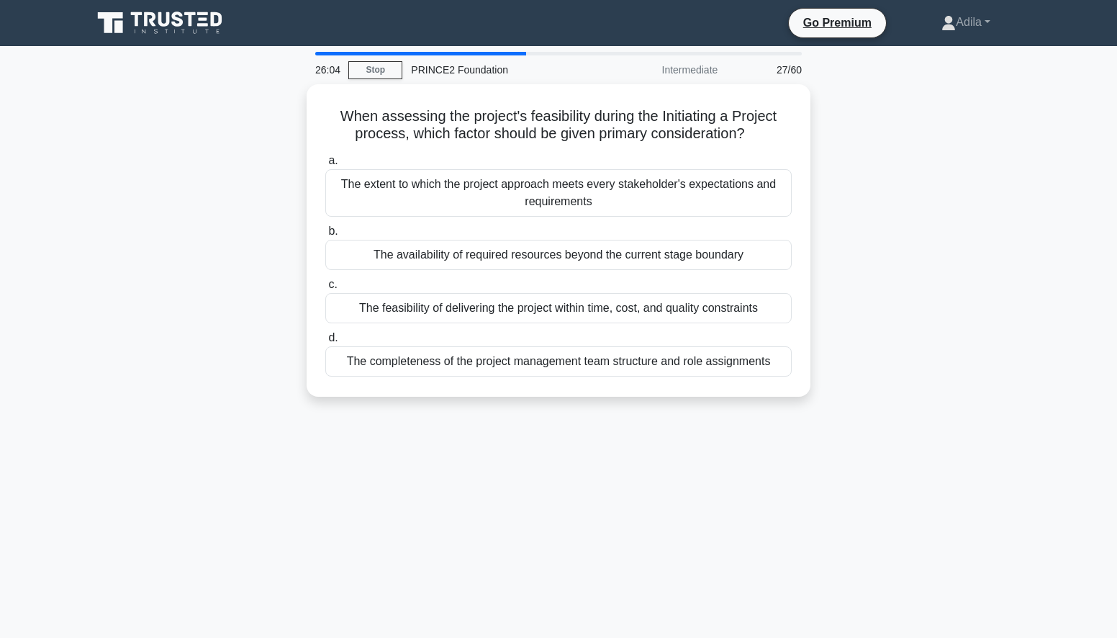
click at [942, 293] on div "When assessing the project's feasibility during the Initiating a Project proces…" at bounding box center [559, 249] width 950 height 330
click at [932, 161] on div "When assessing the project's feasibility during the Initiating a Project proces…" at bounding box center [559, 249] width 950 height 330
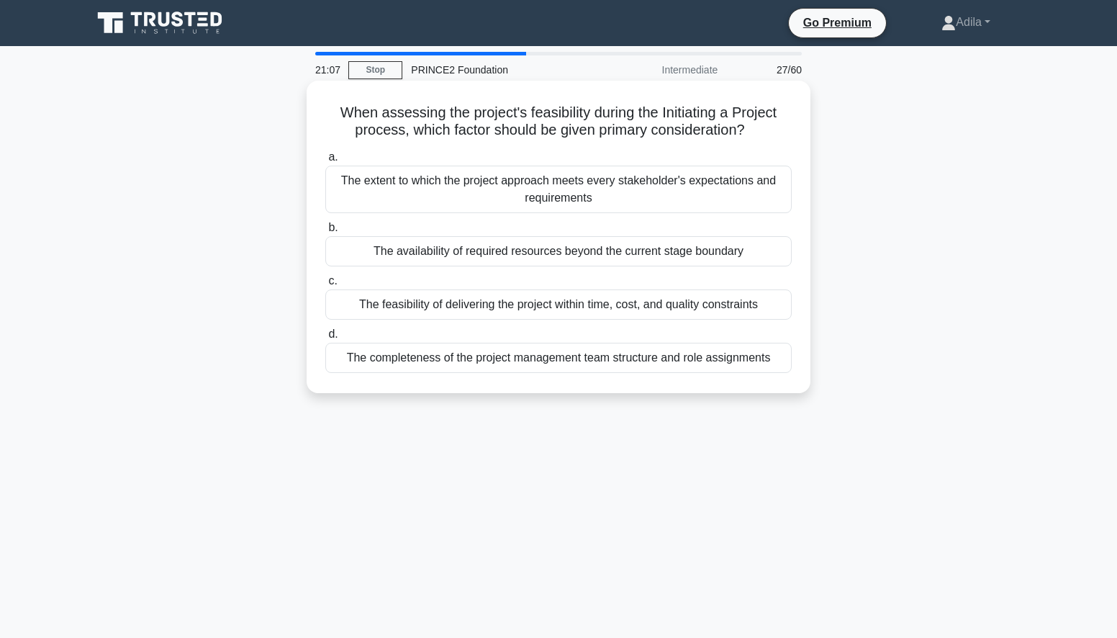
drag, startPoint x: 364, startPoint y: 184, endPoint x: 616, endPoint y: 181, distance: 251.3
click at [616, 181] on div "The extent to which the project approach meets every stakeholder's expectations…" at bounding box center [558, 190] width 467 height 48
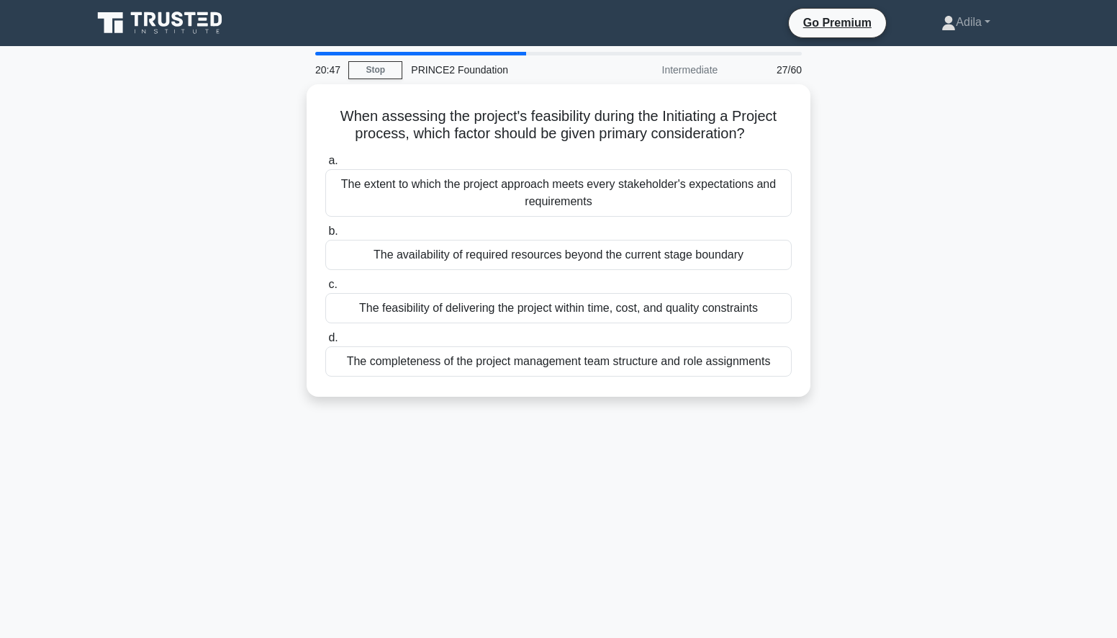
click at [816, 487] on div "20:47 Stop PRINCE2 Foundation Intermediate 27/60 When assessing the project's f…" at bounding box center [559, 412] width 950 height 720
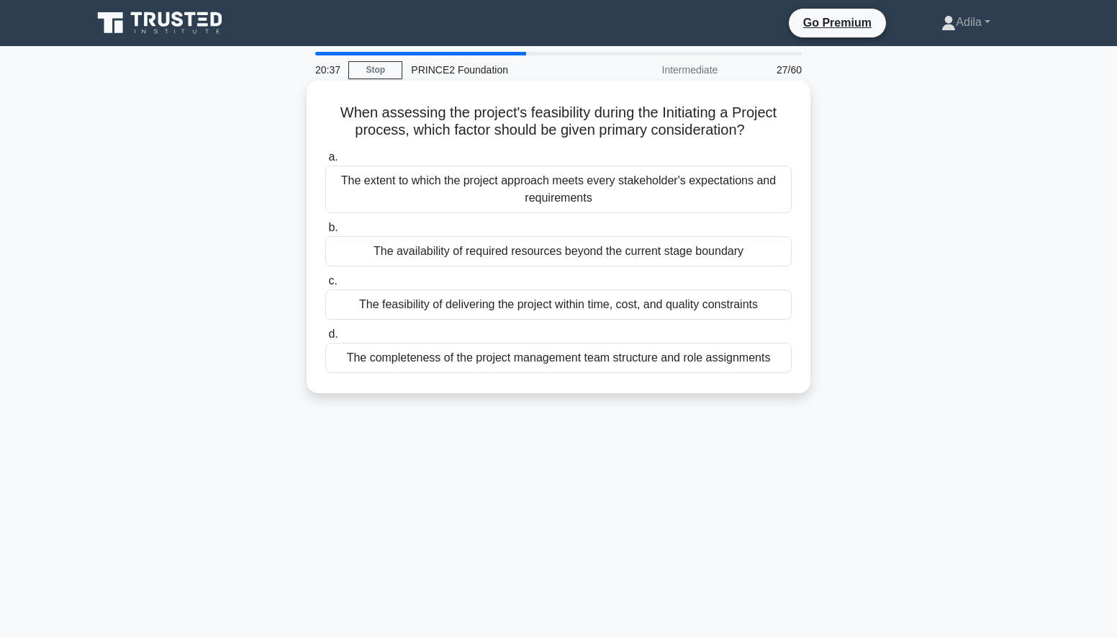
click at [626, 307] on div "The feasibility of delivering the project within time, cost, and quality constr…" at bounding box center [558, 304] width 467 height 30
click at [325, 286] on input "c. The feasibility of delivering the project within time, cost, and quality con…" at bounding box center [325, 280] width 0 height 9
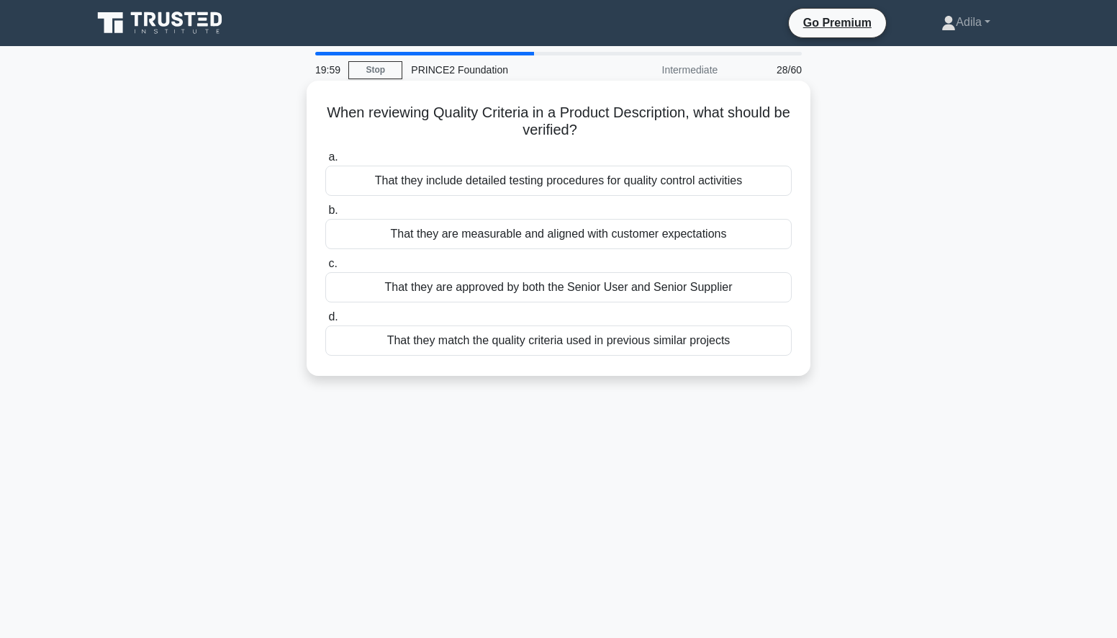
click at [591, 237] on div "That they are measurable and aligned with customer expectations" at bounding box center [558, 234] width 467 height 30
click at [325, 215] on input "b. That they are measurable and aligned with customer expectations" at bounding box center [325, 210] width 0 height 9
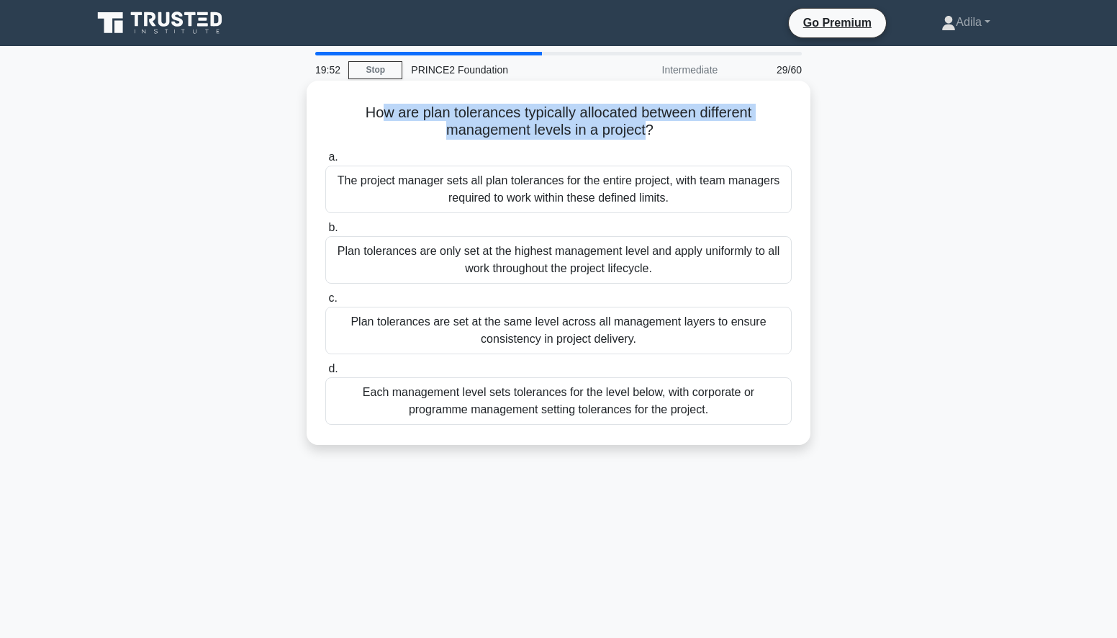
drag, startPoint x: 376, startPoint y: 115, endPoint x: 648, endPoint y: 134, distance: 272.8
click at [648, 134] on h5 "How are plan tolerances typically allocated between different management levels…" at bounding box center [558, 122] width 469 height 36
drag, startPoint x: 360, startPoint y: 184, endPoint x: 701, endPoint y: 186, distance: 340.6
click at [701, 186] on div "The project manager sets all plan tolerances for the entire project, with team …" at bounding box center [558, 190] width 467 height 48
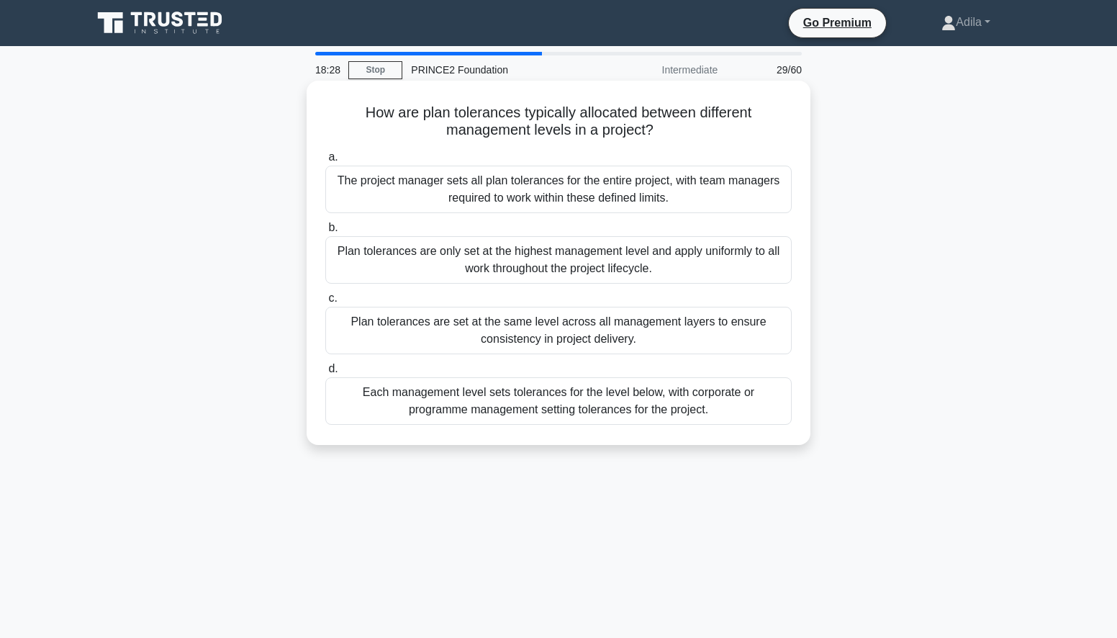
click at [554, 409] on div "Each management level sets tolerances for the level below, with corporate or pr…" at bounding box center [558, 401] width 467 height 48
click at [325, 374] on input "d. Each management level sets tolerances for the level below, with corporate or…" at bounding box center [325, 368] width 0 height 9
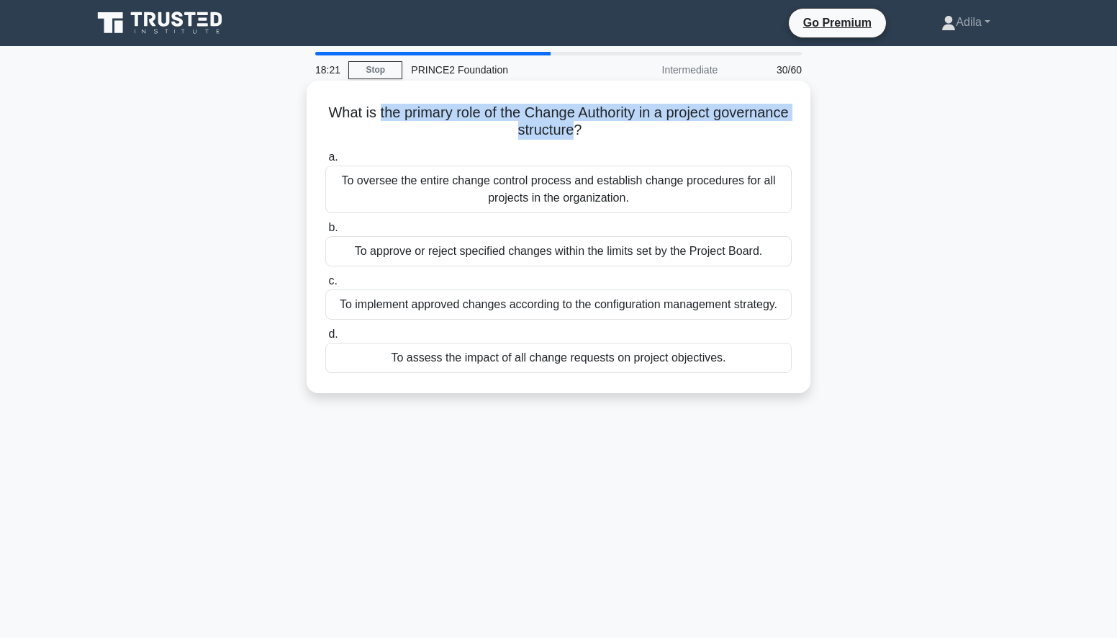
drag, startPoint x: 415, startPoint y: 114, endPoint x: 614, endPoint y: 134, distance: 200.4
click at [614, 134] on h5 "What is the primary role of the Change Authority in a project governance struct…" at bounding box center [558, 122] width 469 height 36
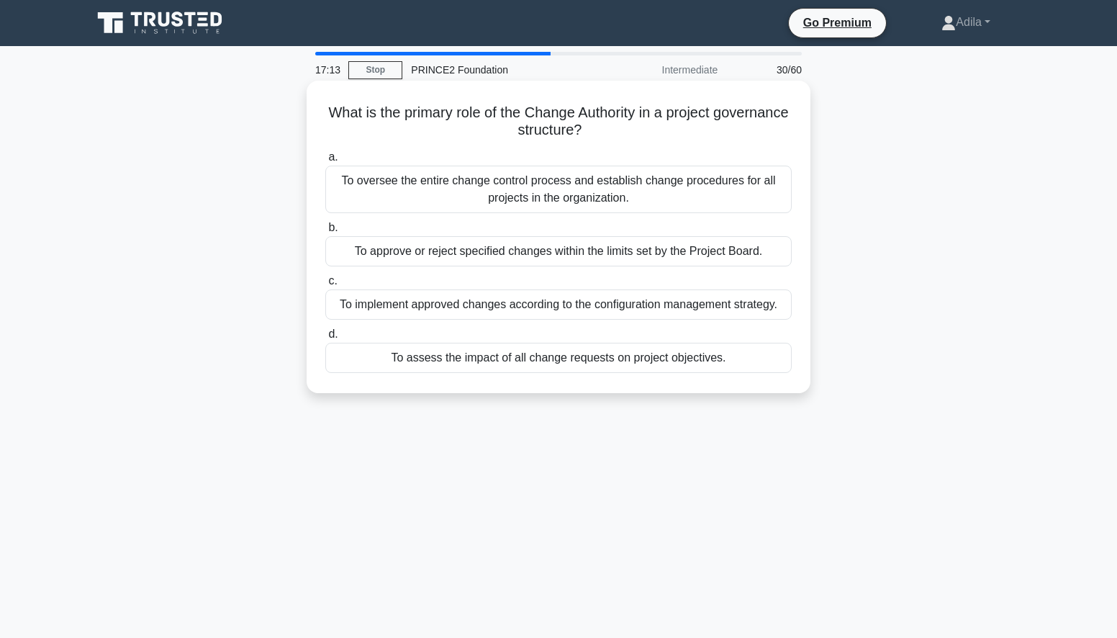
click at [639, 253] on div "To approve or reject specified changes within the limits set by the Project Boa…" at bounding box center [558, 251] width 467 height 30
click at [325, 233] on input "b. To approve or reject specified changes within the limits set by the Project …" at bounding box center [325, 227] width 0 height 9
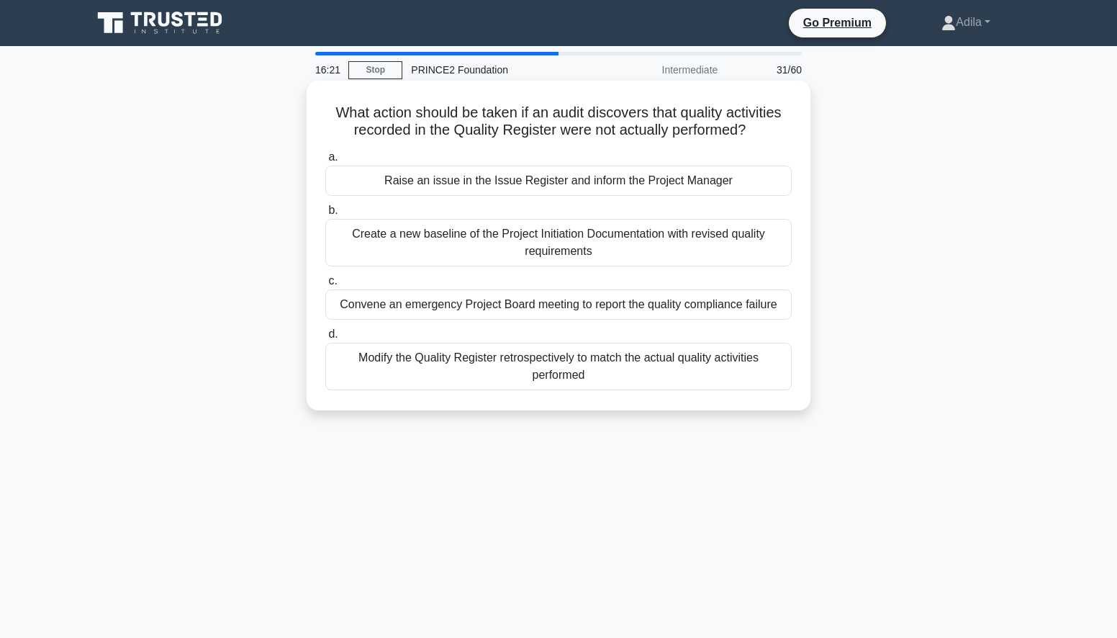
click at [531, 186] on div "Raise an issue in the Issue Register and inform the Project Manager" at bounding box center [558, 181] width 467 height 30
click at [325, 162] on input "a. Raise an issue in the Issue Register and inform the Project Manager" at bounding box center [325, 157] width 0 height 9
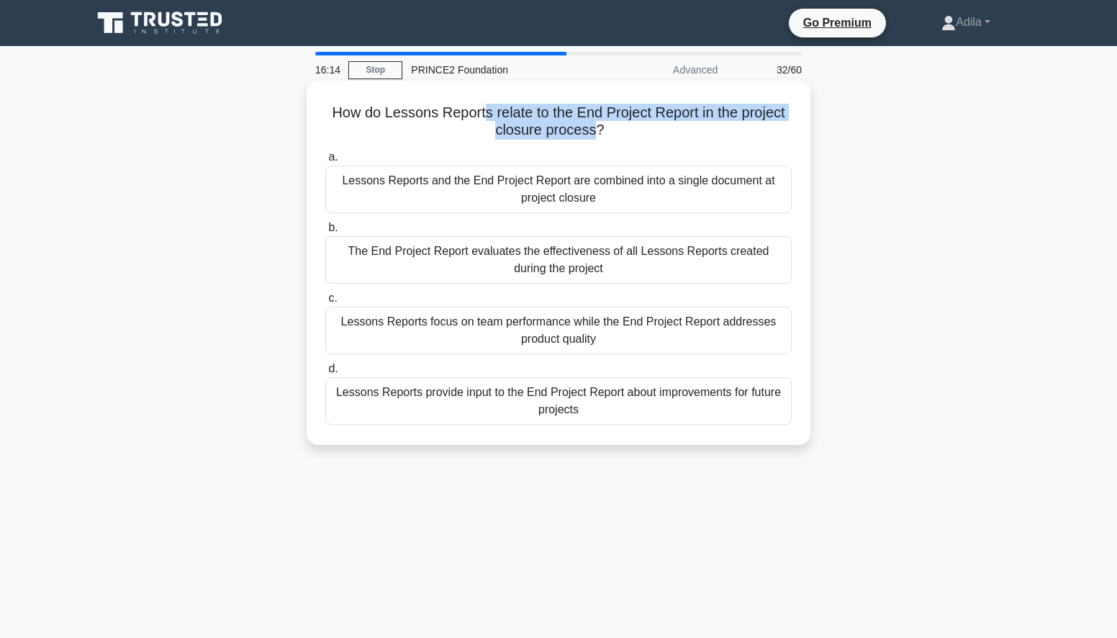
drag, startPoint x: 480, startPoint y: 111, endPoint x: 595, endPoint y: 132, distance: 116.5
click at [595, 132] on h5 "How do Lessons Reports relate to the End Project Report in the project closure …" at bounding box center [558, 122] width 469 height 36
click at [581, 405] on div "Lessons Reports provide input to the End Project Report about improvements for …" at bounding box center [558, 401] width 467 height 48
click at [325, 374] on input "d. Lessons Reports provide input to the End Project Report about improvements f…" at bounding box center [325, 368] width 0 height 9
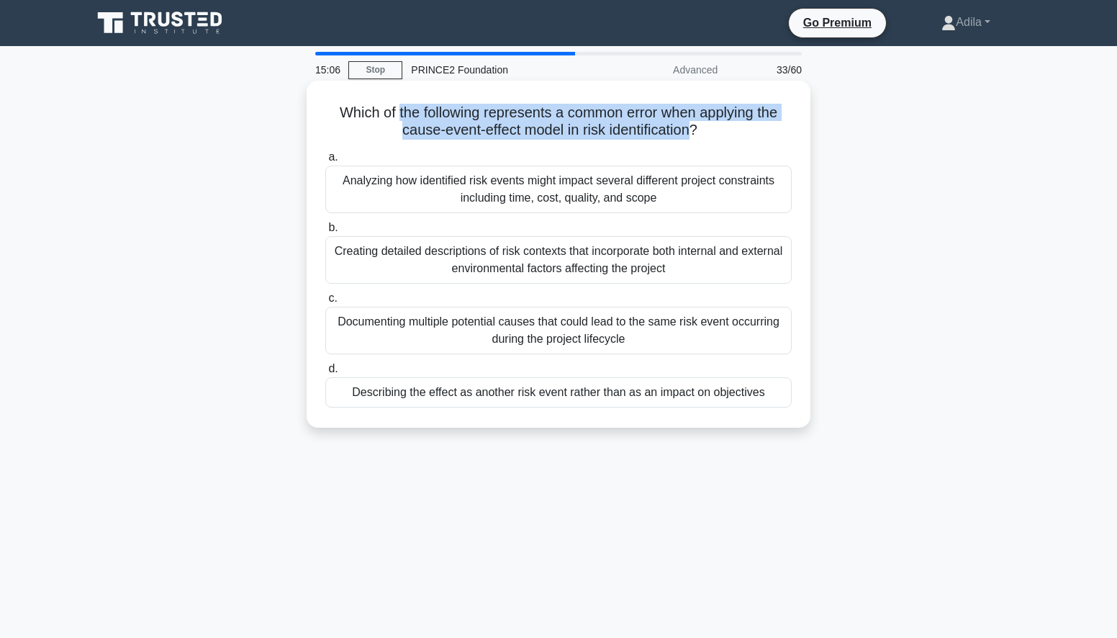
drag, startPoint x: 393, startPoint y: 112, endPoint x: 696, endPoint y: 136, distance: 303.4
click at [696, 136] on h5 "Which of the following represents a common error when applying the cause-event-…" at bounding box center [558, 122] width 469 height 36
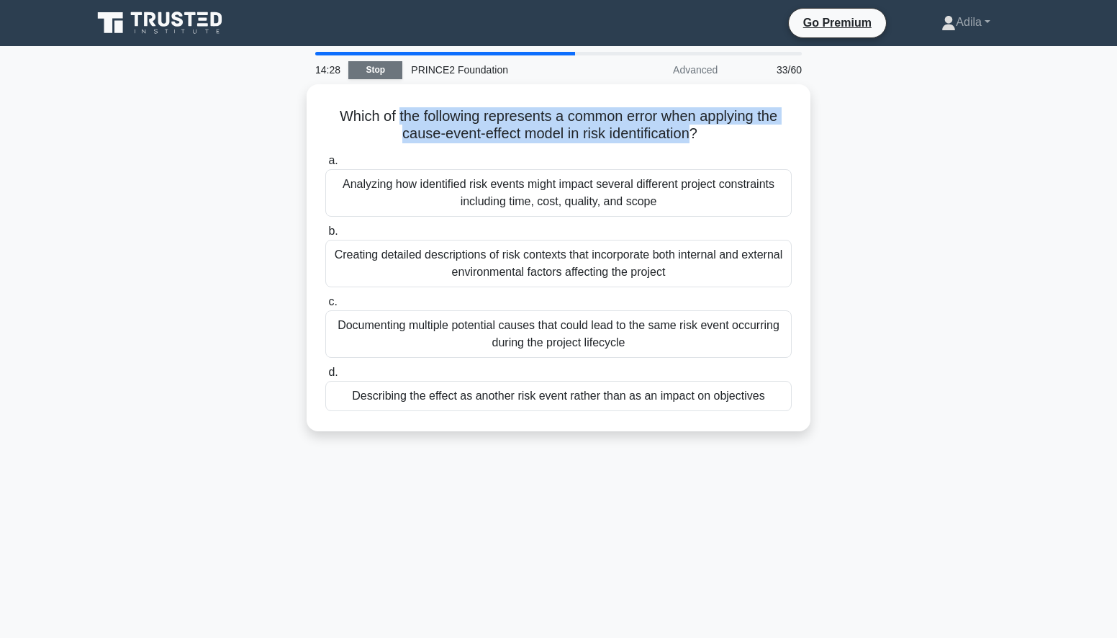
click at [390, 70] on link "Stop" at bounding box center [375, 70] width 54 height 18
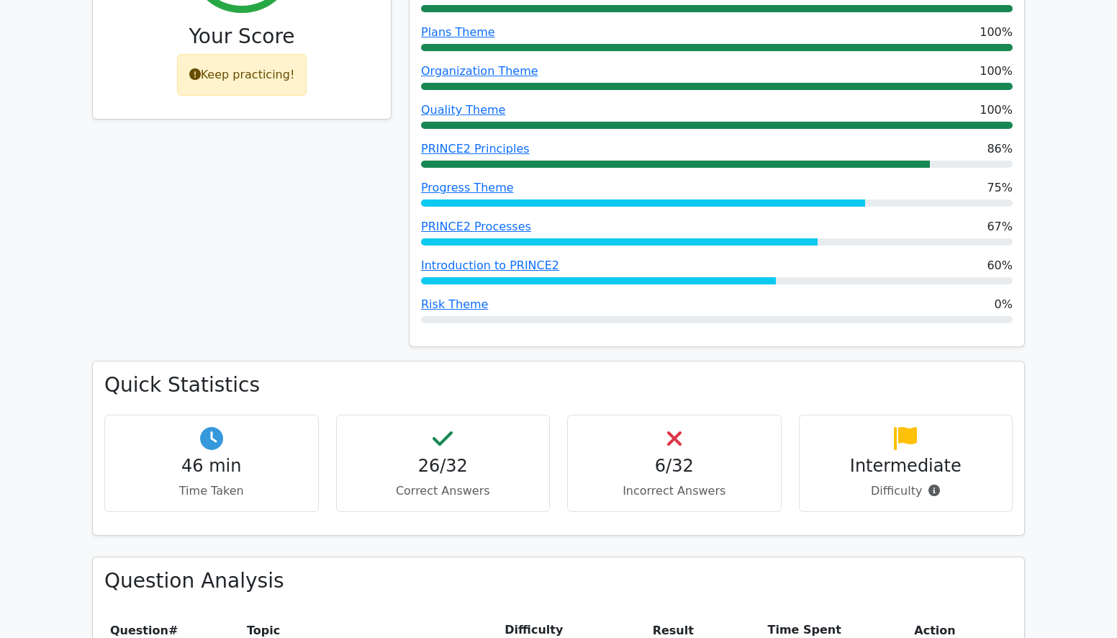
scroll to position [792, 0]
